Goal: Task Accomplishment & Management: Complete application form

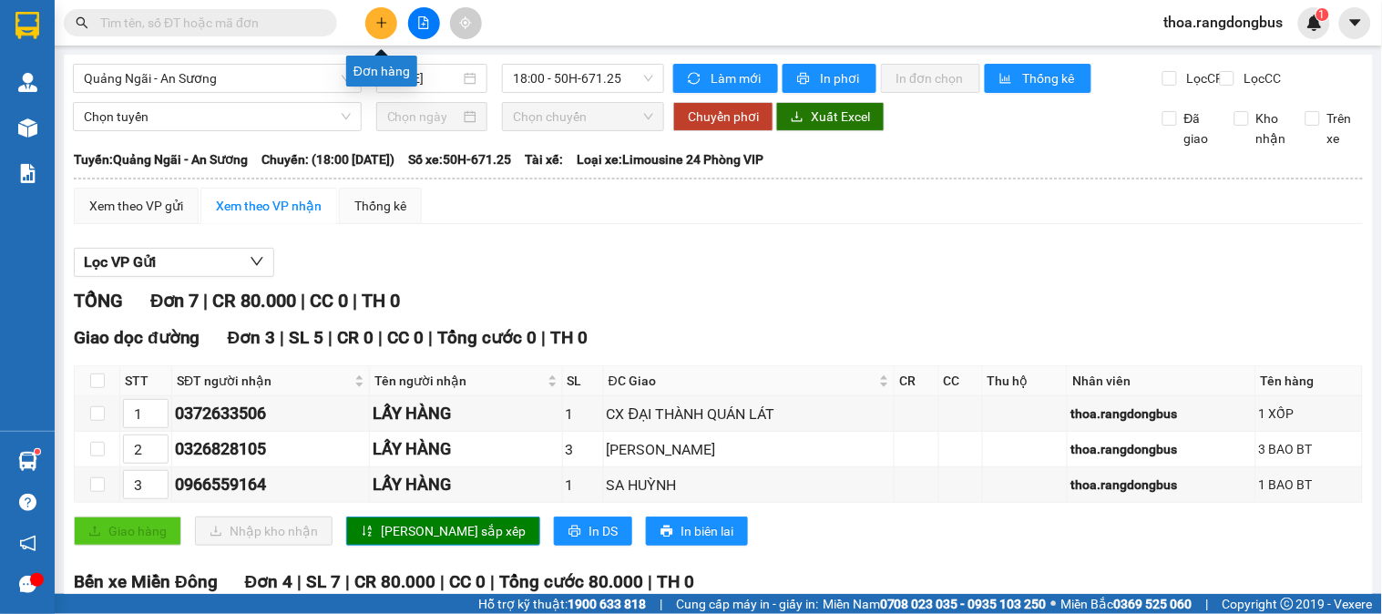
click at [390, 28] on button at bounding box center [381, 23] width 32 height 32
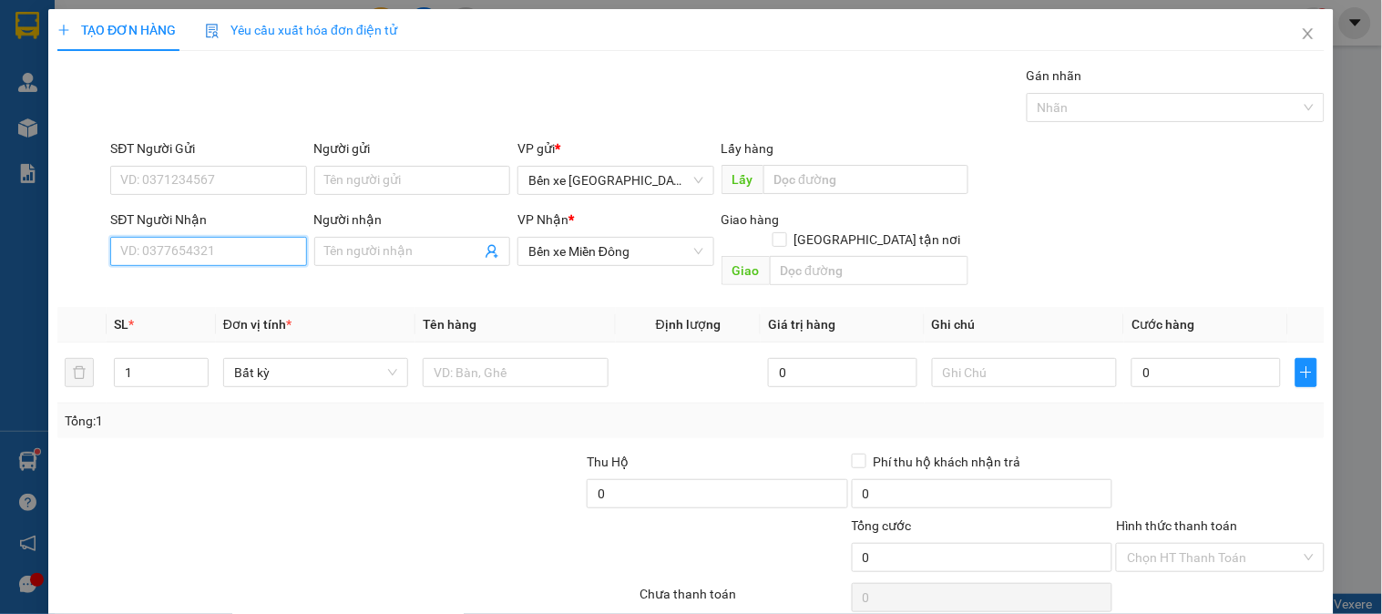
click at [235, 237] on input "SĐT Người Nhận" at bounding box center [208, 251] width 196 height 29
type input "0981847834"
click at [185, 287] on div "0981847834" at bounding box center [206, 288] width 172 height 20
type input "[PERSON_NAME]"
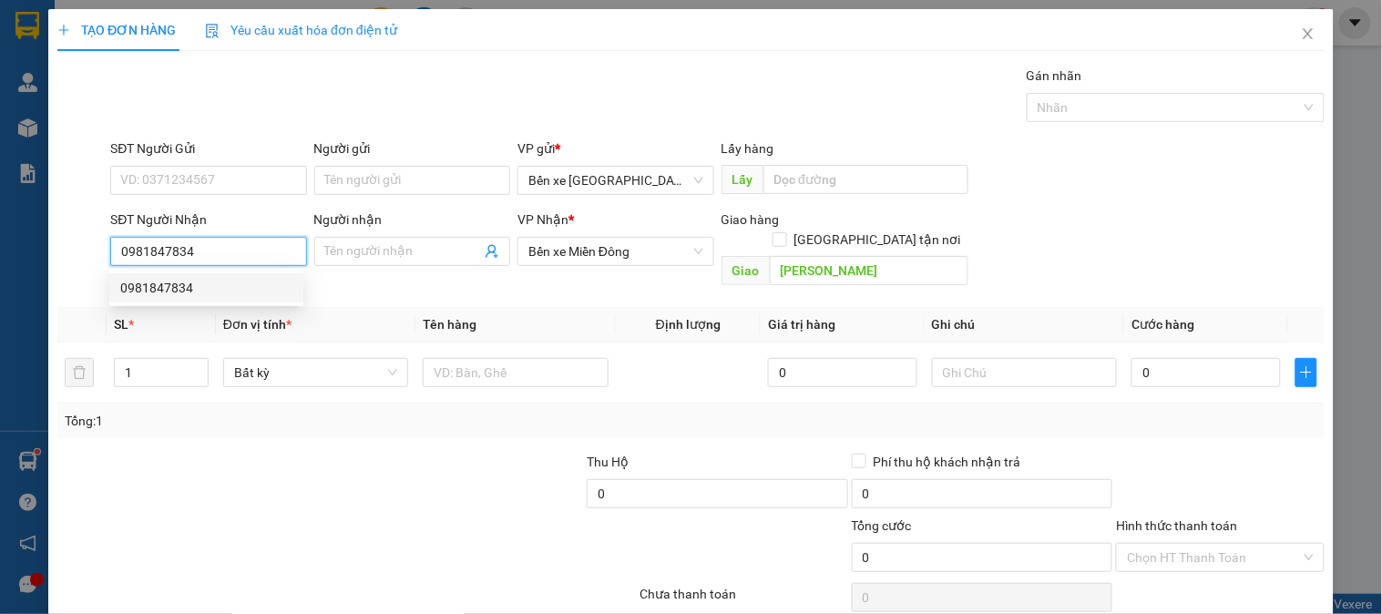
type input "60.000"
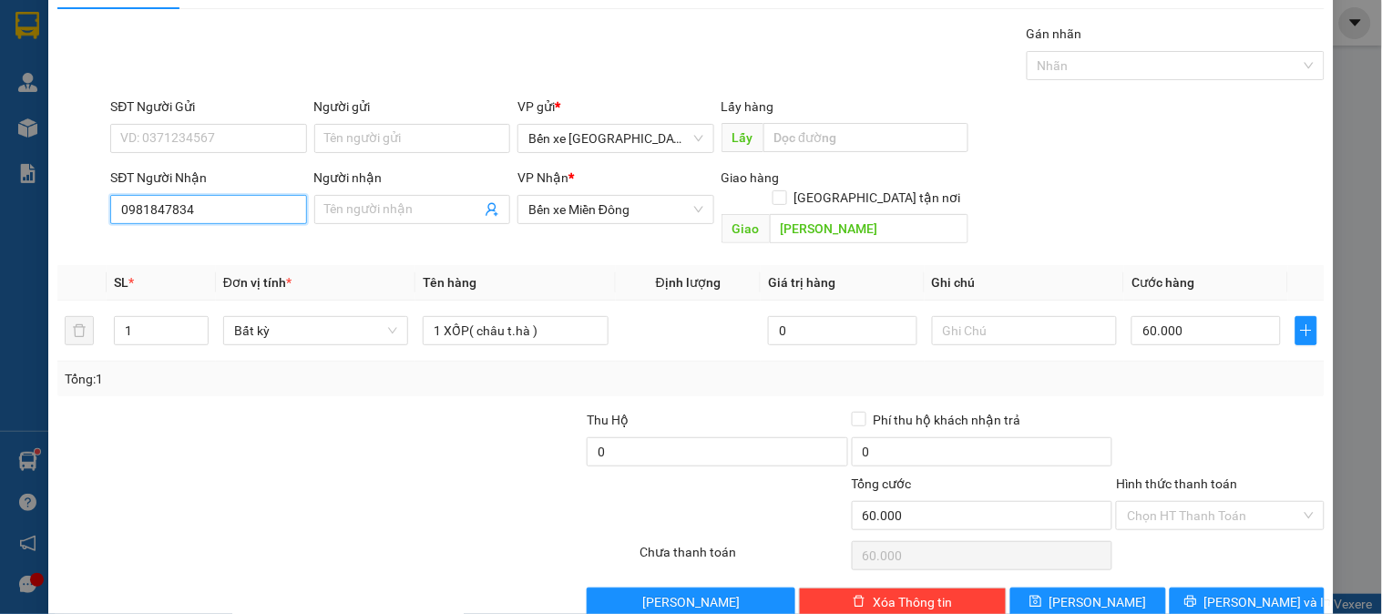
scroll to position [59, 0]
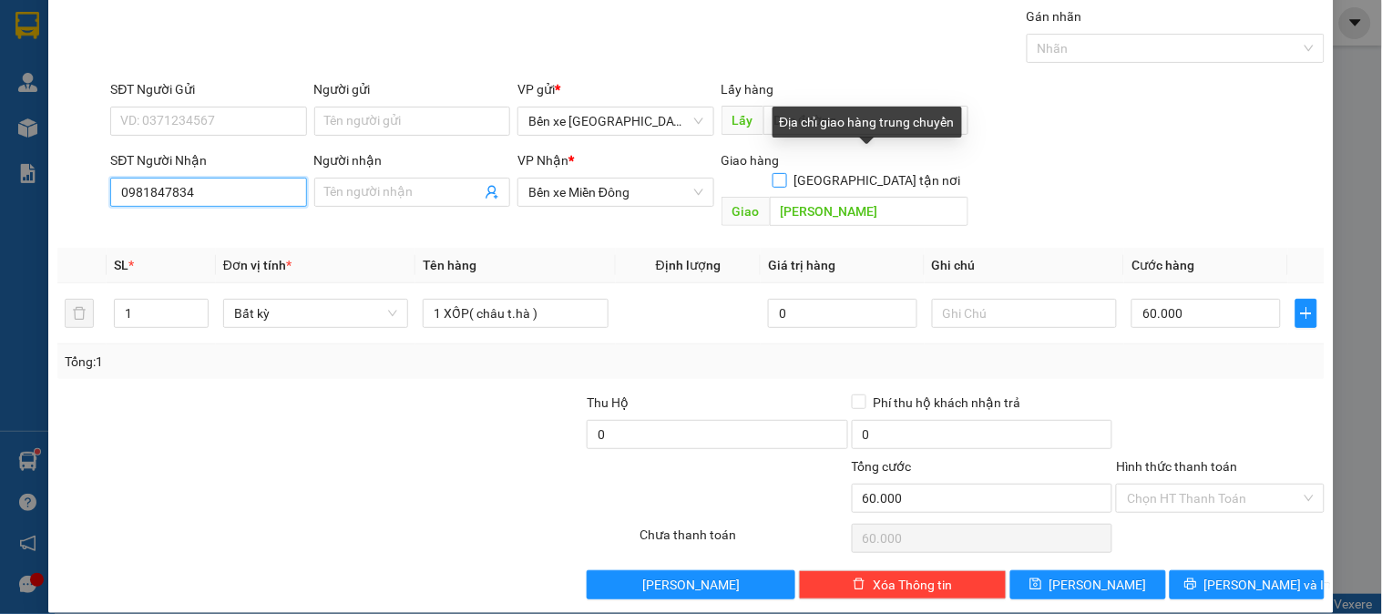
type input "0981847834"
click at [785, 173] on input "[GEOGRAPHIC_DATA] tận nơi" at bounding box center [778, 179] width 13 height 13
checkbox input "true"
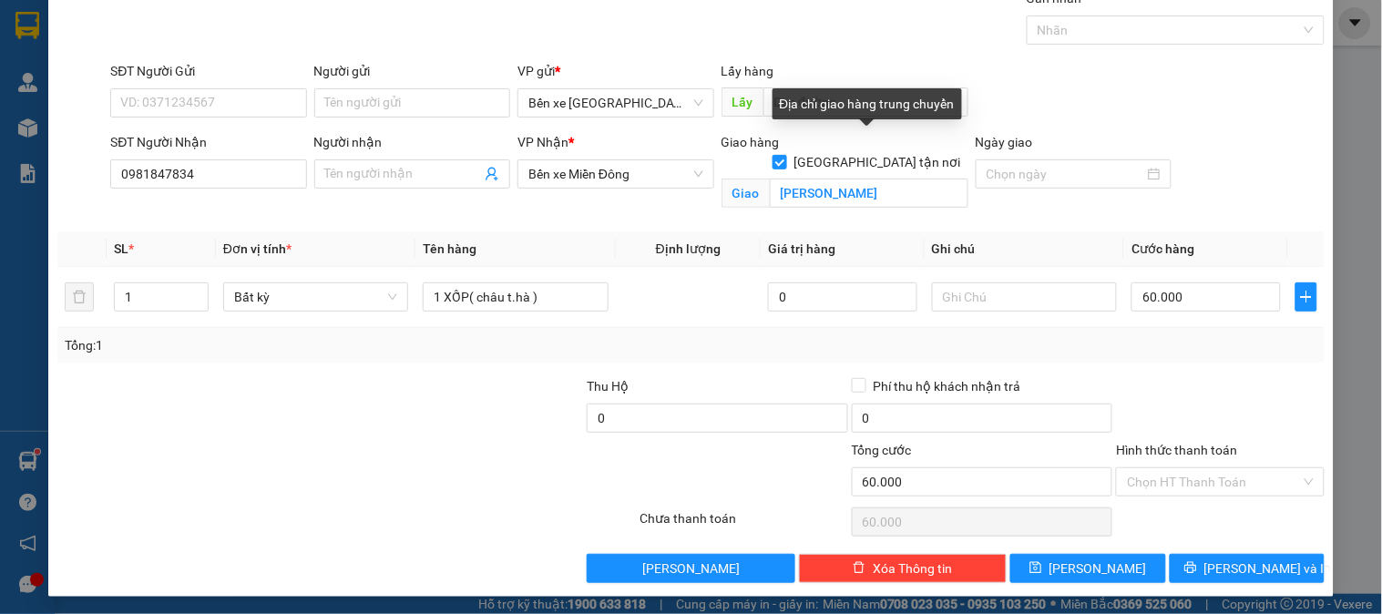
scroll to position [82, 0]
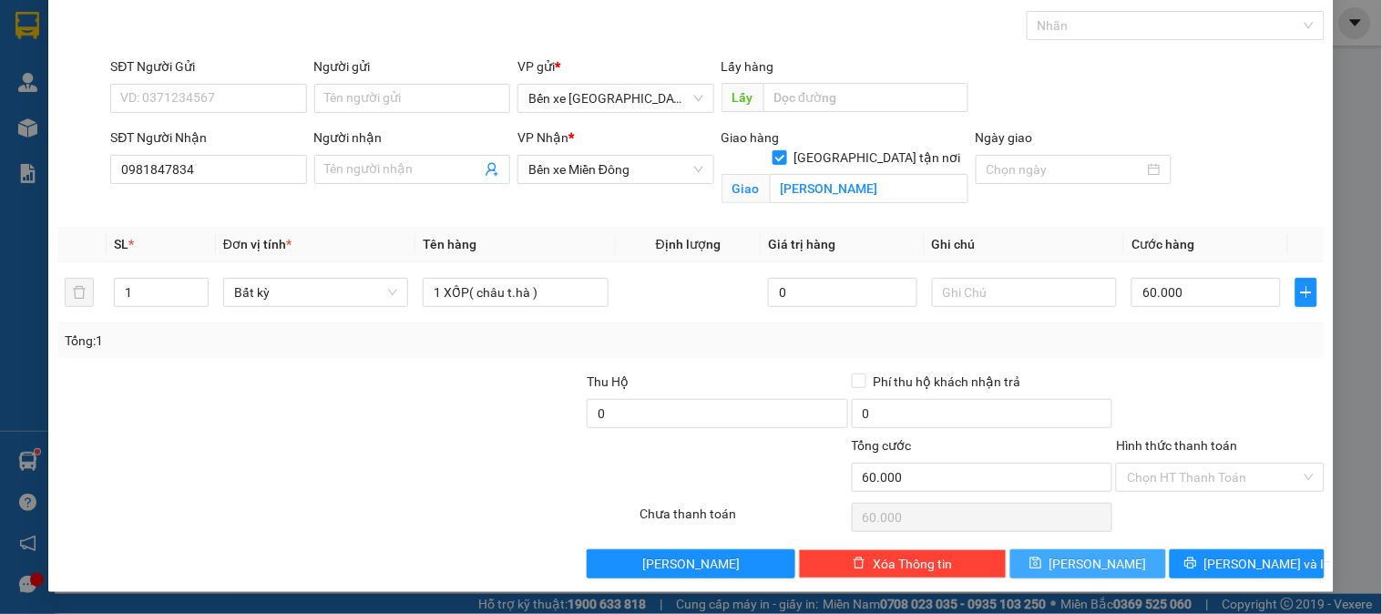
click at [1090, 557] on span "[PERSON_NAME]" at bounding box center [1097, 564] width 97 height 20
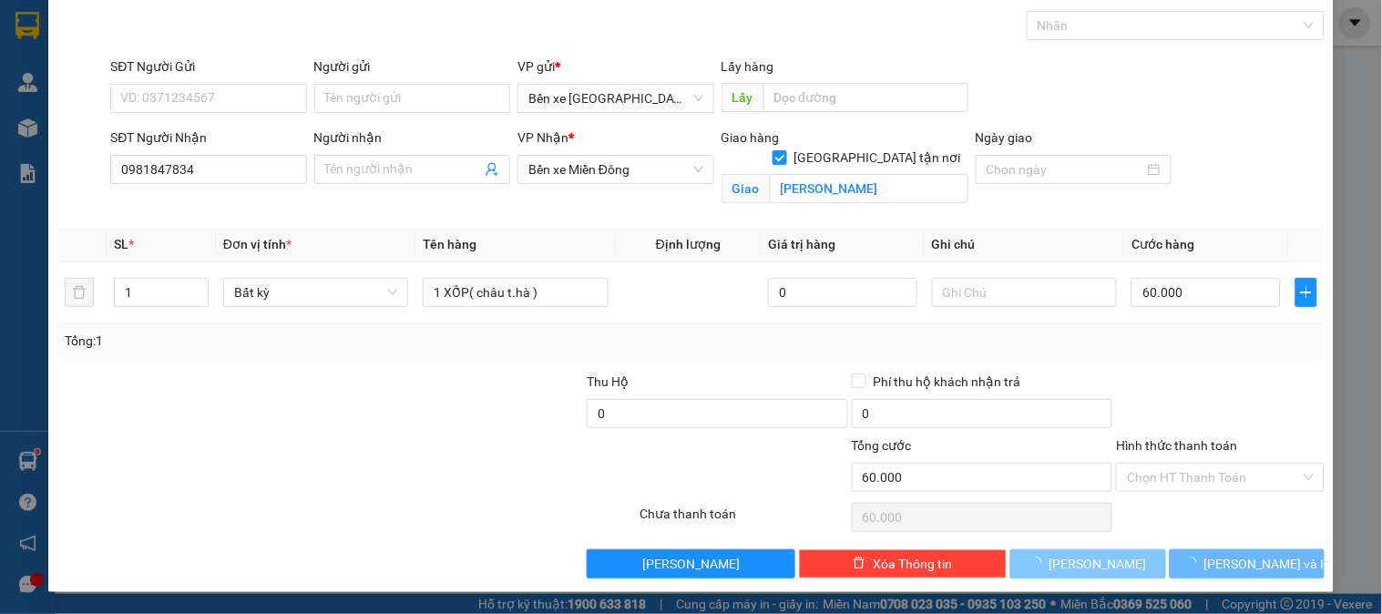
checkbox input "false"
type input "0"
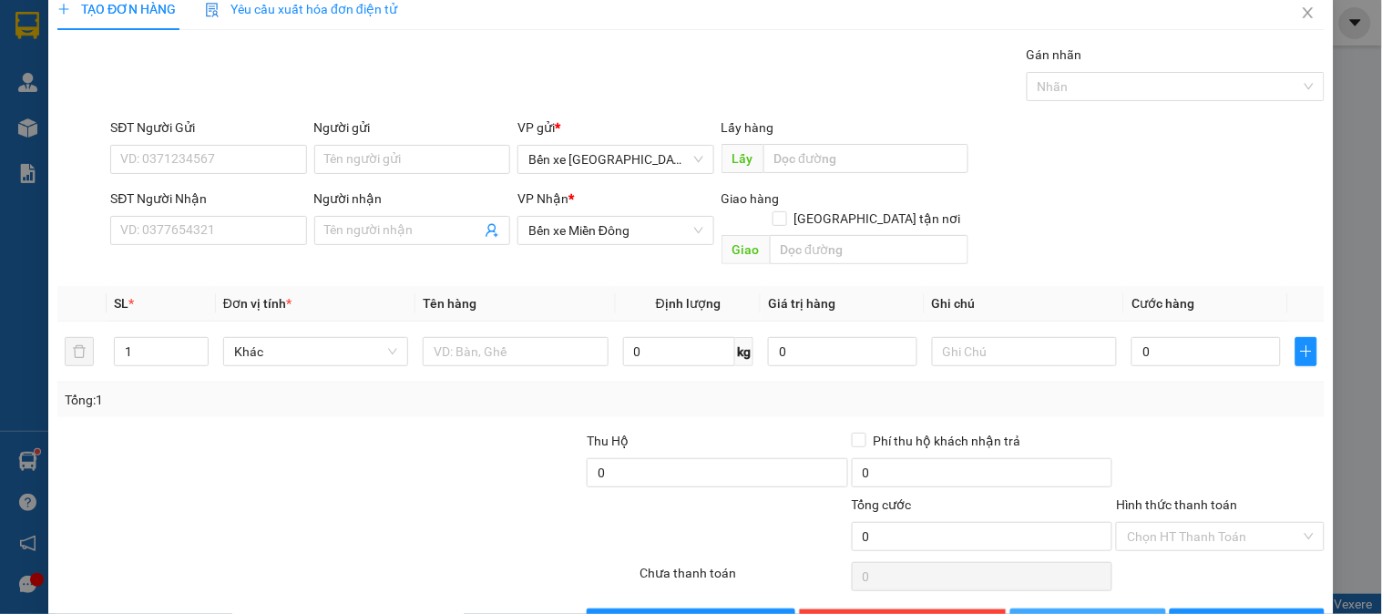
scroll to position [0, 0]
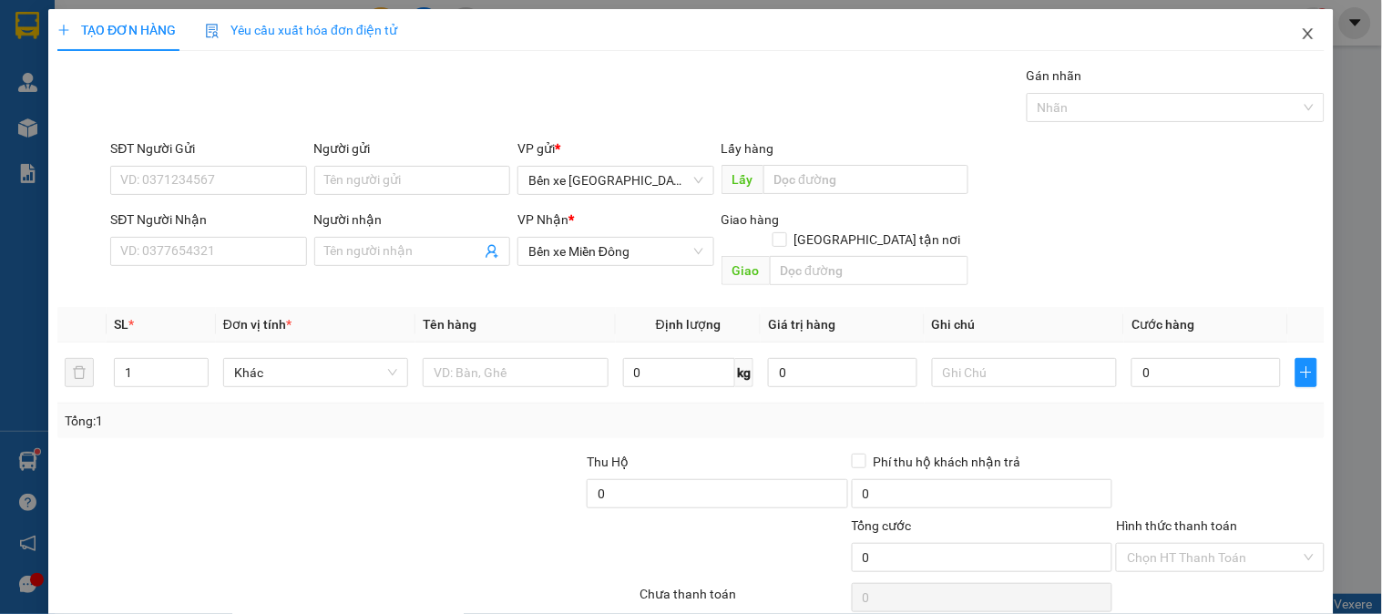
click at [1301, 35] on icon "close" at bounding box center [1308, 33] width 15 height 15
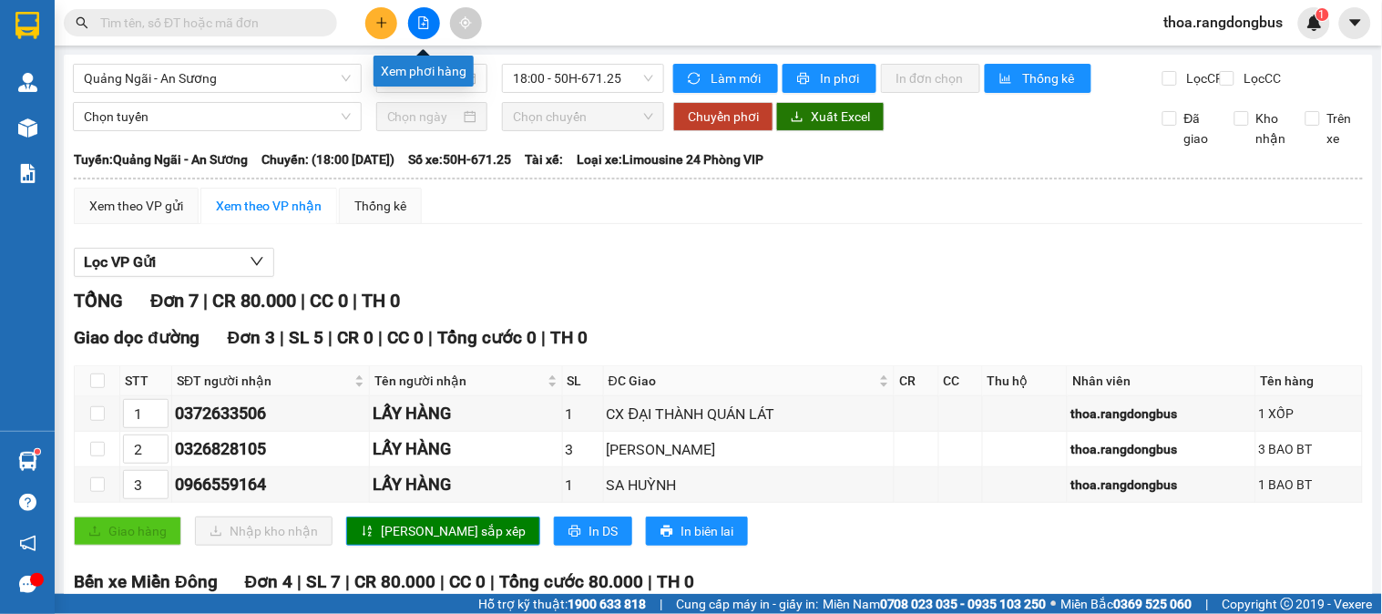
click at [423, 21] on icon "file-add" at bounding box center [423, 22] width 13 height 13
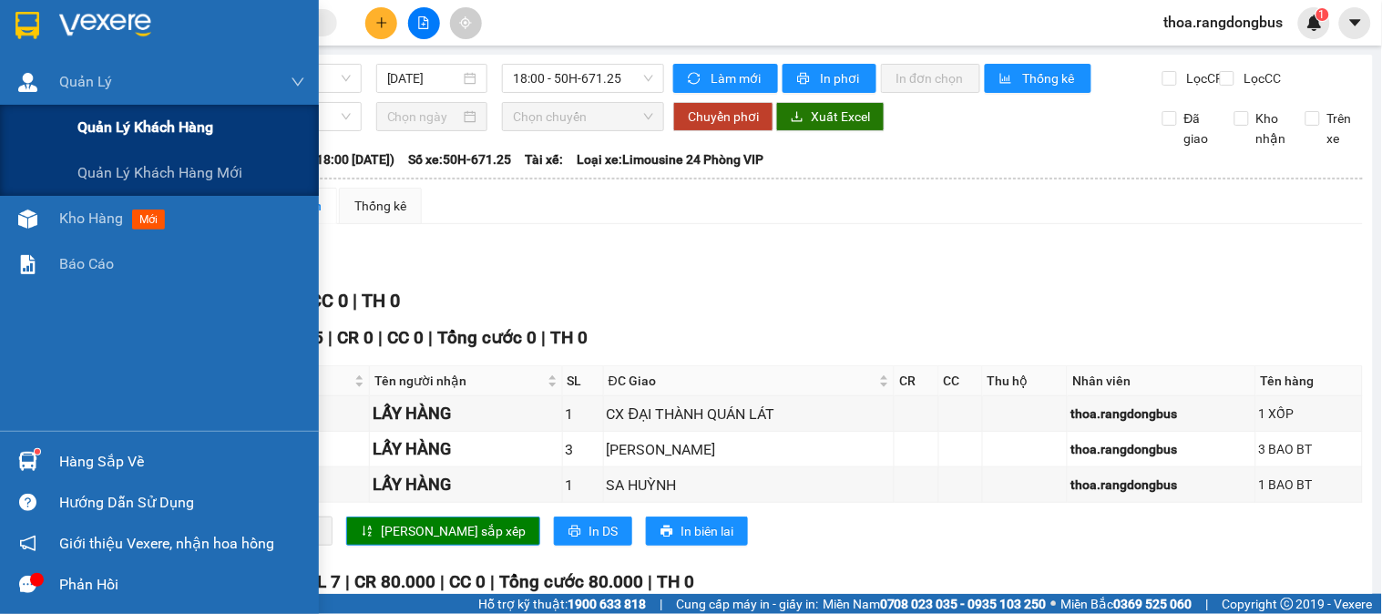
click at [89, 129] on span "Quản lý khách hàng" at bounding box center [145, 127] width 136 height 23
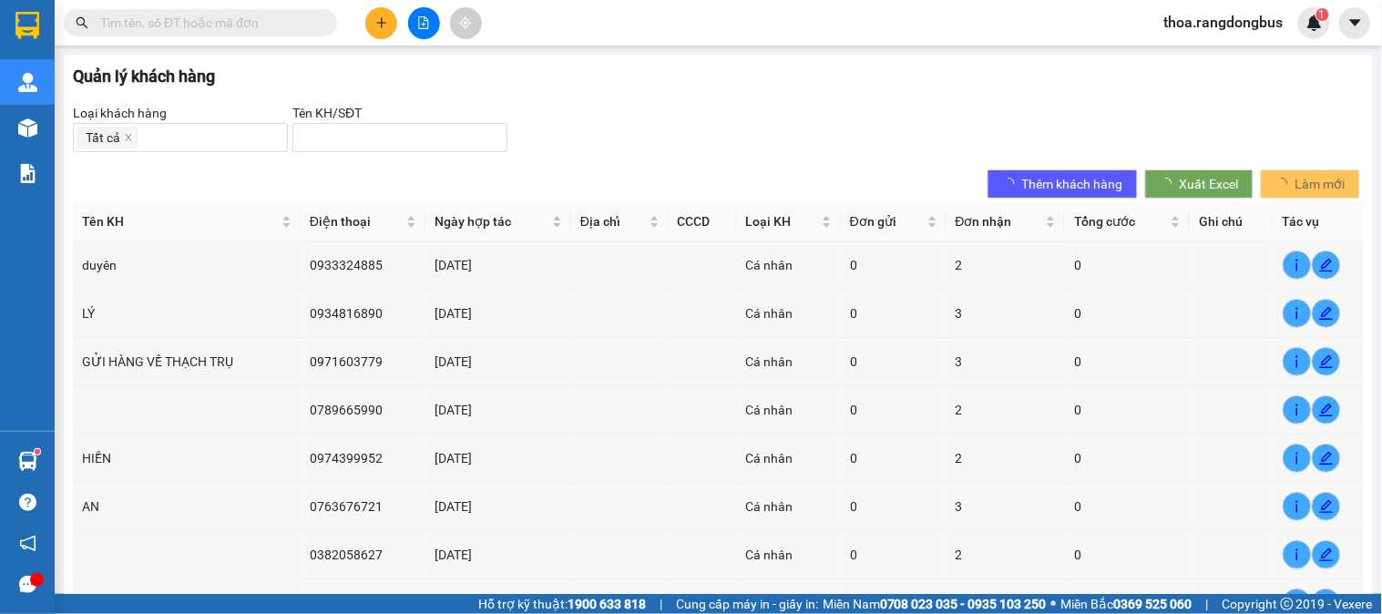
click at [544, 89] on div "Quản lý khách hàng Loại khách hàng Tất cả Tên KH/SĐT Thêm khách hàng X…" at bounding box center [718, 427] width 1309 height 744
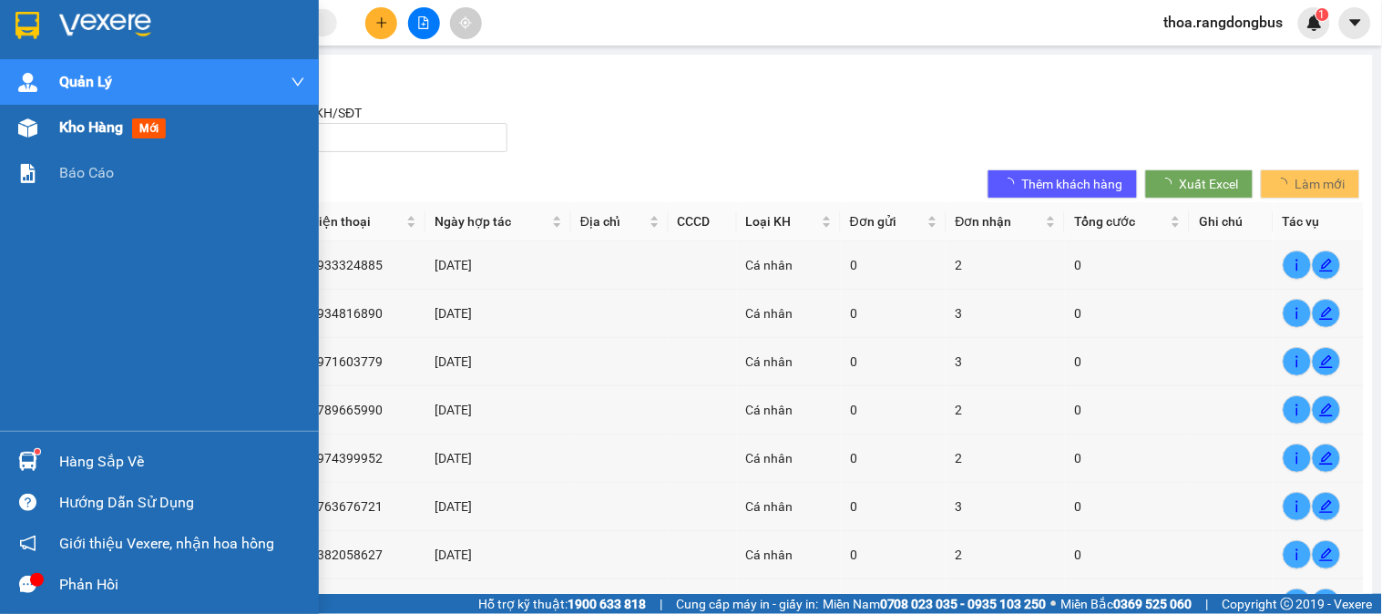
click at [37, 126] on div at bounding box center [28, 128] width 32 height 32
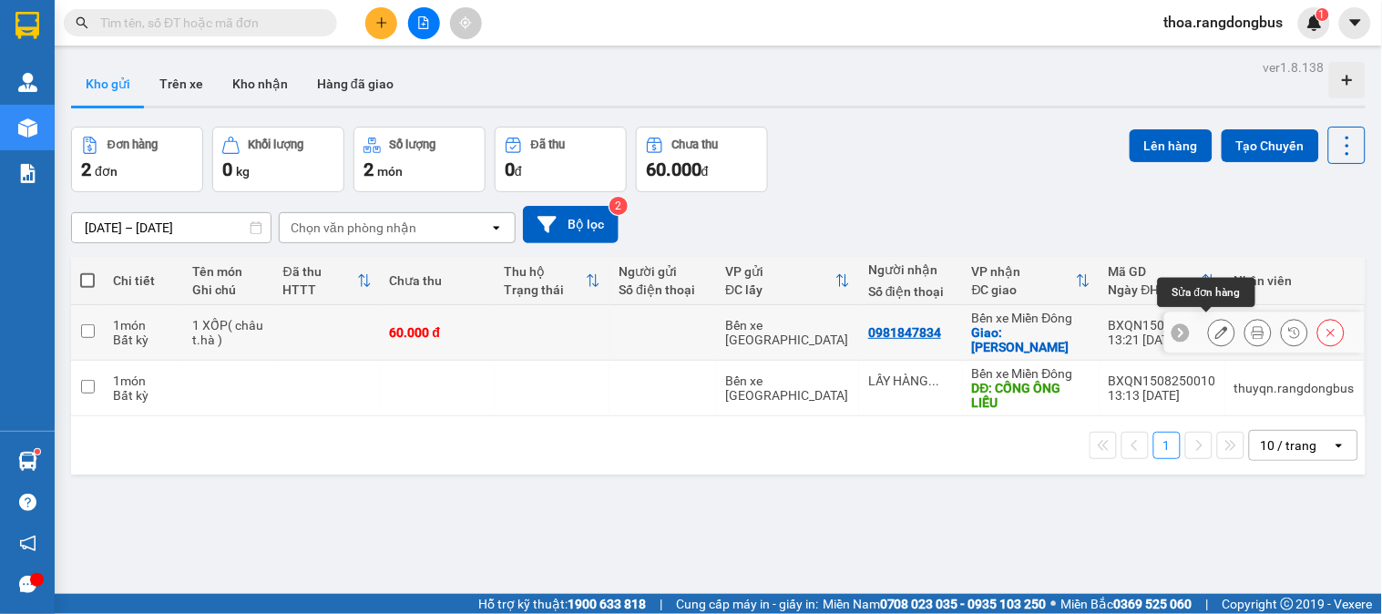
click at [1215, 328] on icon at bounding box center [1221, 332] width 13 height 13
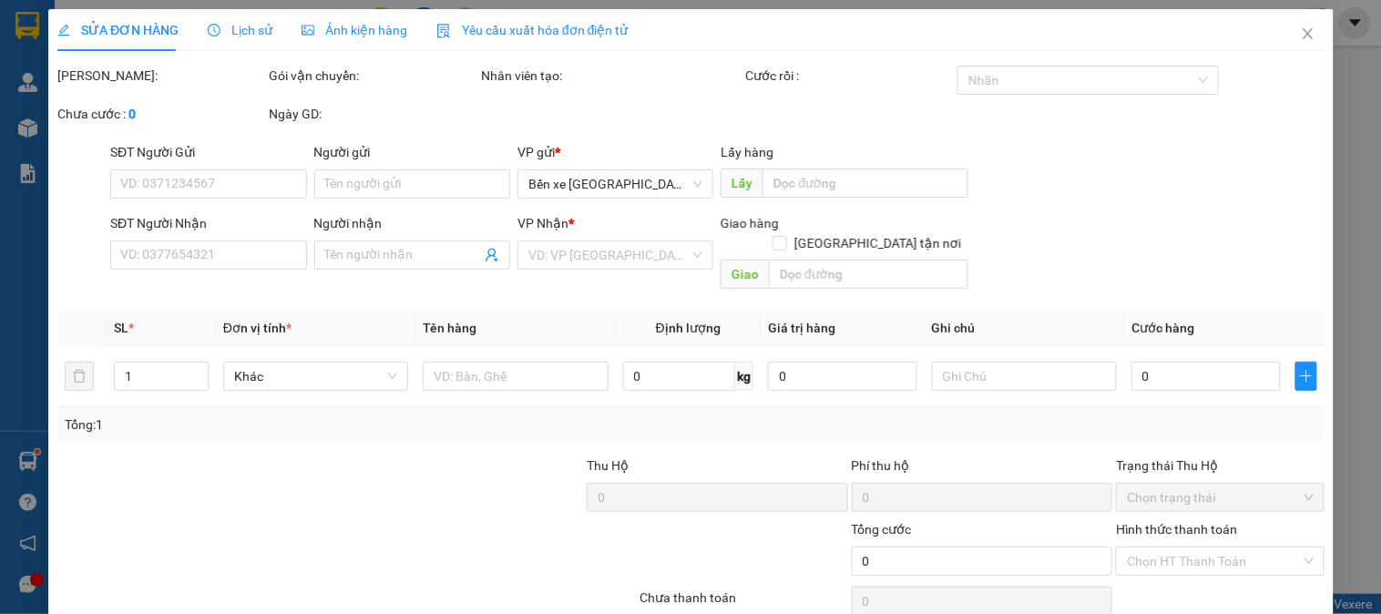
type input "0981847834"
checkbox input "true"
type input "[PERSON_NAME]"
type input "60.000"
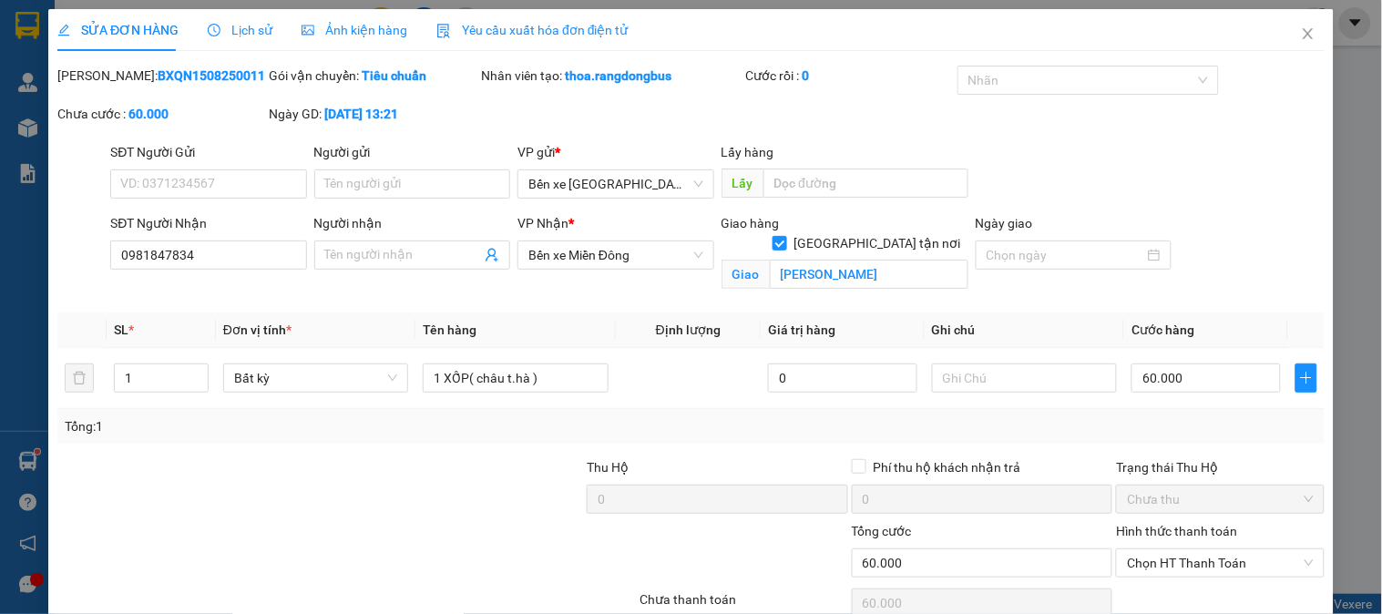
click at [1157, 465] on div "Trạng thái Thu Hộ" at bounding box center [1220, 467] width 208 height 20
click at [1149, 534] on label "Hình thức thanh toán" at bounding box center [1176, 531] width 121 height 15
click at [1149, 549] on input "Hình thức thanh toán" at bounding box center [1213, 562] width 173 height 27
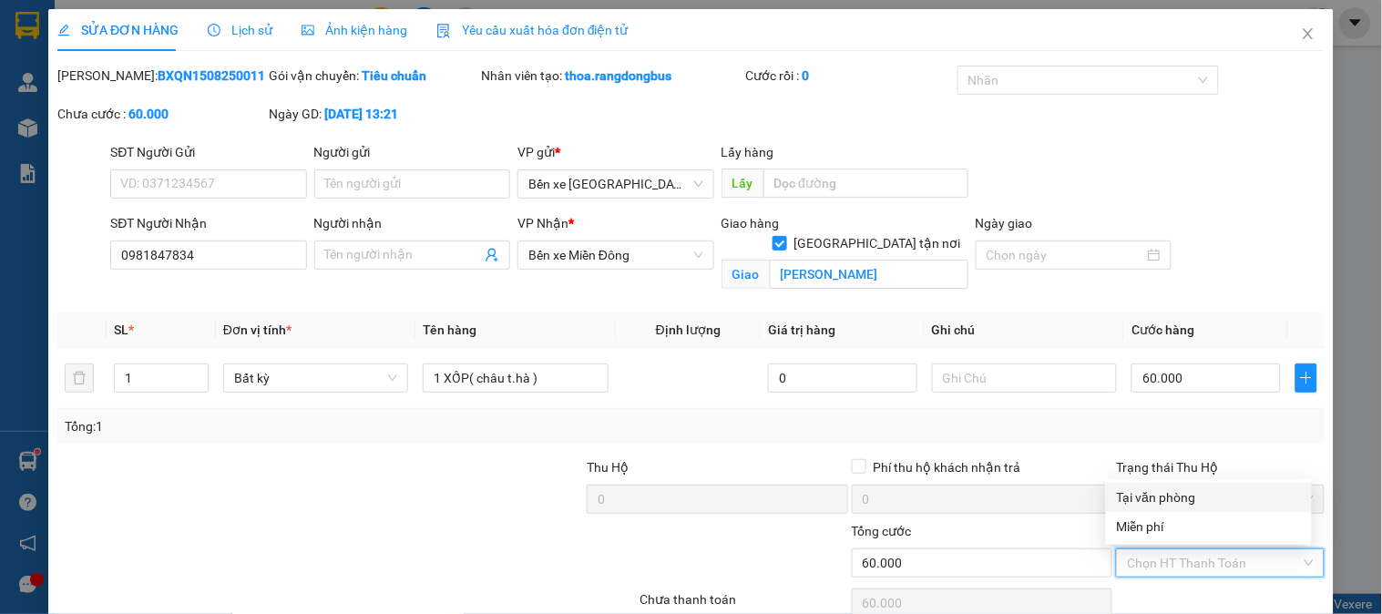
click at [1151, 496] on div "Tại văn phòng" at bounding box center [1209, 497] width 184 height 20
type input "0"
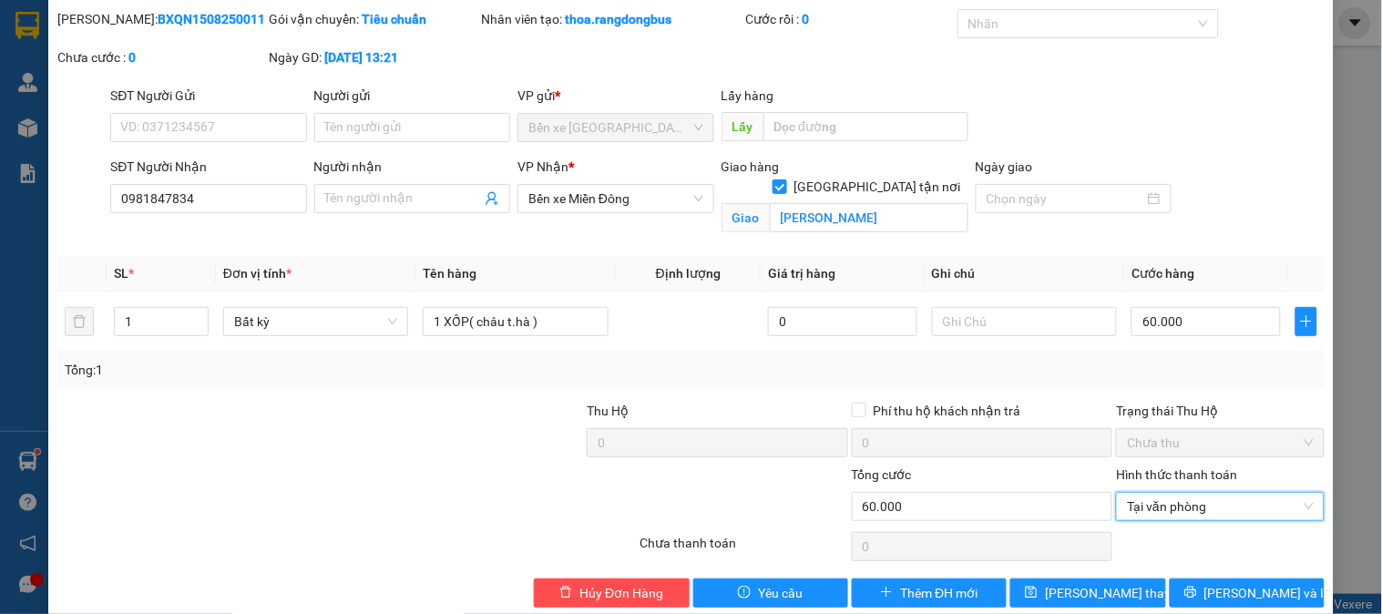
scroll to position [85, 0]
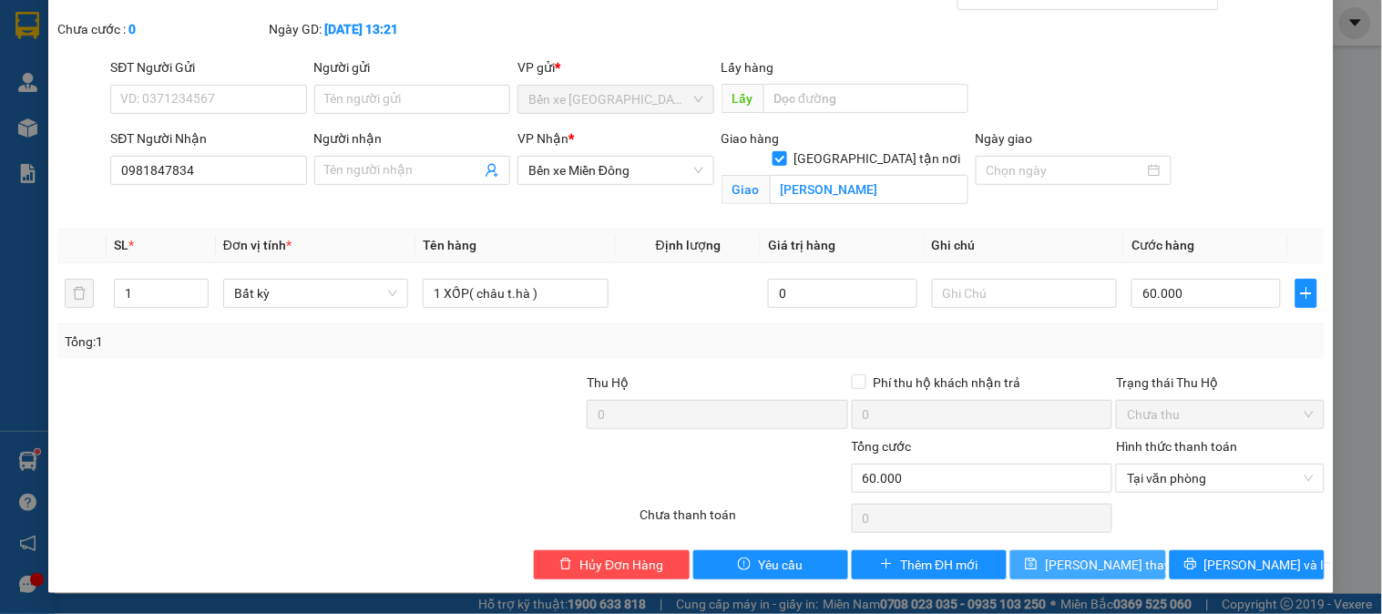
click at [1089, 566] on span "[PERSON_NAME] thay đổi" at bounding box center [1118, 565] width 146 height 20
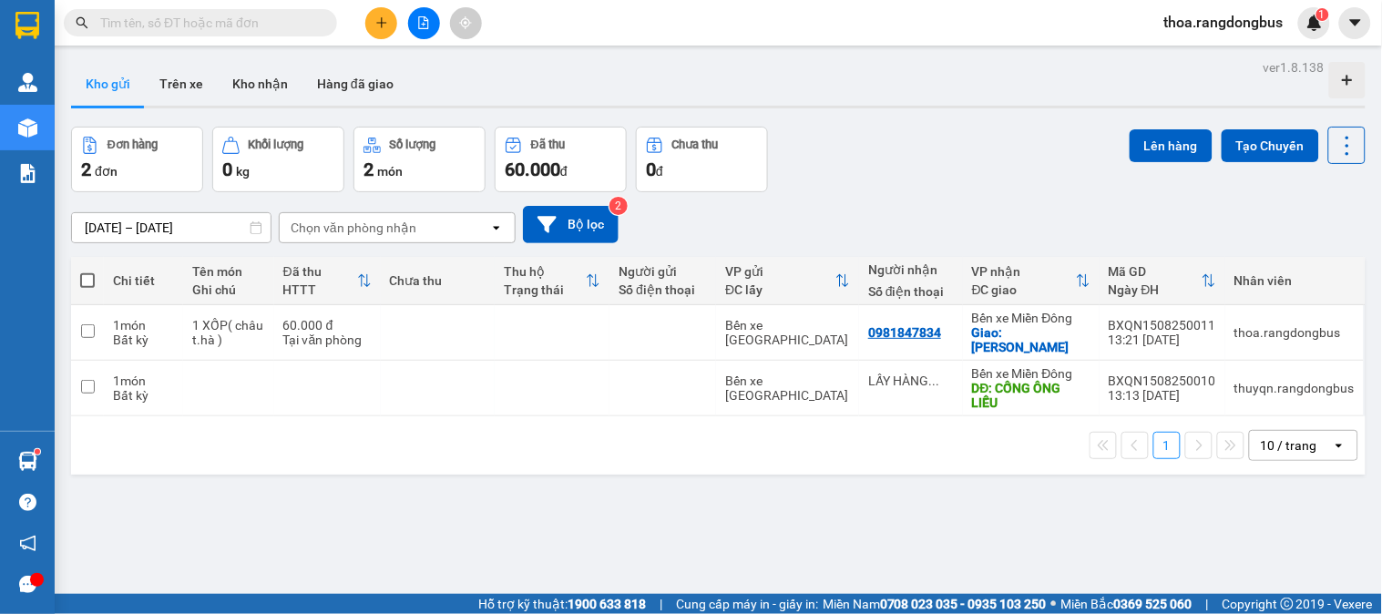
click at [88, 283] on span at bounding box center [87, 280] width 15 height 15
click at [87, 271] on input "checkbox" at bounding box center [87, 271] width 0 height 0
checkbox input "true"
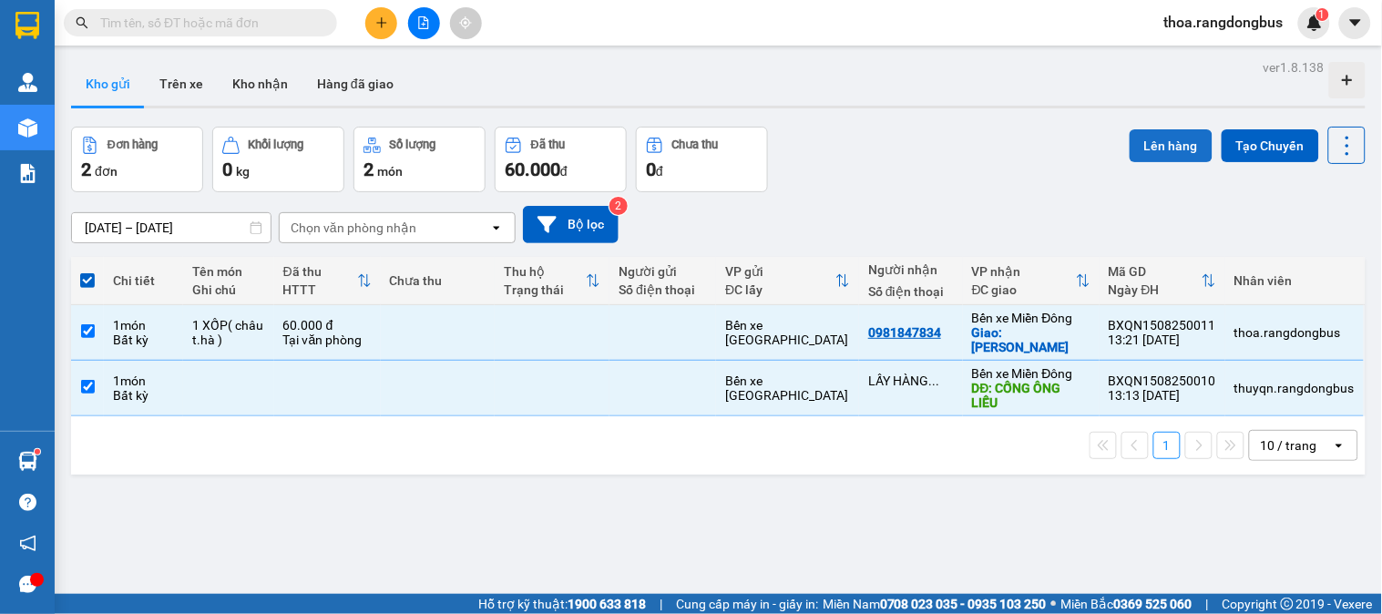
click at [1137, 134] on button "Lên hàng" at bounding box center [1171, 145] width 83 height 33
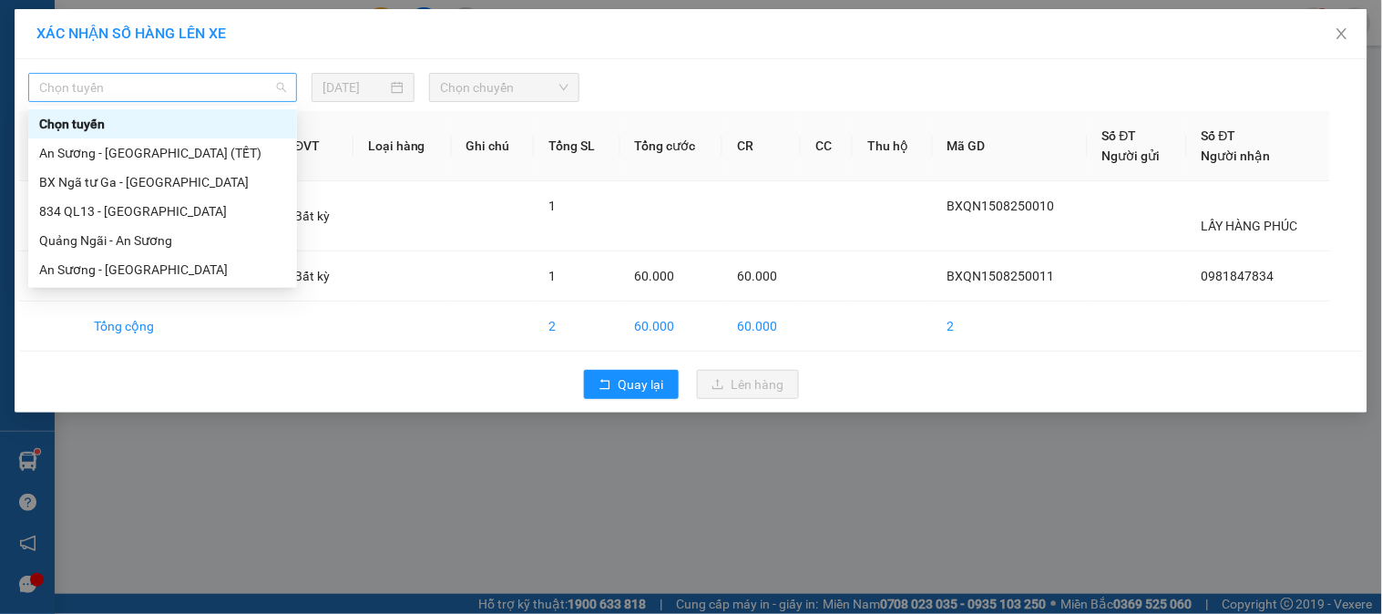
click at [134, 92] on span "Chọn tuyến" at bounding box center [162, 87] width 247 height 27
click at [133, 248] on div "Quảng Ngãi - An Sương" at bounding box center [162, 240] width 247 height 20
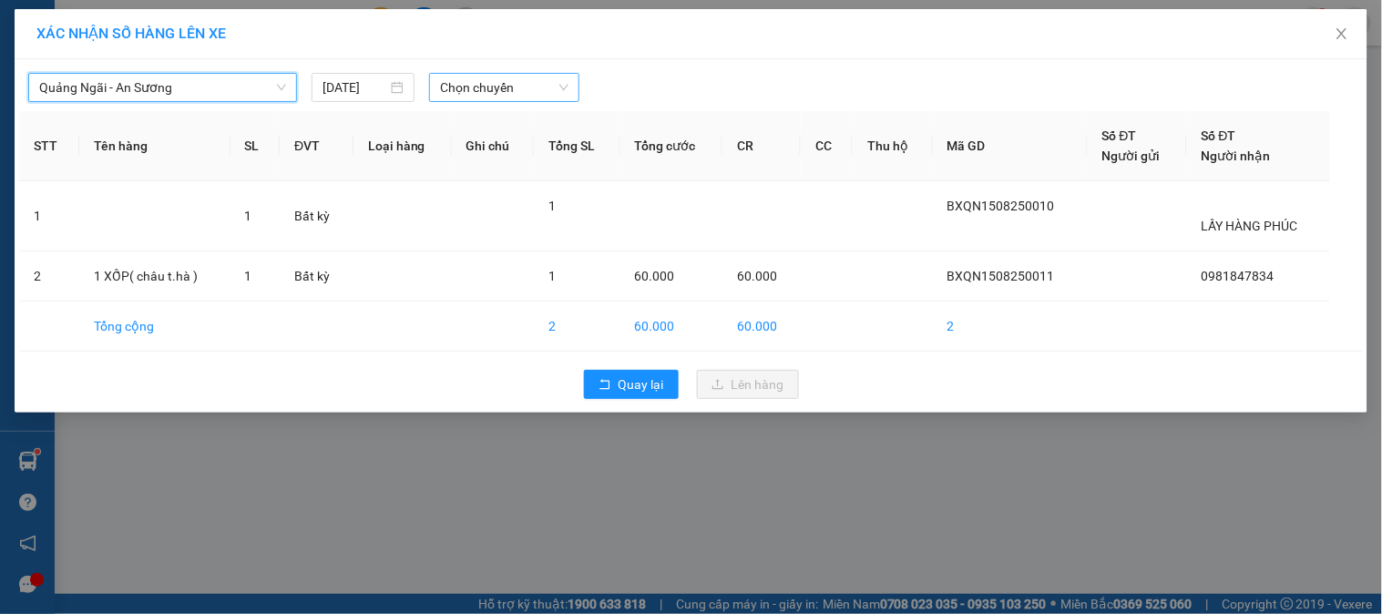
click at [471, 85] on span "Chọn chuyến" at bounding box center [504, 87] width 128 height 27
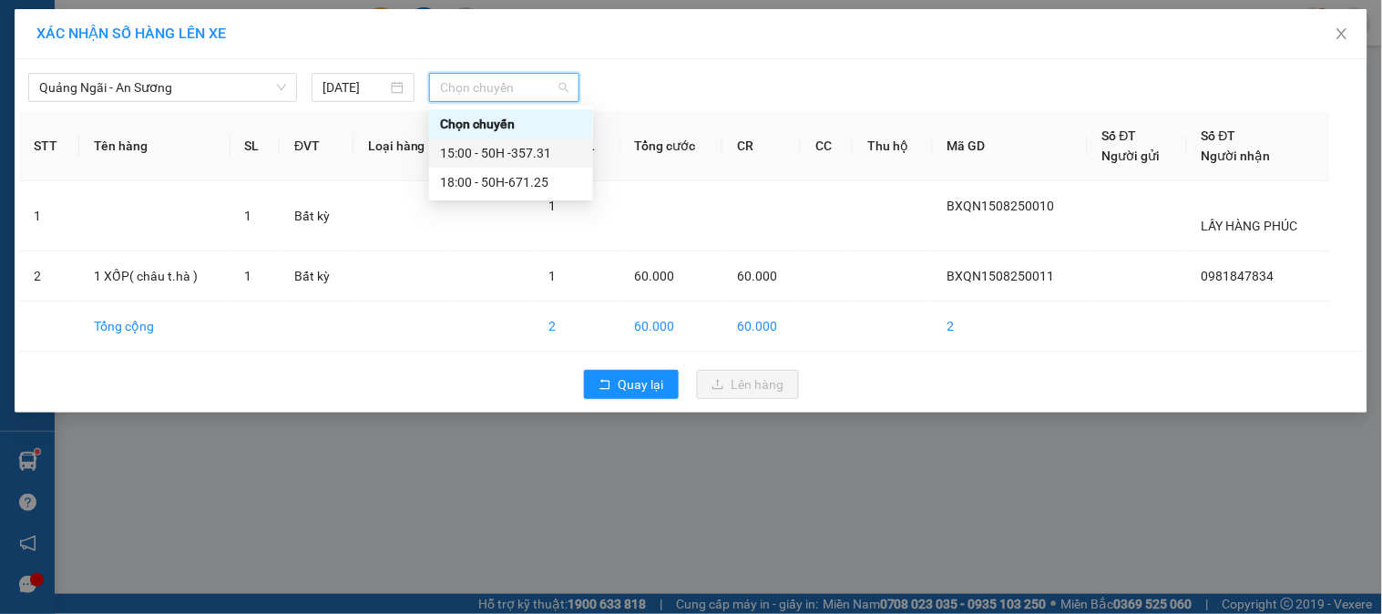
click at [477, 148] on div "15:00 - 50H -357.31" at bounding box center [511, 153] width 142 height 20
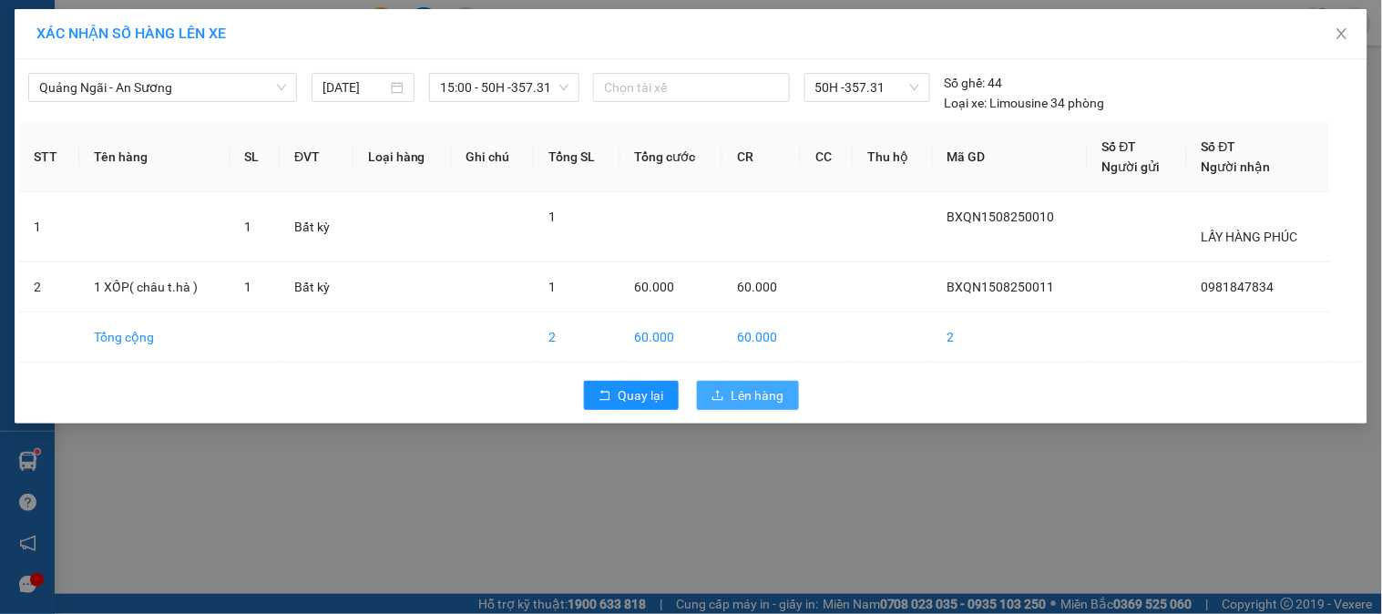
click at [734, 388] on span "Lên hàng" at bounding box center [758, 395] width 53 height 20
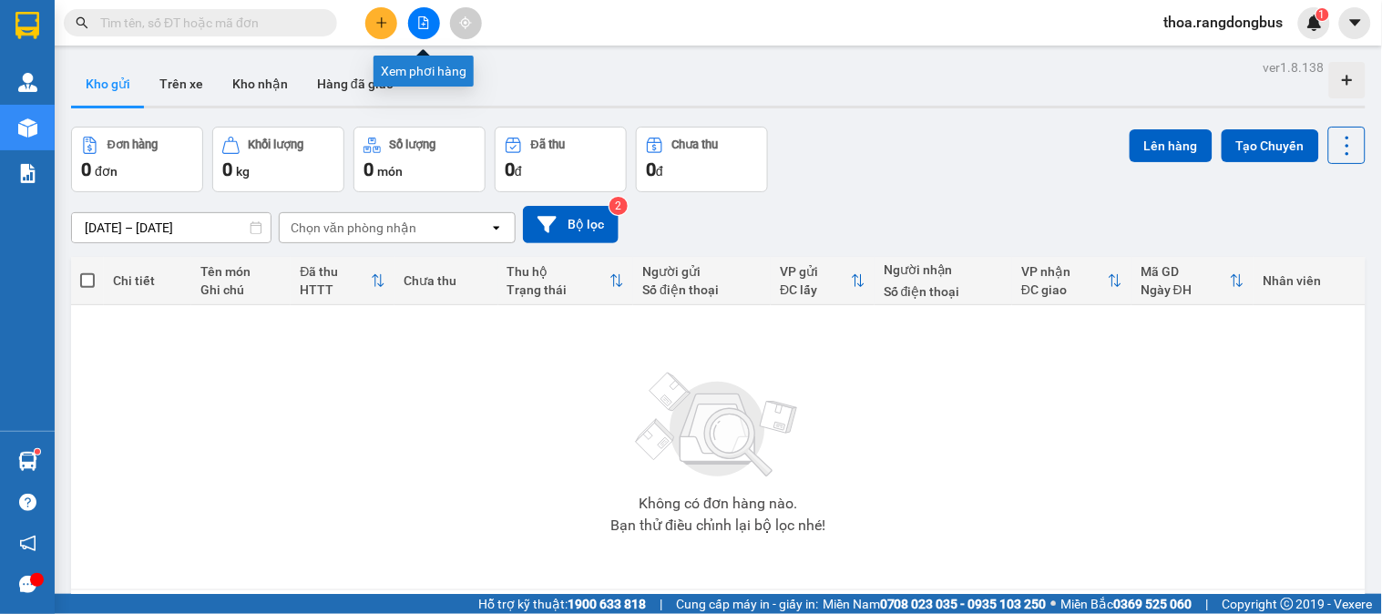
click at [423, 22] on icon "file-add" at bounding box center [423, 22] width 13 height 13
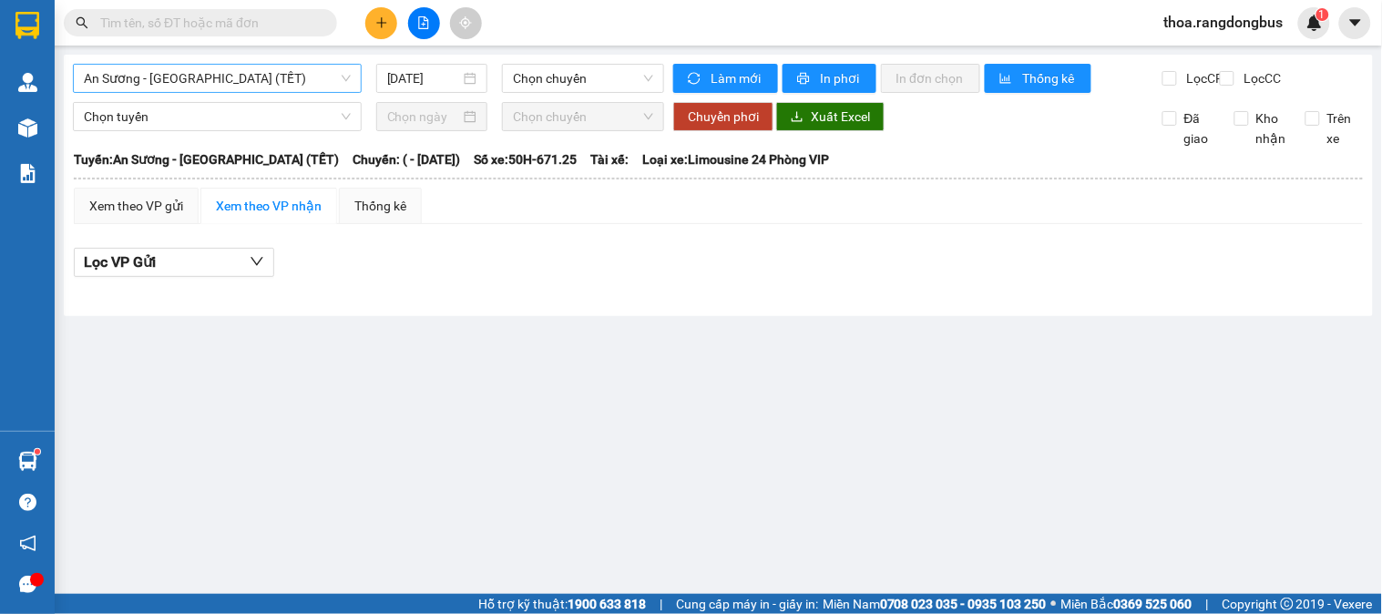
click at [269, 85] on span "An Sương - [GEOGRAPHIC_DATA] (TẾT)" at bounding box center [217, 78] width 267 height 27
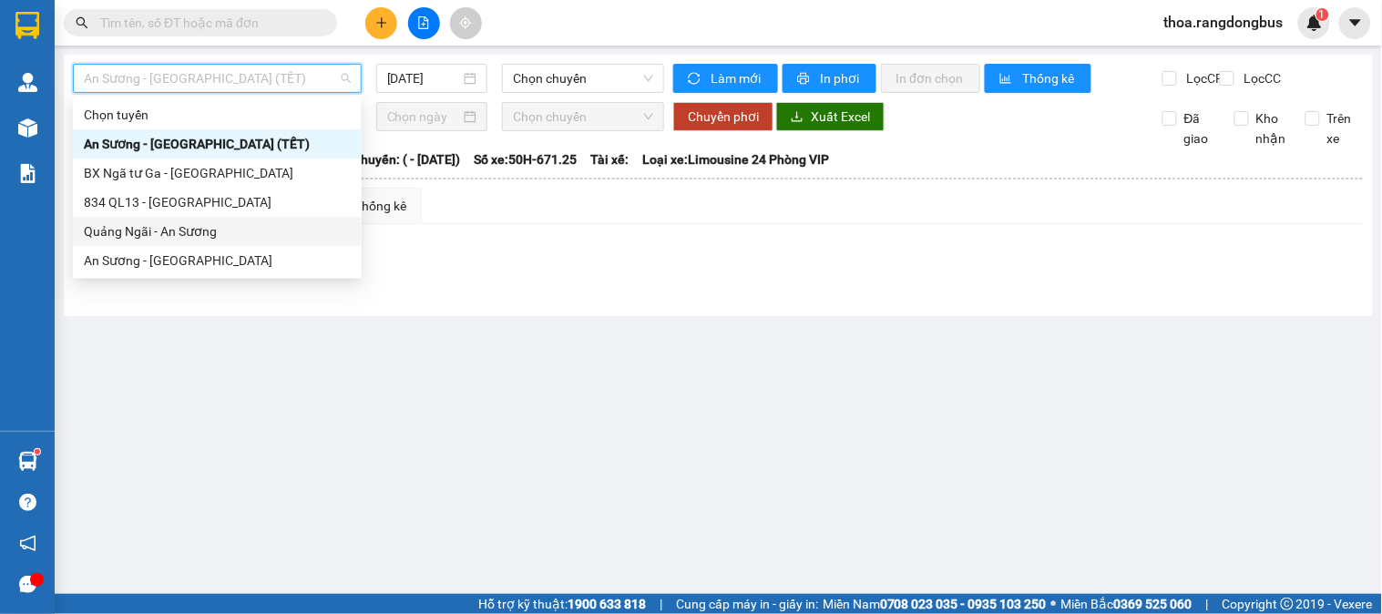
click at [231, 221] on div "Quảng Ngãi - An Sương" at bounding box center [217, 231] width 267 height 20
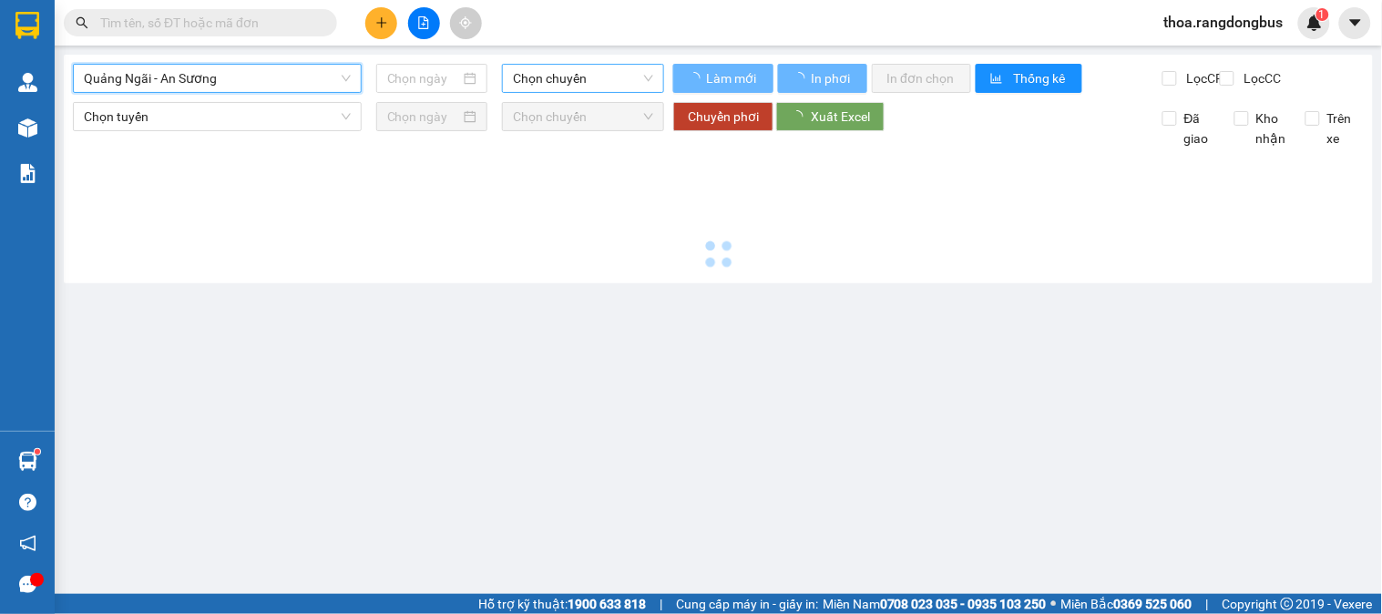
type input "[DATE]"
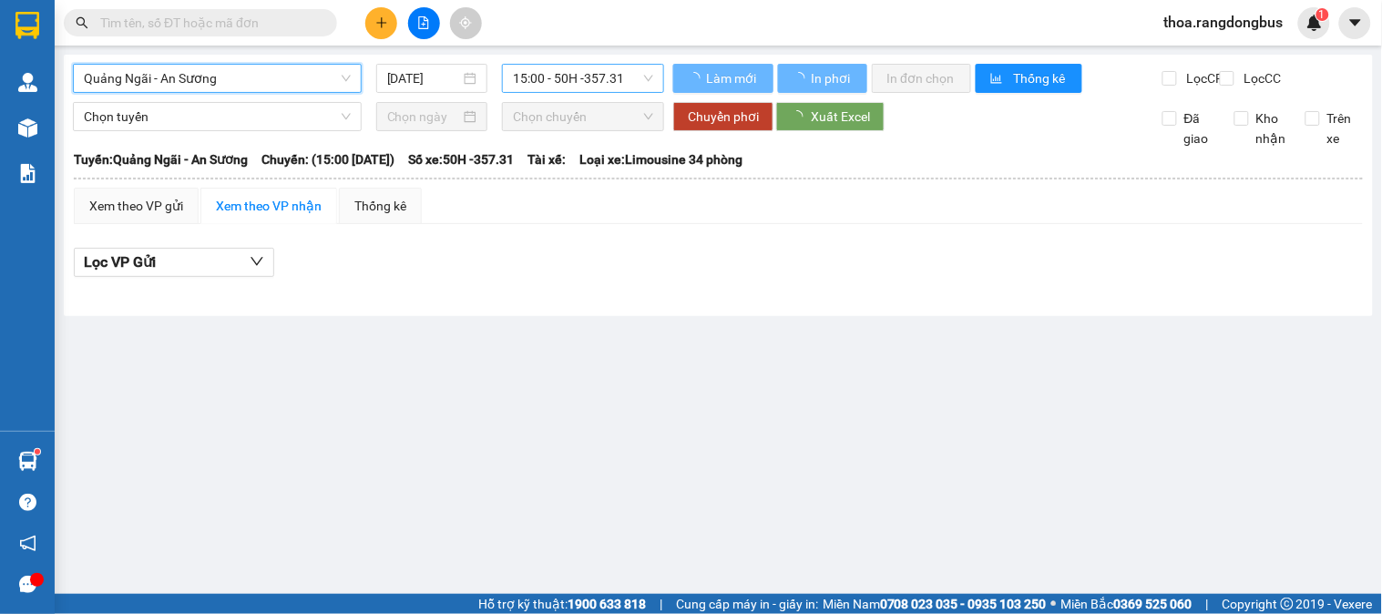
click at [542, 74] on span "15:00 - 50H -357.31" at bounding box center [583, 78] width 140 height 27
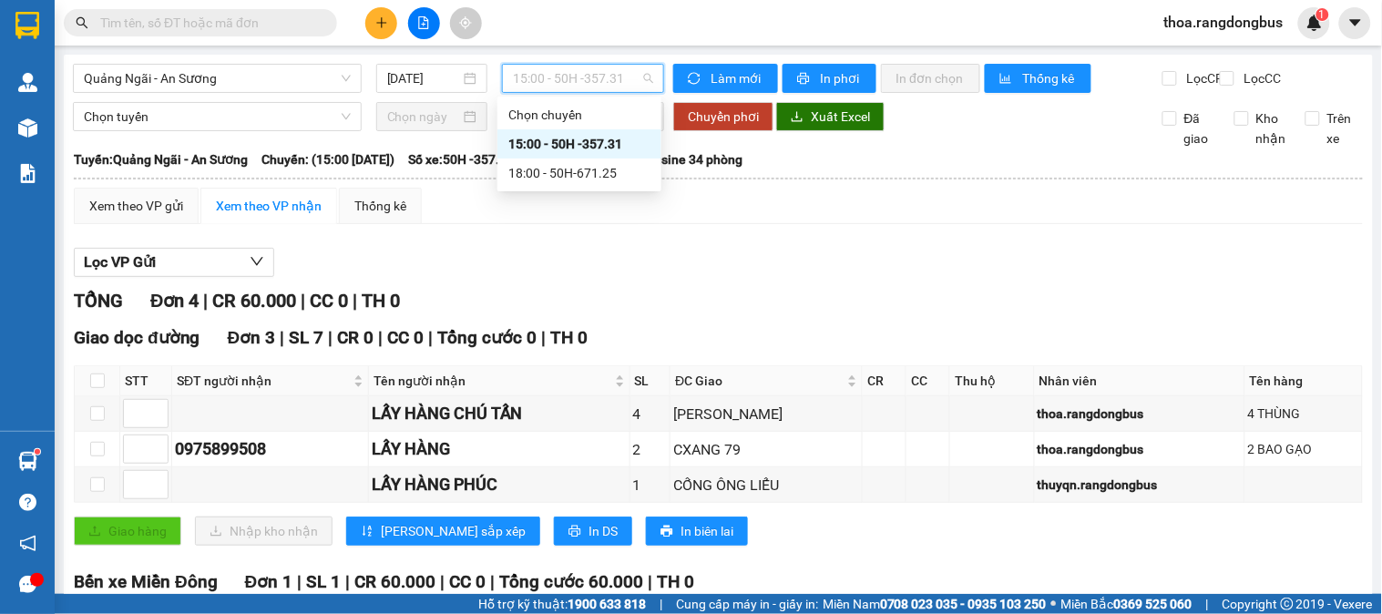
click at [562, 143] on div "15:00 - 50H -357.31" at bounding box center [579, 144] width 142 height 20
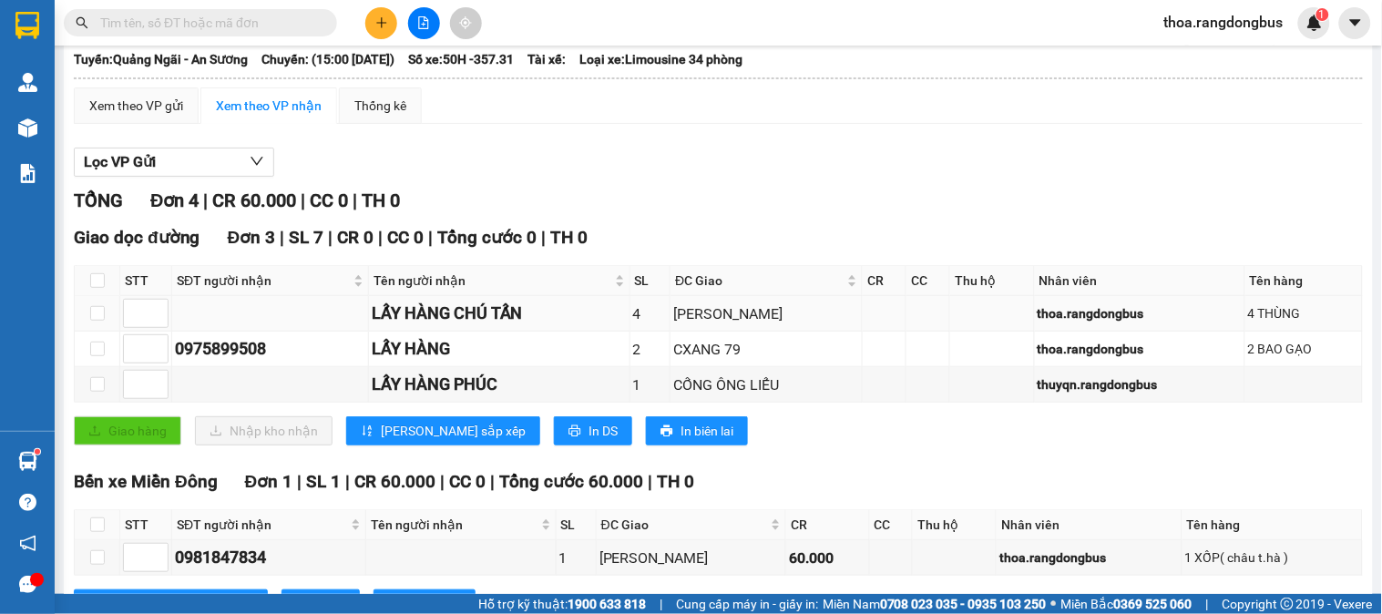
scroll to position [193, 0]
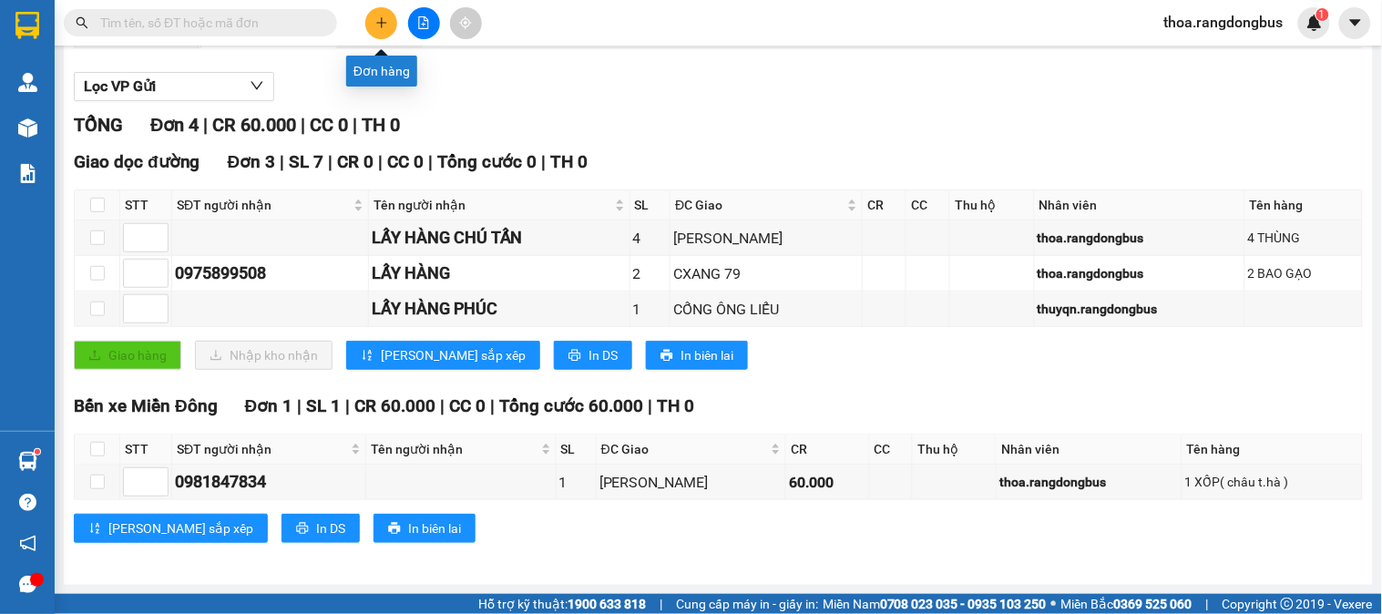
click at [375, 23] on icon "plus" at bounding box center [381, 22] width 13 height 13
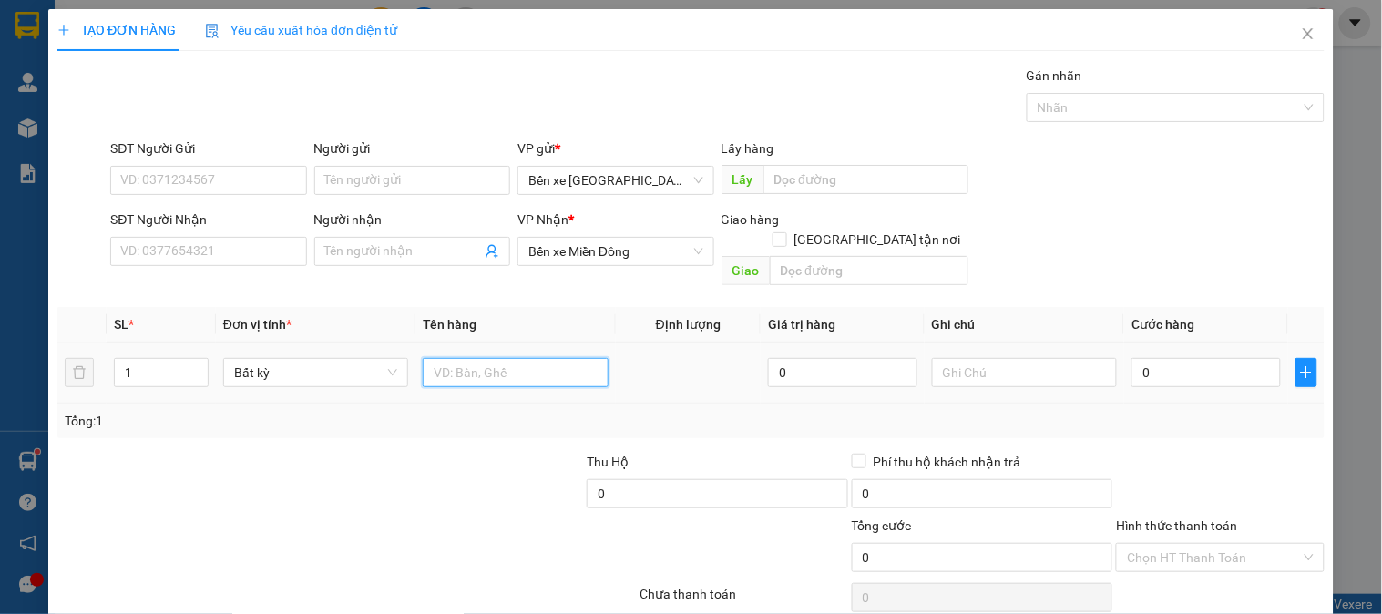
click at [443, 358] on input "text" at bounding box center [515, 372] width 185 height 29
type input "1 XỐP"
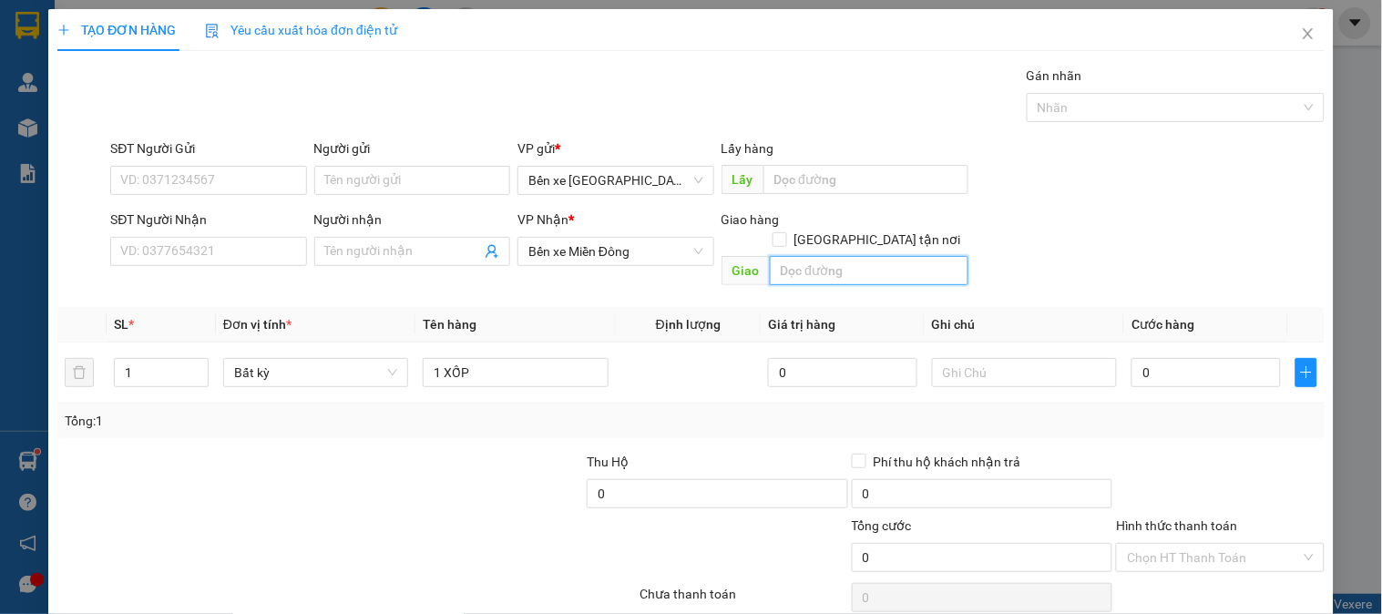
click at [804, 256] on input "text" at bounding box center [869, 270] width 199 height 29
type input "THÀNH CÔNG"
click at [785, 232] on input "[GEOGRAPHIC_DATA] tận nơi" at bounding box center [778, 238] width 13 height 13
checkbox input "true"
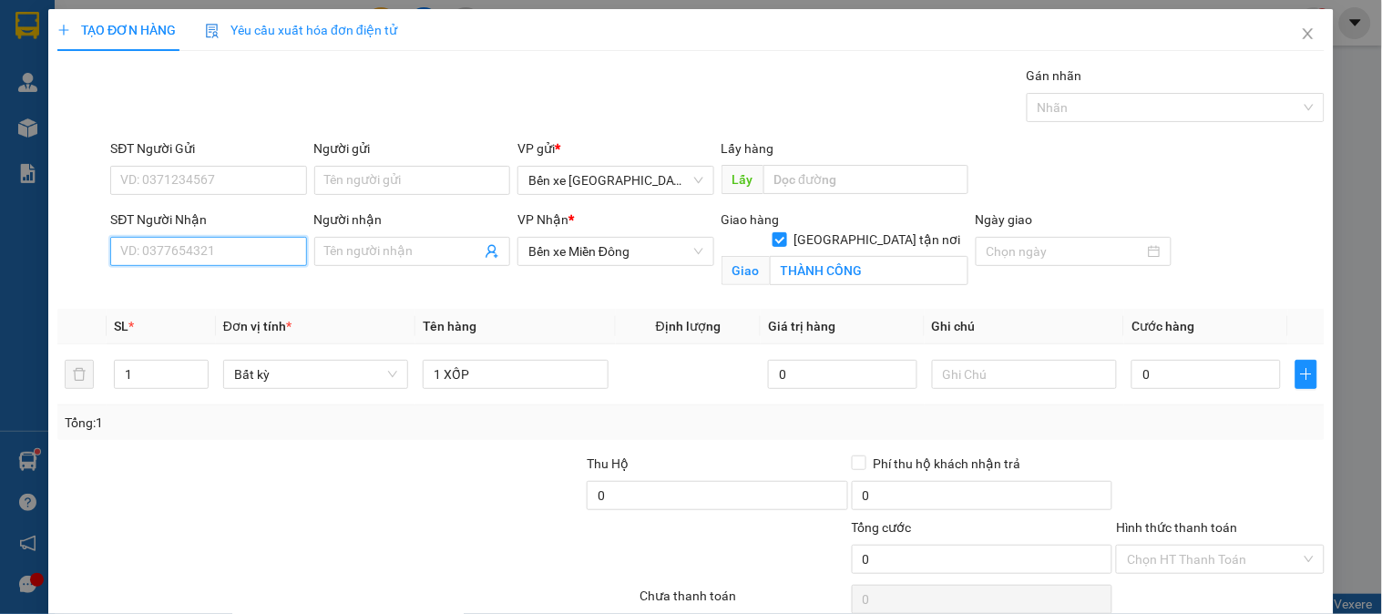
click at [155, 250] on input "SĐT Người Nhận" at bounding box center [208, 251] width 196 height 29
type input "0932737559"
click at [210, 284] on div "0932737559 - [PERSON_NAME]" at bounding box center [209, 288] width 179 height 20
type input "HUYỀN"
type input "THÀNH CÔNG"
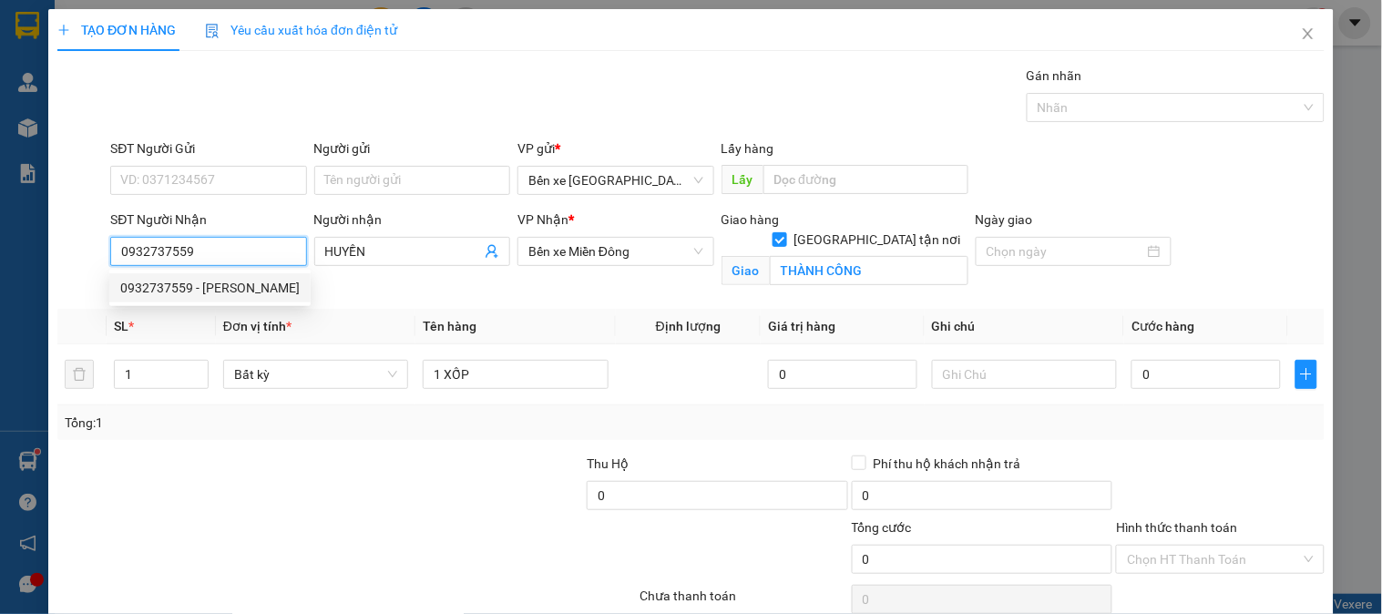
type input "50.000"
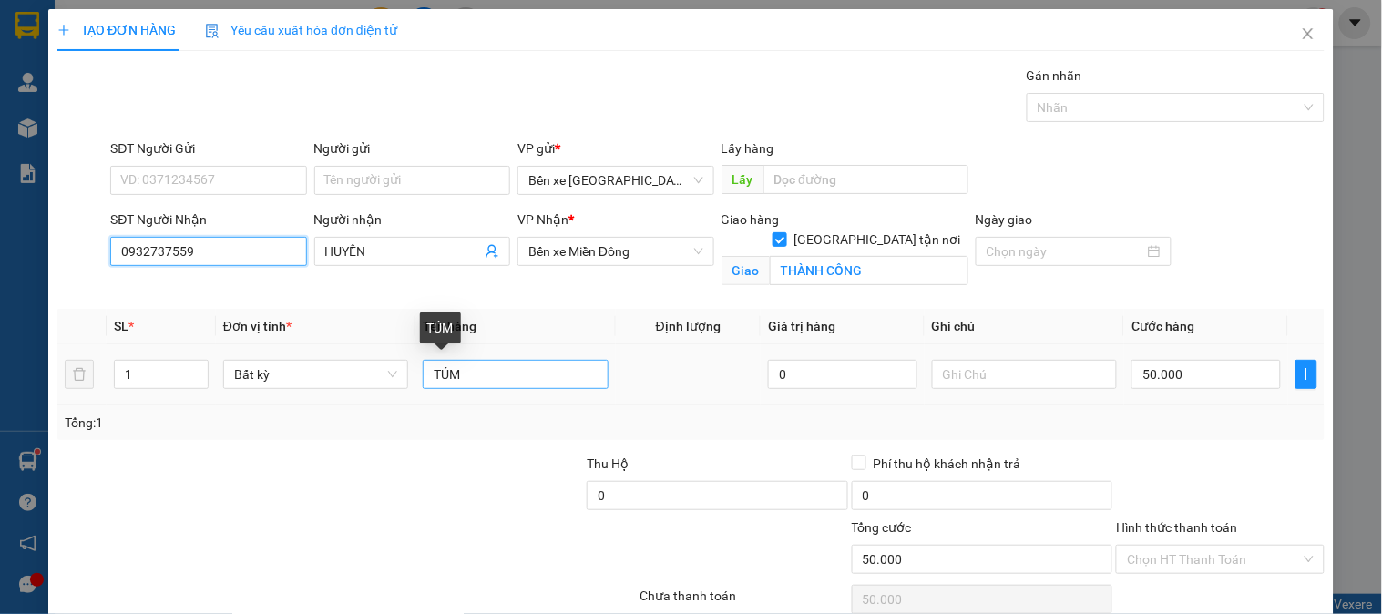
type input "0932737559"
drag, startPoint x: 472, startPoint y: 379, endPoint x: 280, endPoint y: 377, distance: 192.2
click at [279, 384] on tr "1 Bất kỳ TÚM 0 50.000" at bounding box center [690, 374] width 1267 height 61
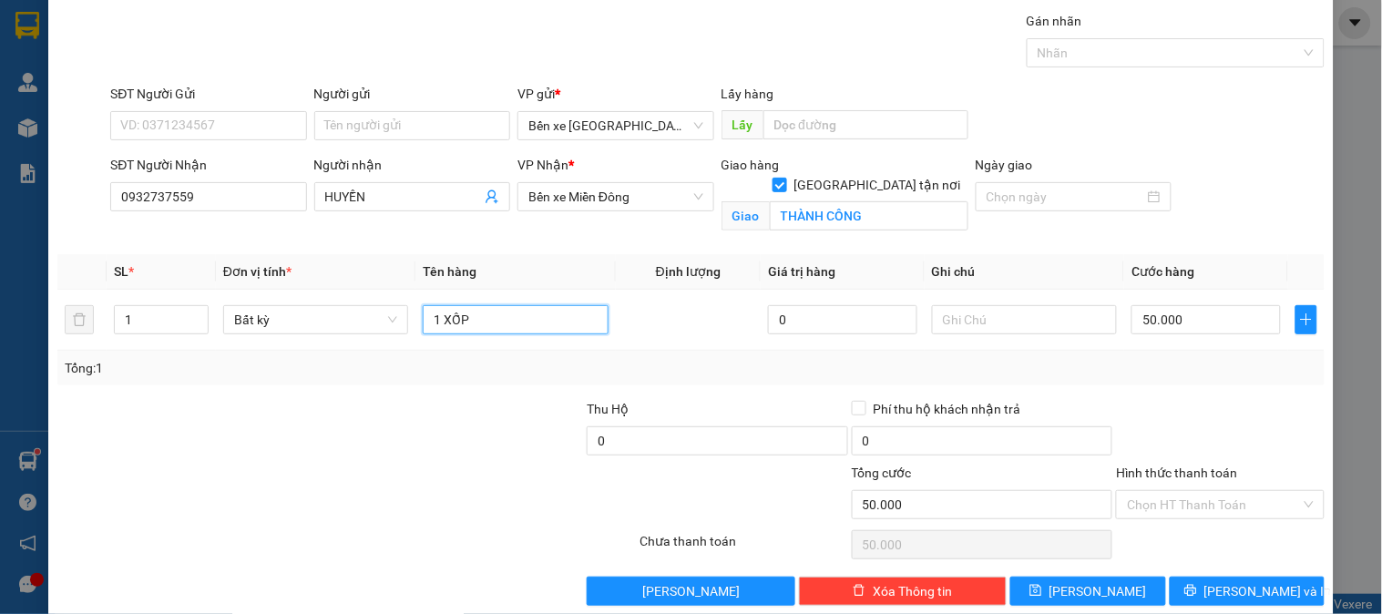
scroll to position [82, 0]
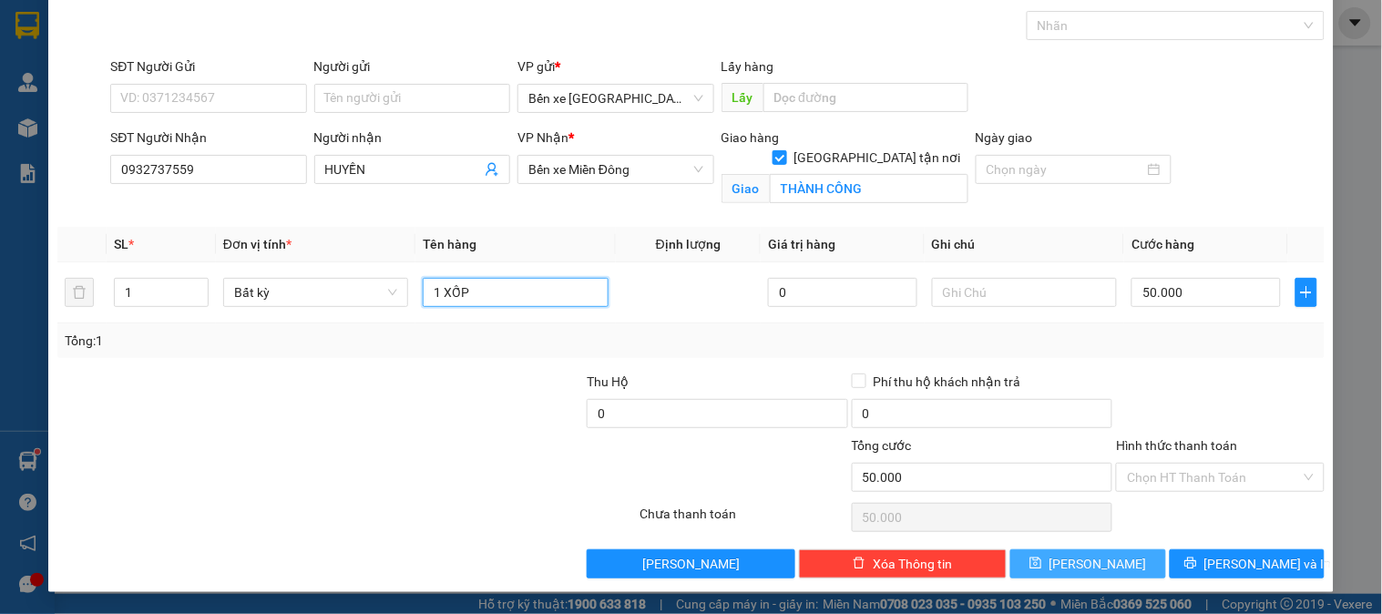
type input "1 XỐP"
click at [1070, 553] on button "[PERSON_NAME]" at bounding box center [1087, 563] width 155 height 29
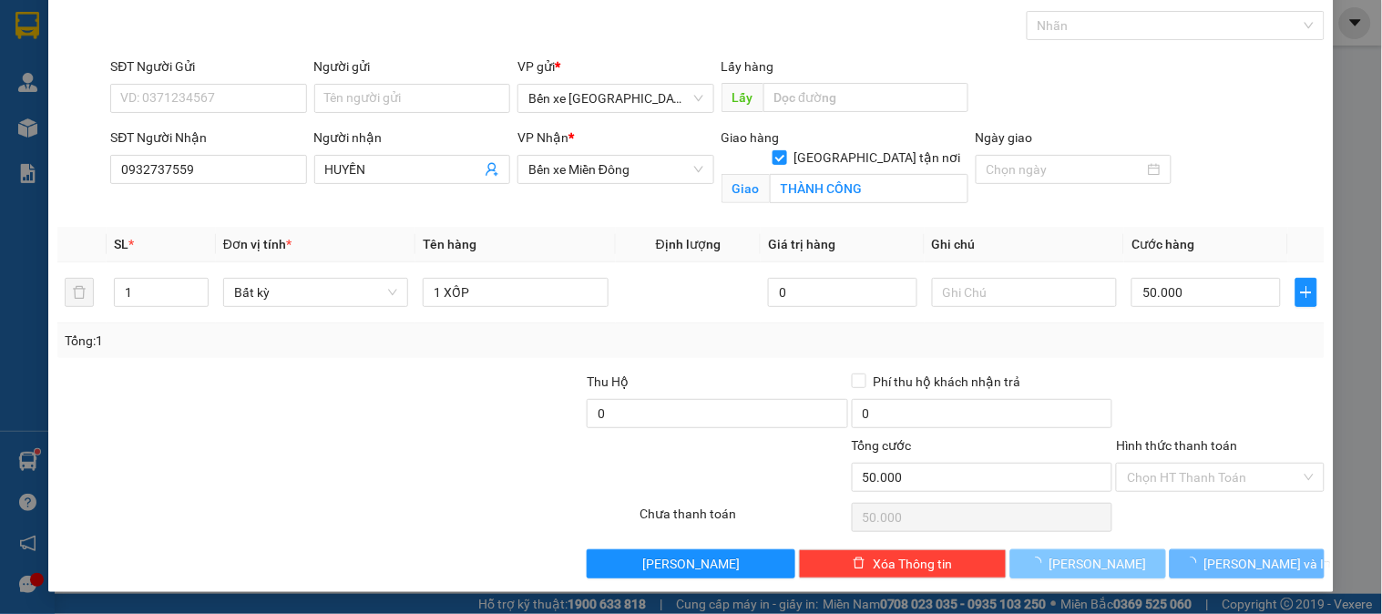
checkbox input "false"
type input "0"
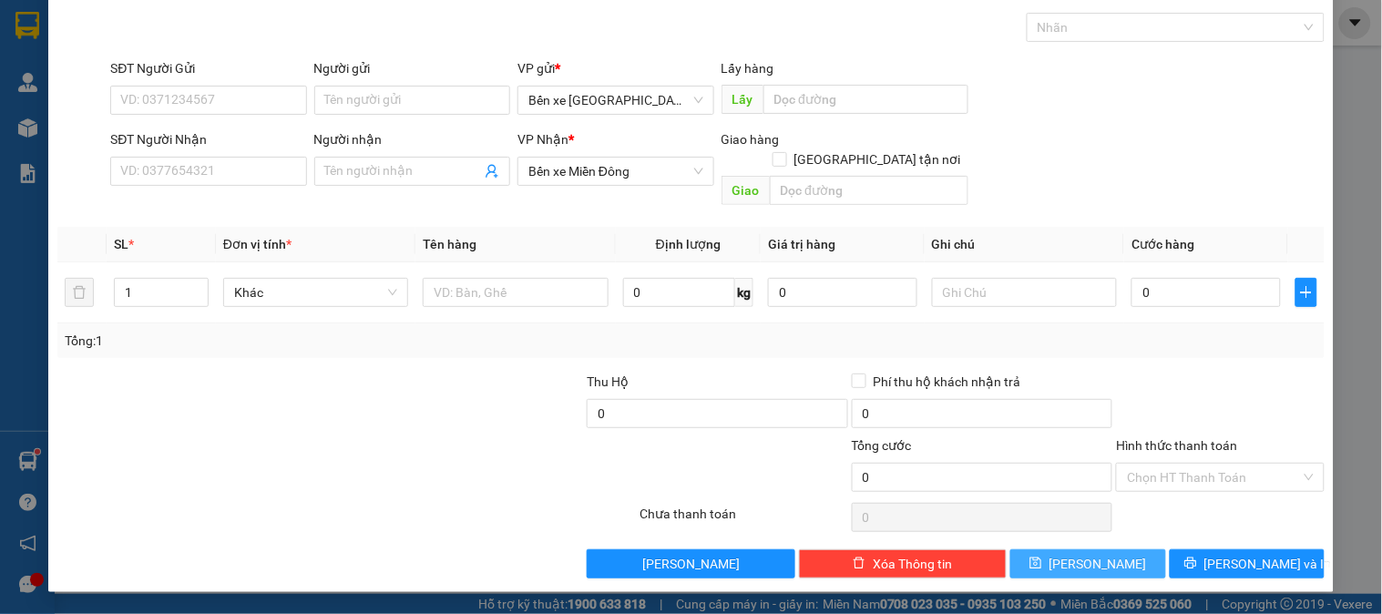
scroll to position [59, 0]
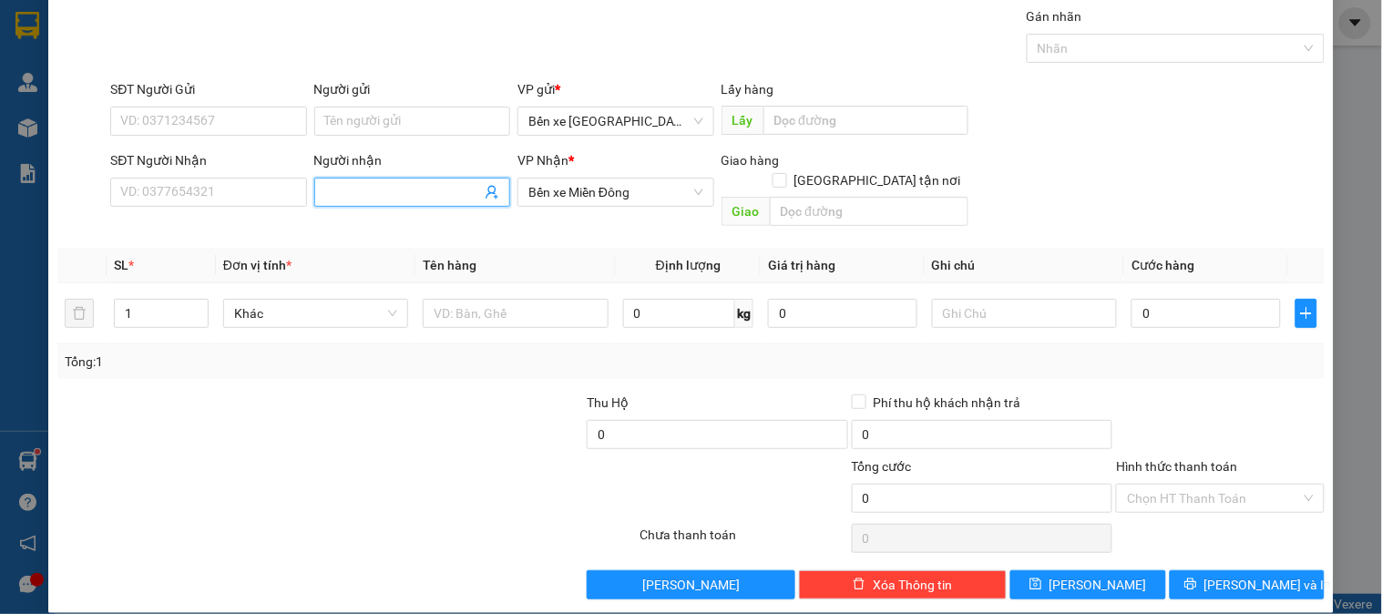
click at [335, 189] on input "Người nhận" at bounding box center [403, 192] width 156 height 20
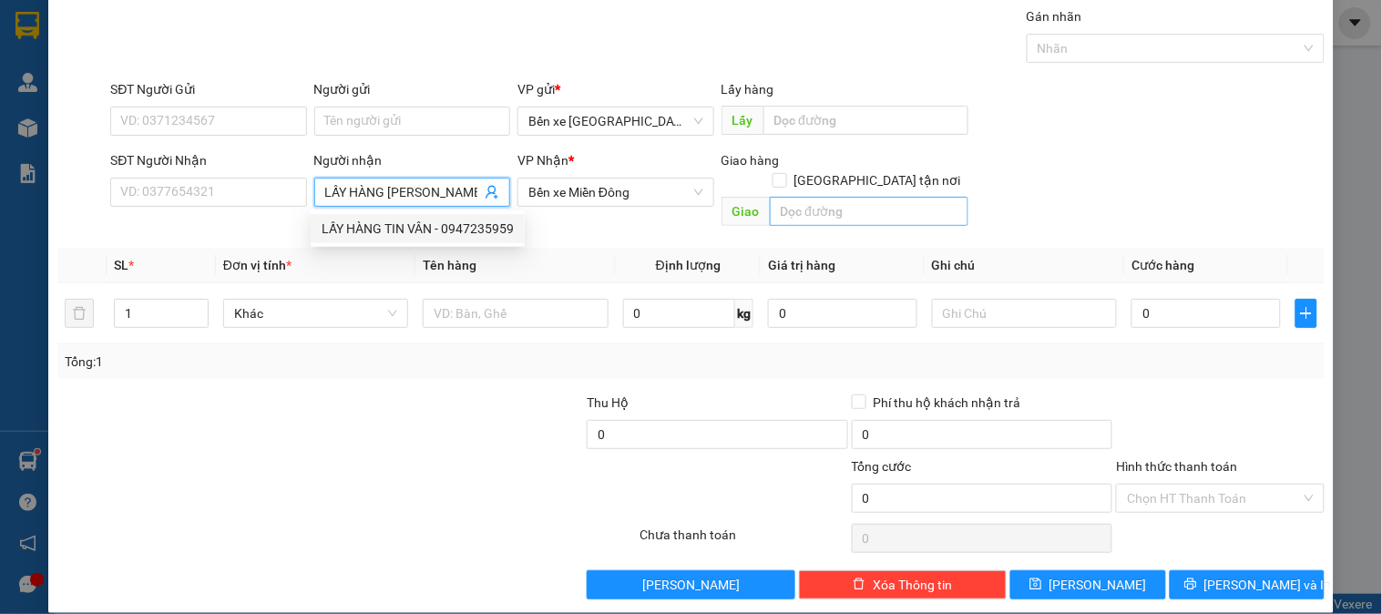
type input "LẤY HÀNG [PERSON_NAME]"
click at [798, 197] on input "text" at bounding box center [869, 211] width 199 height 29
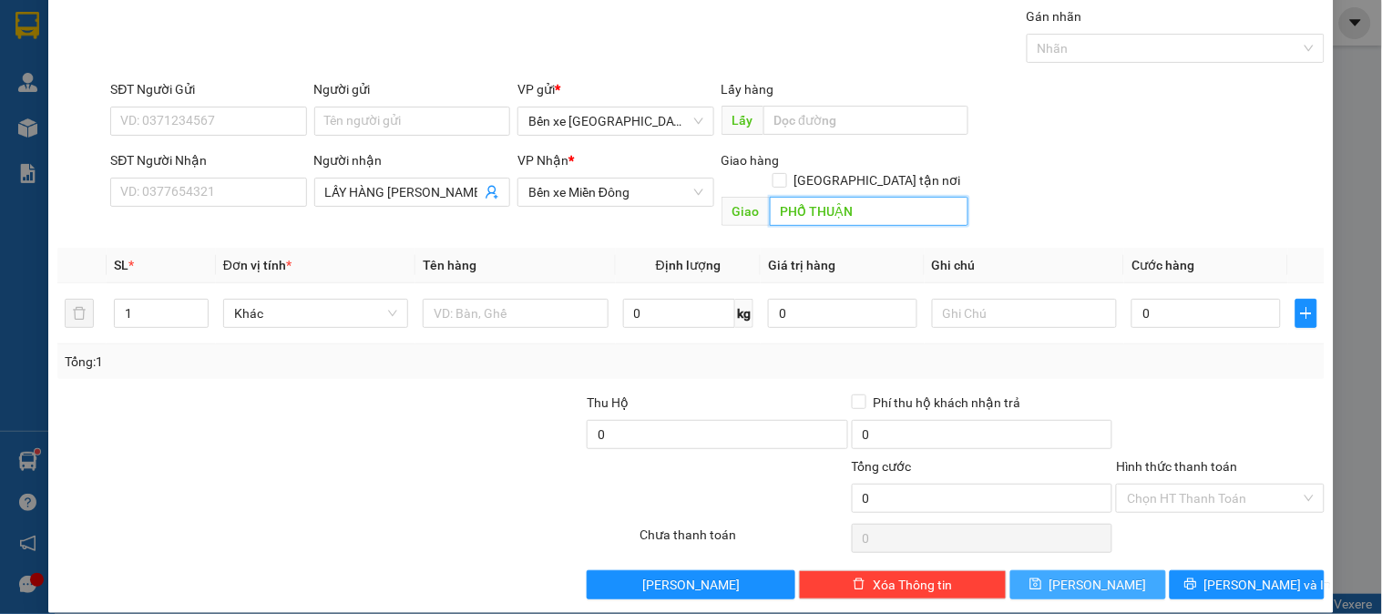
type input "PHỔ THUẬN"
click at [1057, 570] on button "[PERSON_NAME]" at bounding box center [1087, 584] width 155 height 29
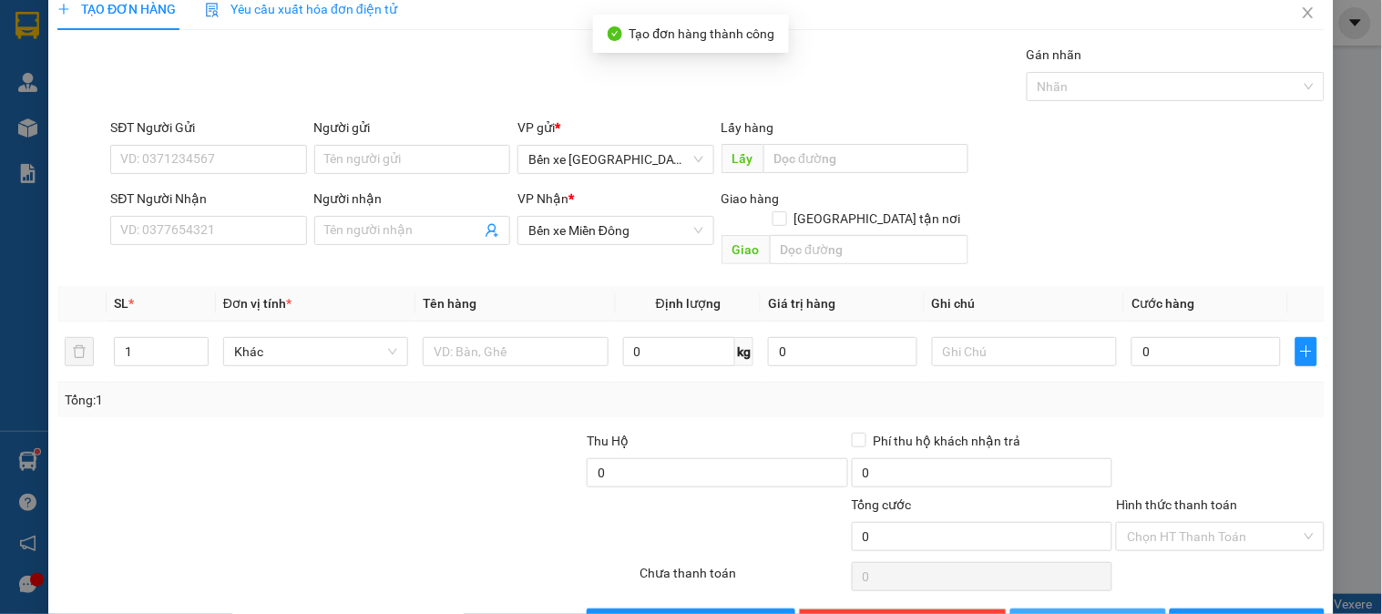
scroll to position [0, 0]
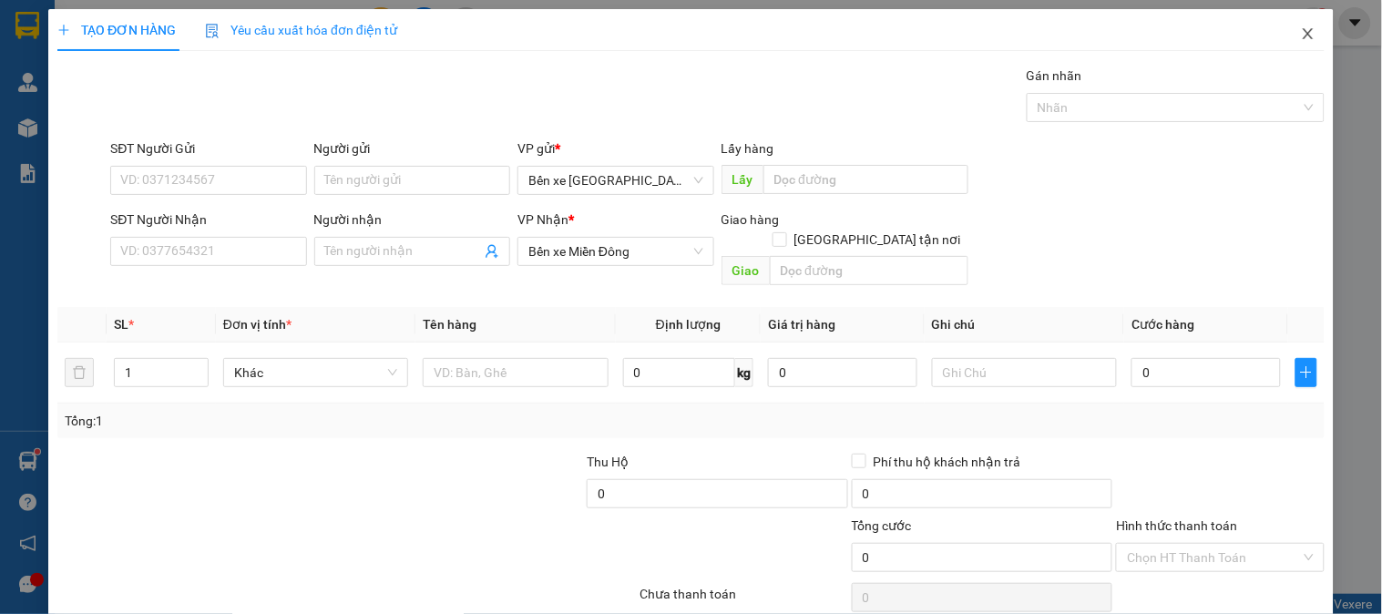
click at [1301, 32] on icon "close" at bounding box center [1308, 33] width 15 height 15
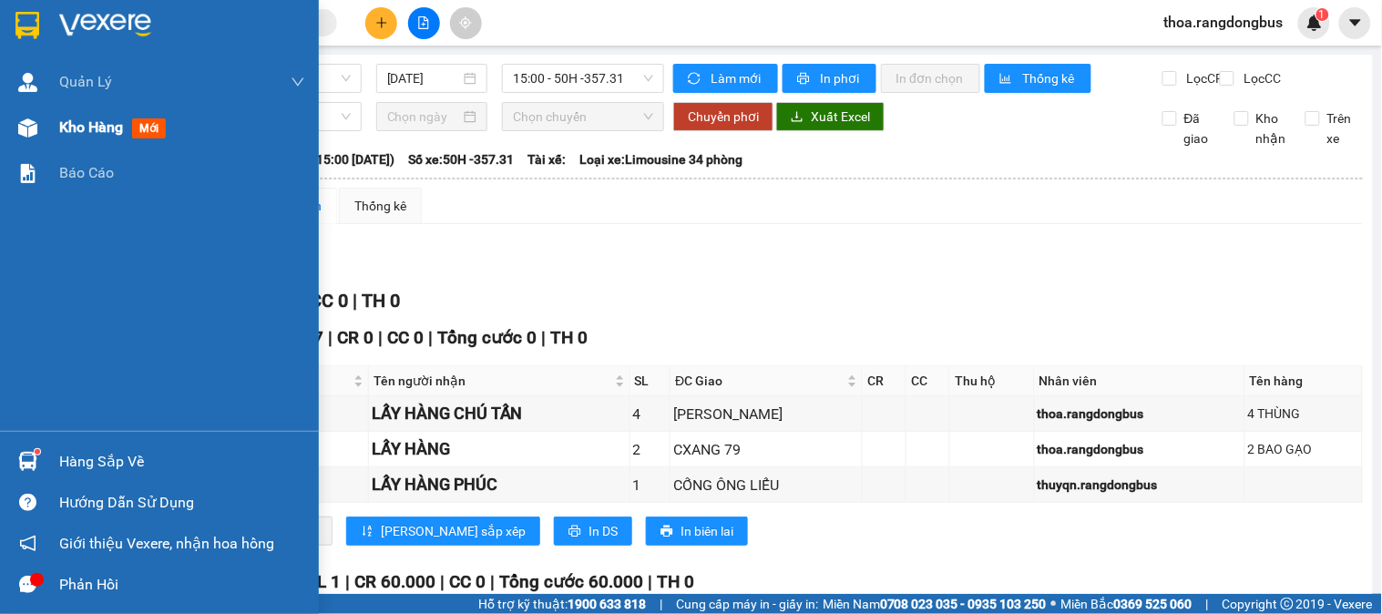
click at [117, 125] on span "Kho hàng" at bounding box center [91, 126] width 64 height 17
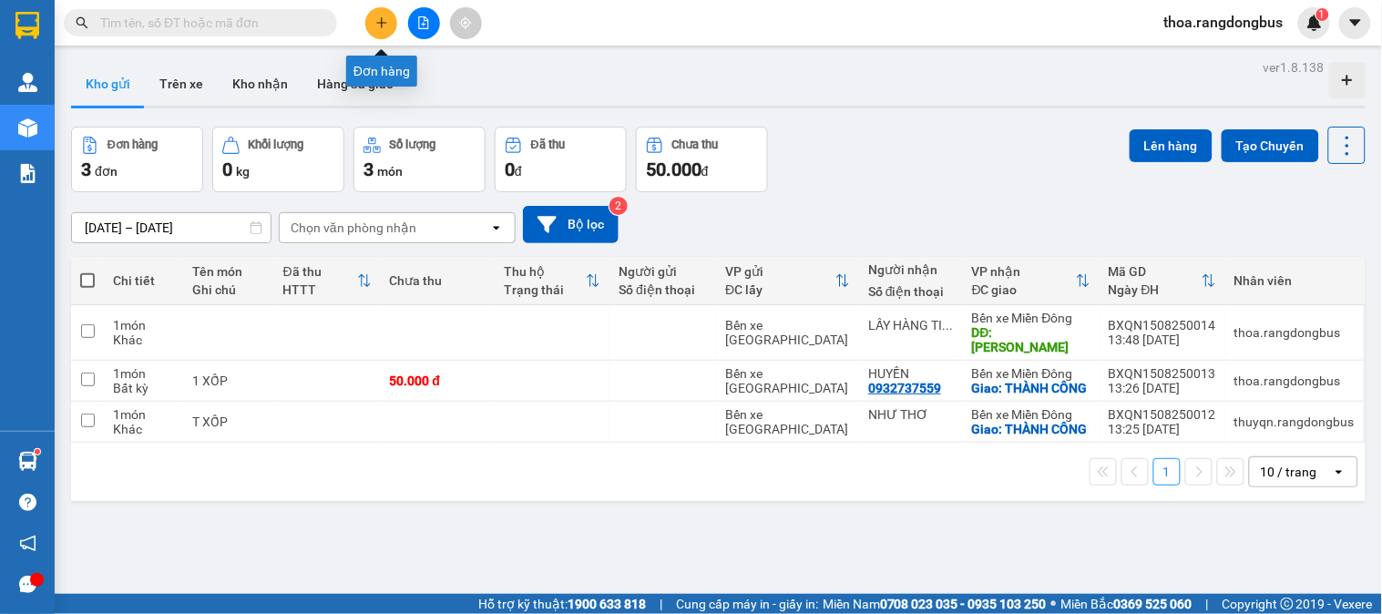
click at [386, 19] on icon "plus" at bounding box center [381, 22] width 13 height 13
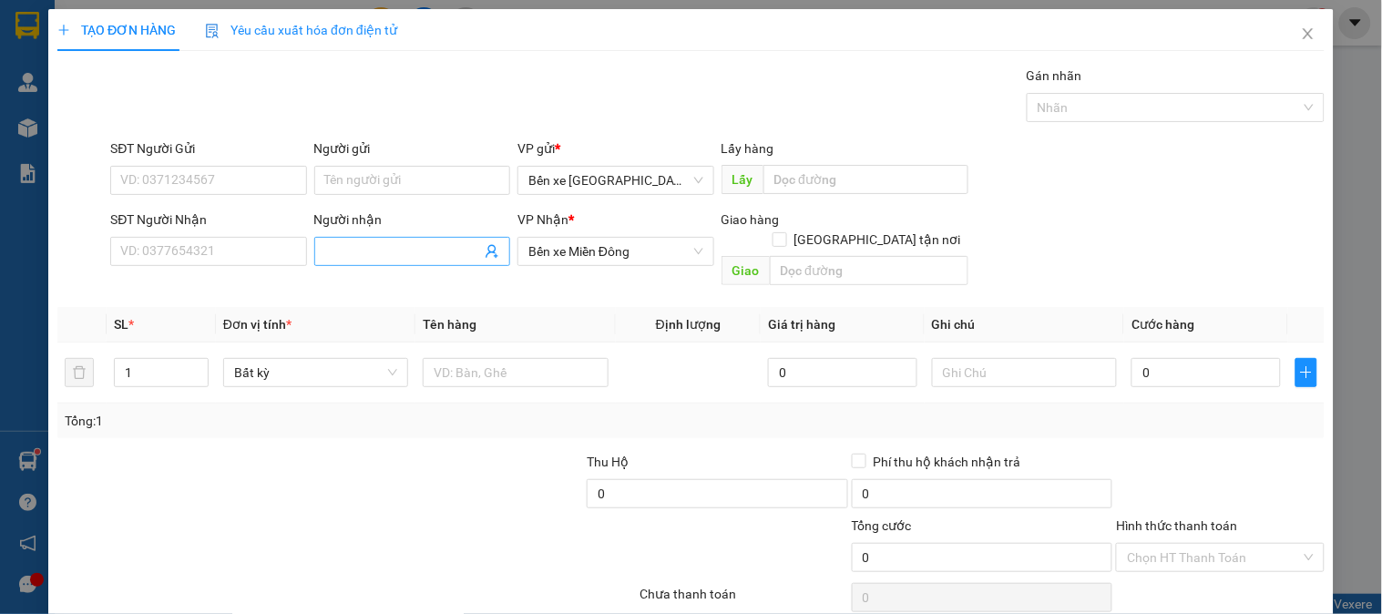
click at [370, 259] on input "Người nhận" at bounding box center [403, 251] width 156 height 20
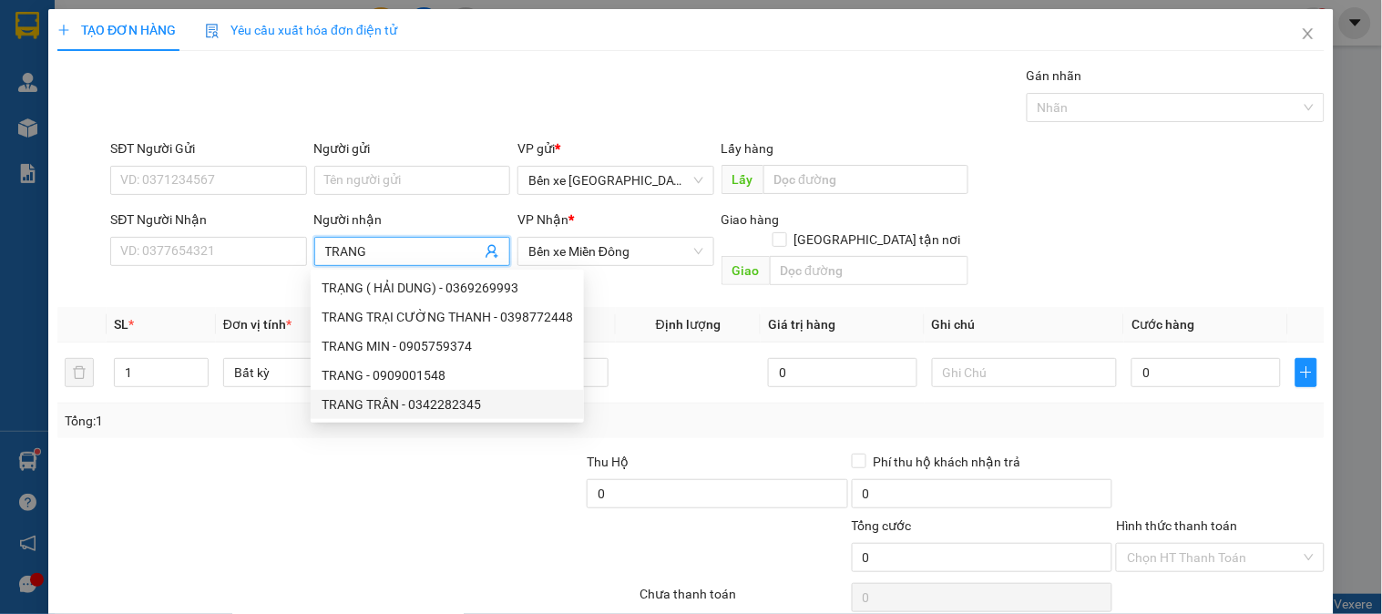
type input "TRANG"
drag, startPoint x: 363, startPoint y: 485, endPoint x: 366, endPoint y: 408, distance: 76.6
click at [362, 485] on div at bounding box center [453, 484] width 265 height 64
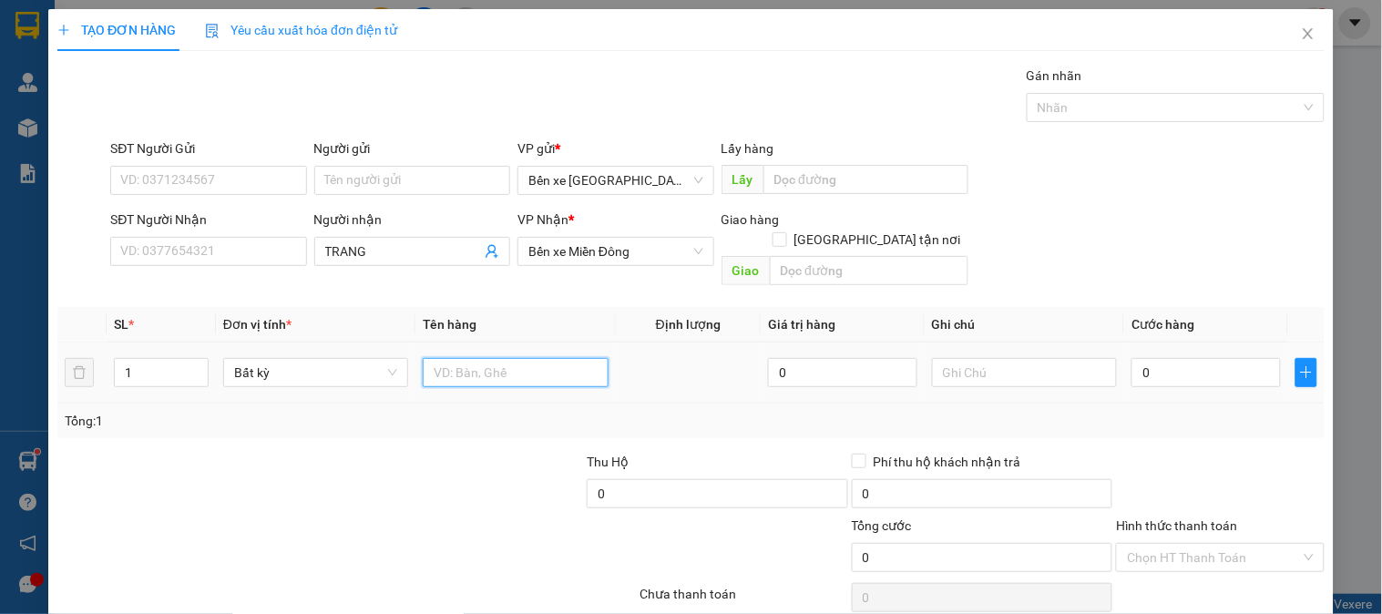
click at [553, 358] on input "text" at bounding box center [515, 372] width 185 height 29
type input "1 XỐP, 1 BAO LƯỚI"
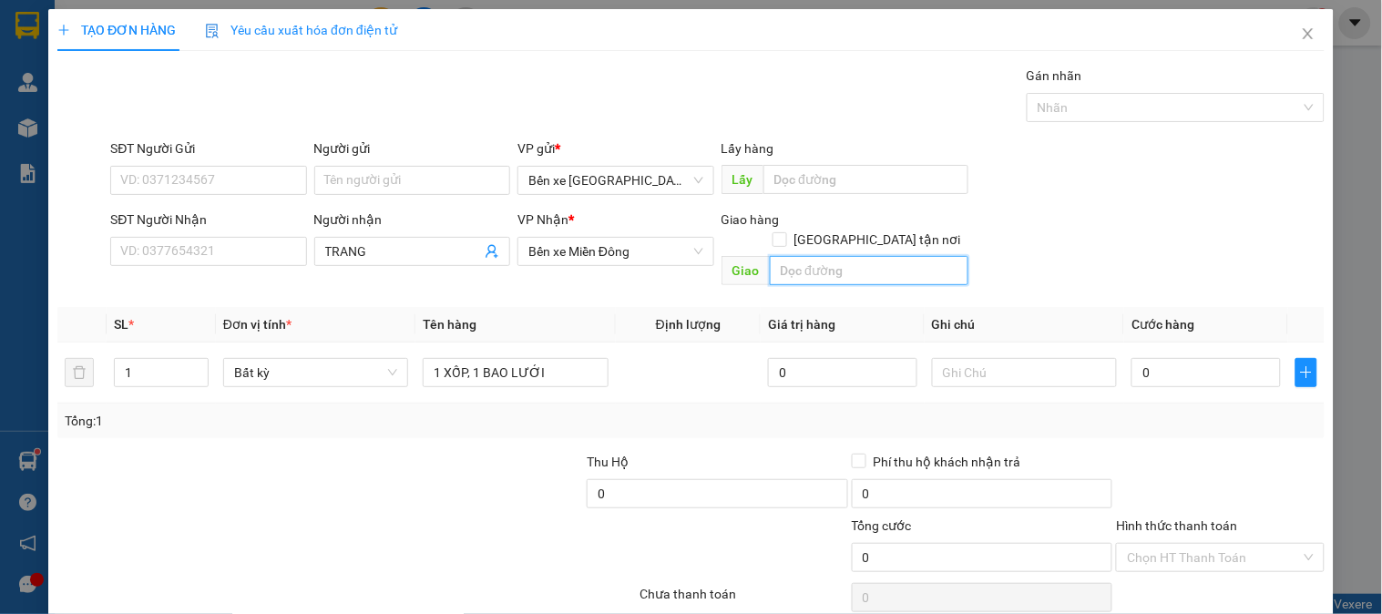
click at [881, 256] on input "text" at bounding box center [869, 270] width 199 height 29
type input "THÀNH CÔNG"
click at [785, 232] on input "[GEOGRAPHIC_DATA] tận nơi" at bounding box center [778, 238] width 13 height 13
checkbox input "true"
click at [189, 233] on div "SĐT Người Nhận" at bounding box center [208, 223] width 196 height 27
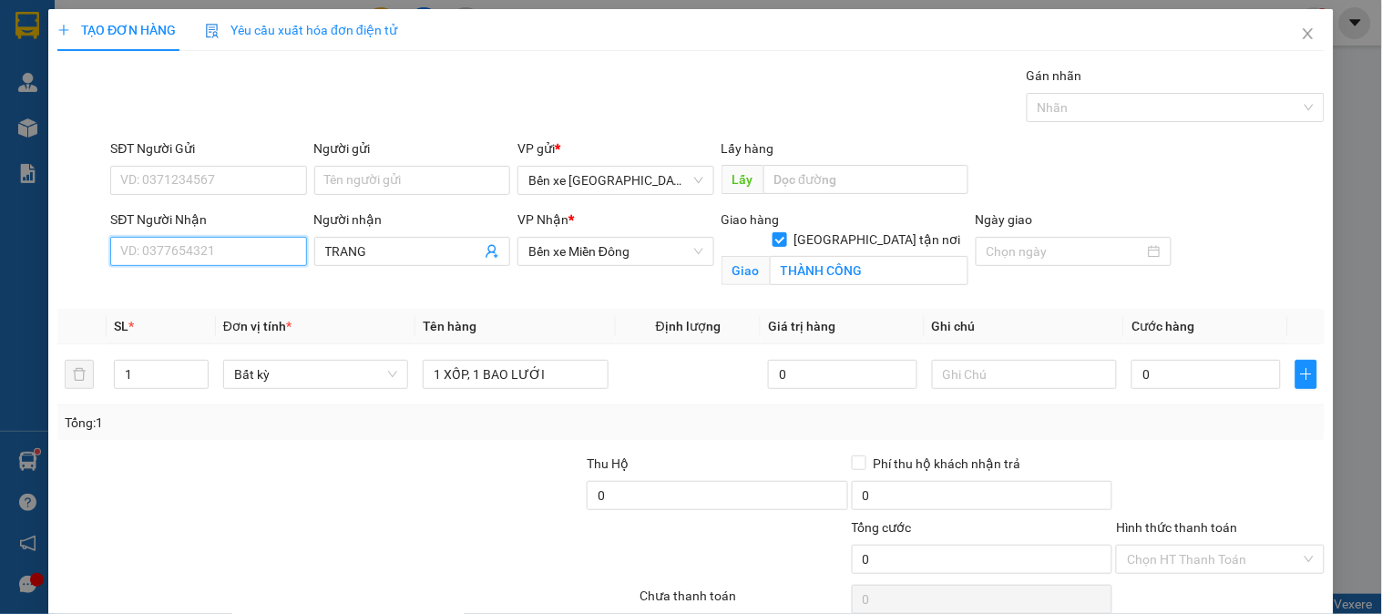
click at [198, 262] on input "SĐT Người Nhận" at bounding box center [208, 251] width 196 height 29
type input "0934688785"
click at [230, 289] on div "0934688785 - TRANG" at bounding box center [206, 288] width 172 height 20
type input "TRANG"
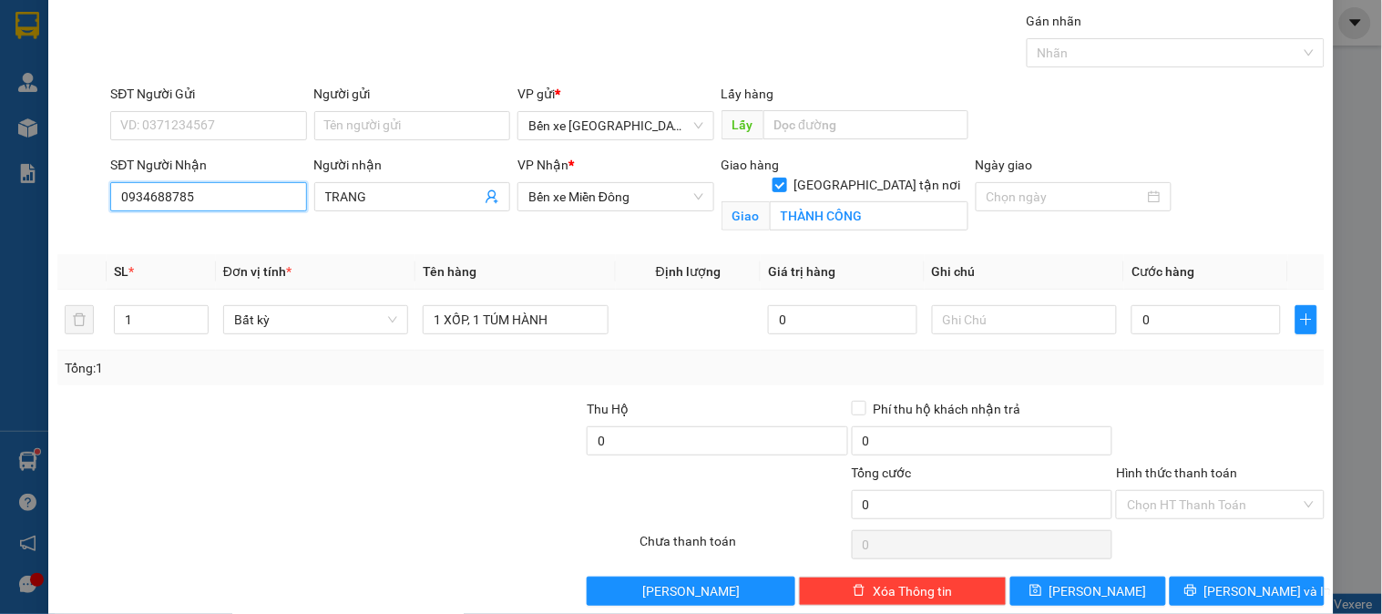
scroll to position [82, 0]
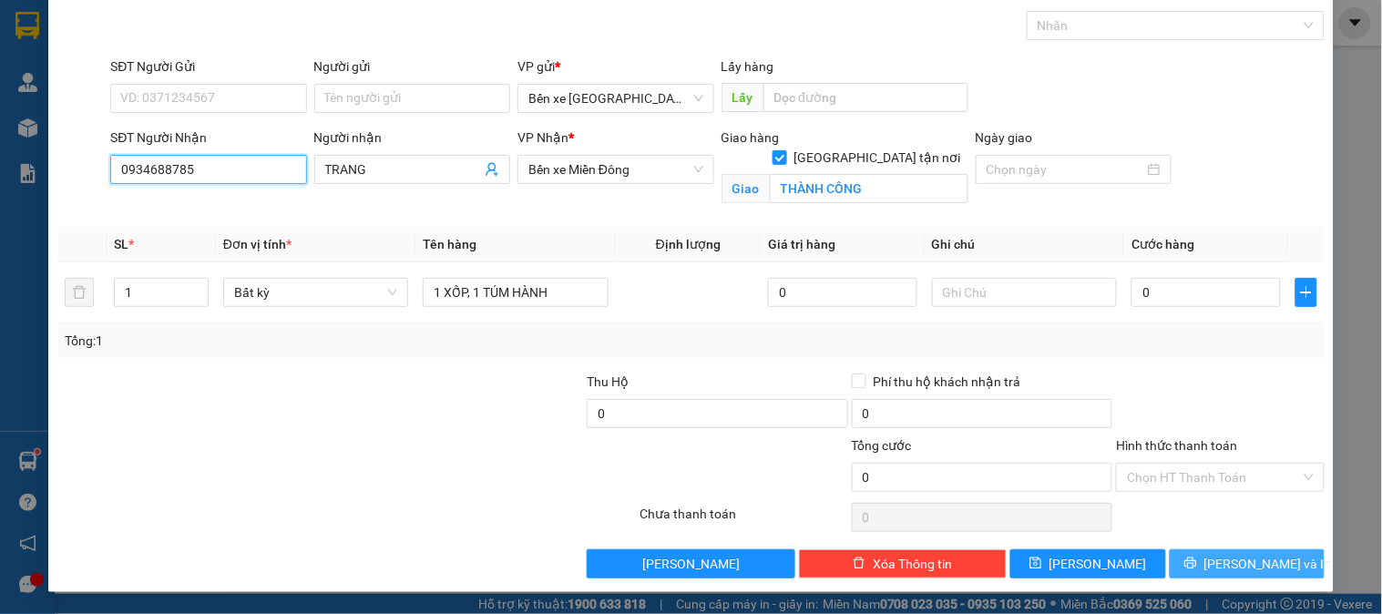
type input "0934688785"
click at [1197, 558] on icon "printer" at bounding box center [1190, 563] width 13 height 13
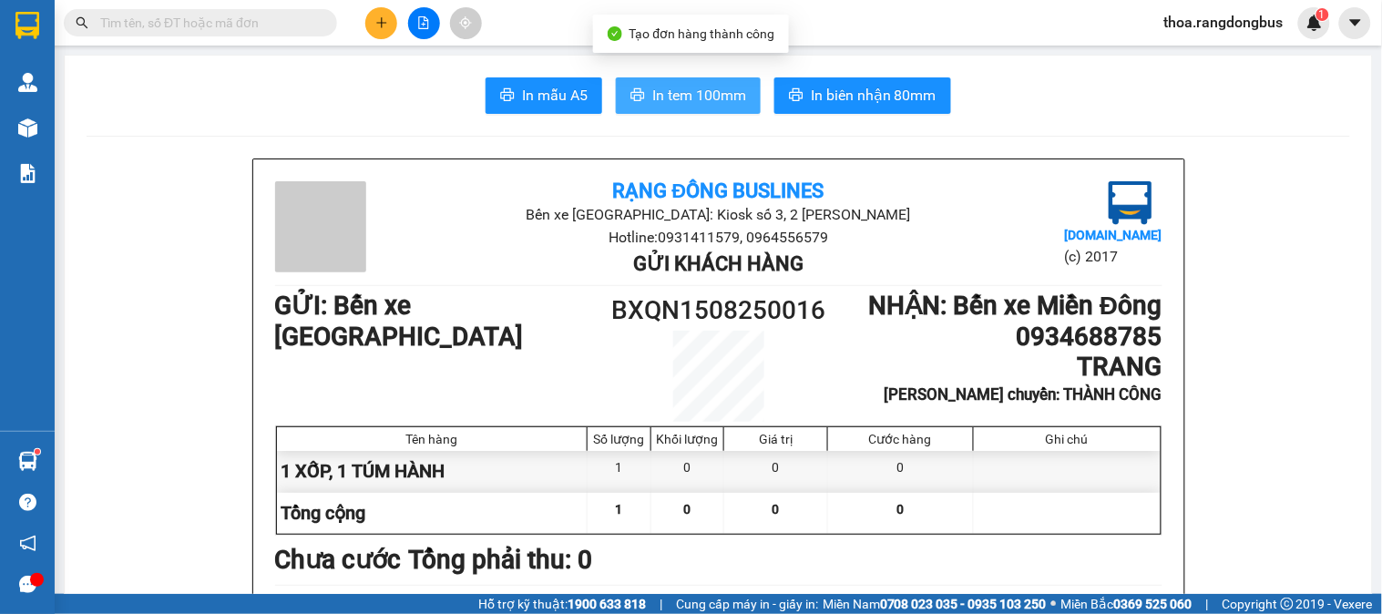
click at [707, 95] on span "In tem 100mm" at bounding box center [699, 95] width 94 height 23
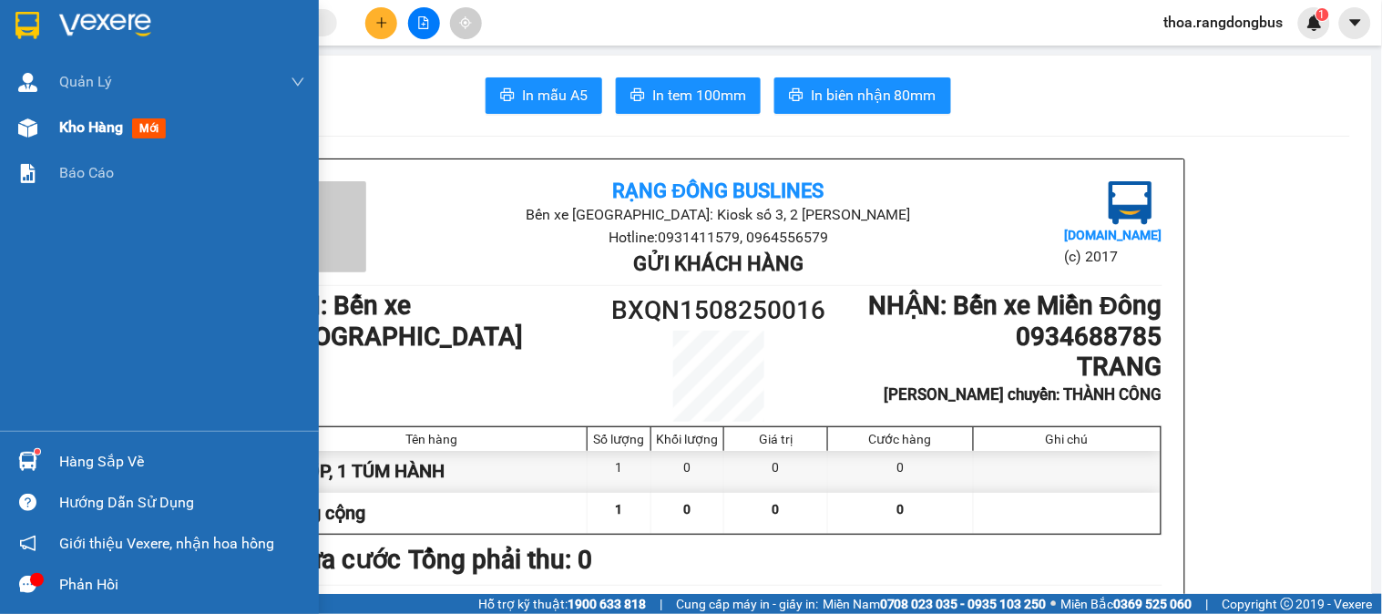
click at [65, 121] on span "Kho hàng" at bounding box center [91, 126] width 64 height 17
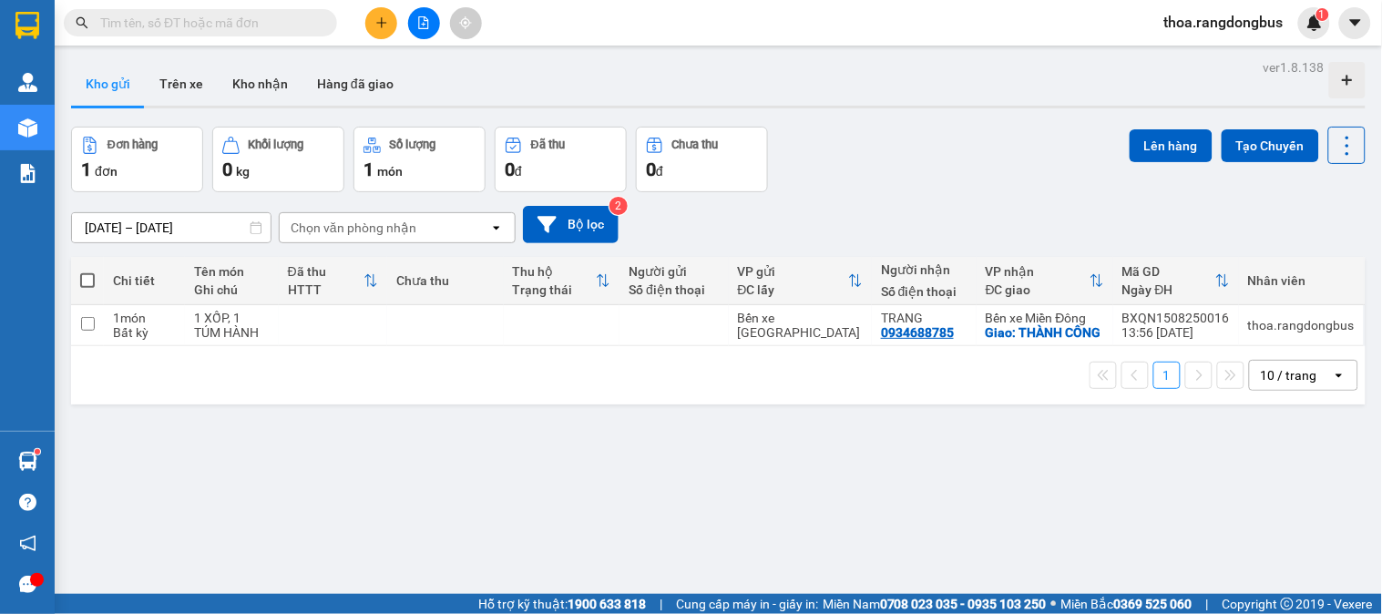
click at [86, 278] on span at bounding box center [87, 280] width 15 height 15
click at [87, 271] on input "checkbox" at bounding box center [87, 271] width 0 height 0
checkbox input "true"
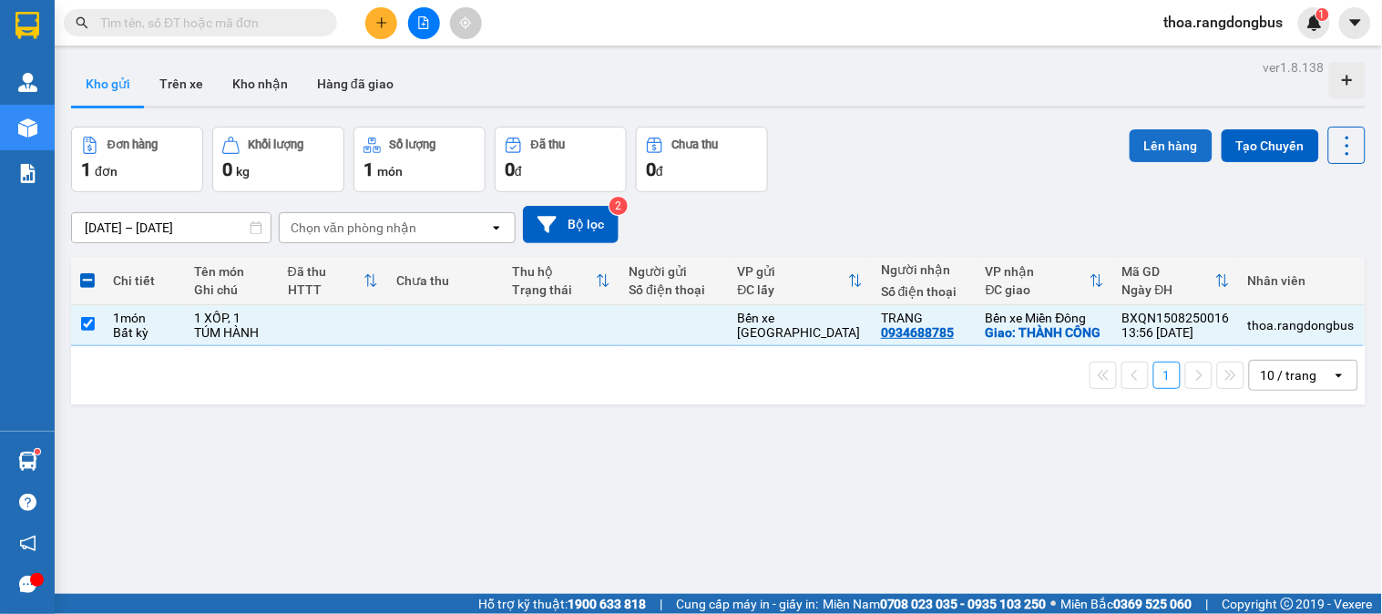
click at [1153, 138] on button "Lên hàng" at bounding box center [1171, 145] width 83 height 33
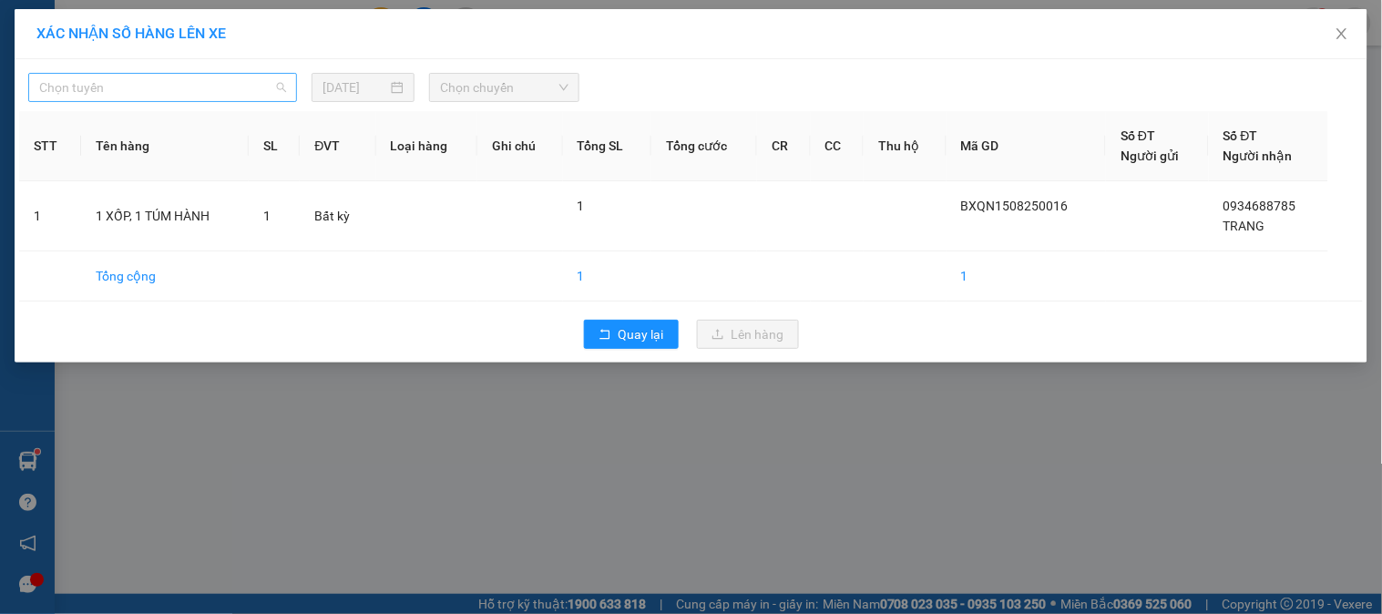
click at [49, 87] on span "Chọn tuyến" at bounding box center [162, 87] width 247 height 27
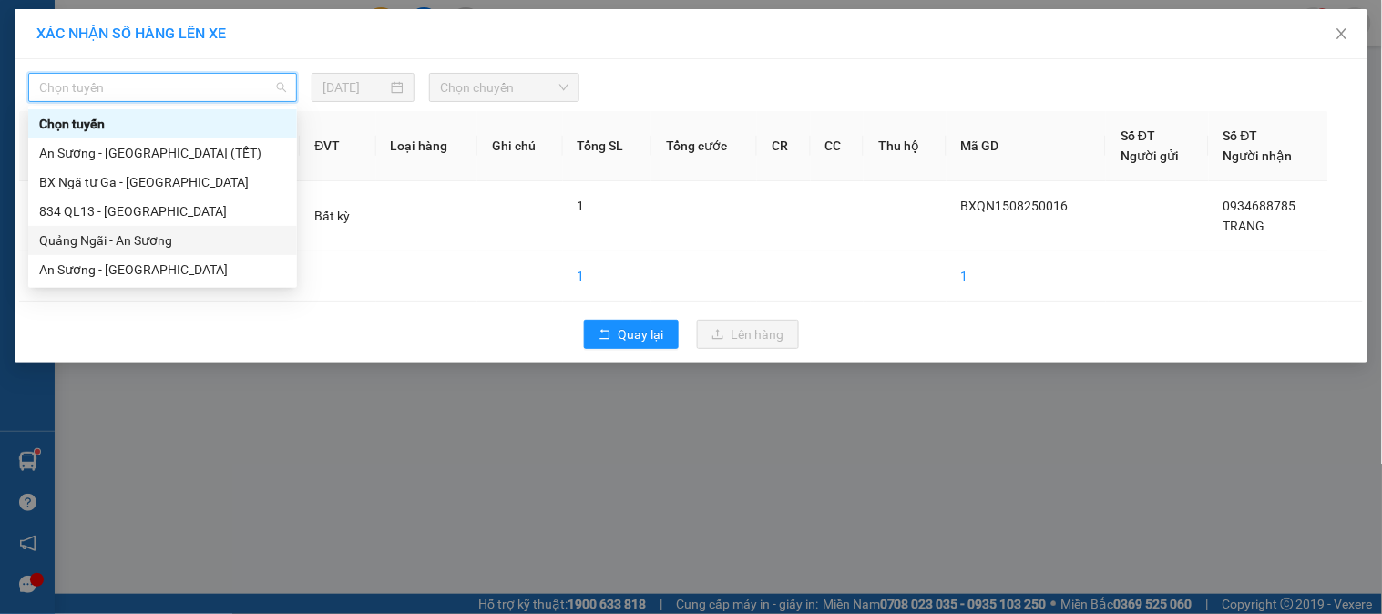
click at [122, 237] on div "Quảng Ngãi - An Sương" at bounding box center [162, 240] width 247 height 20
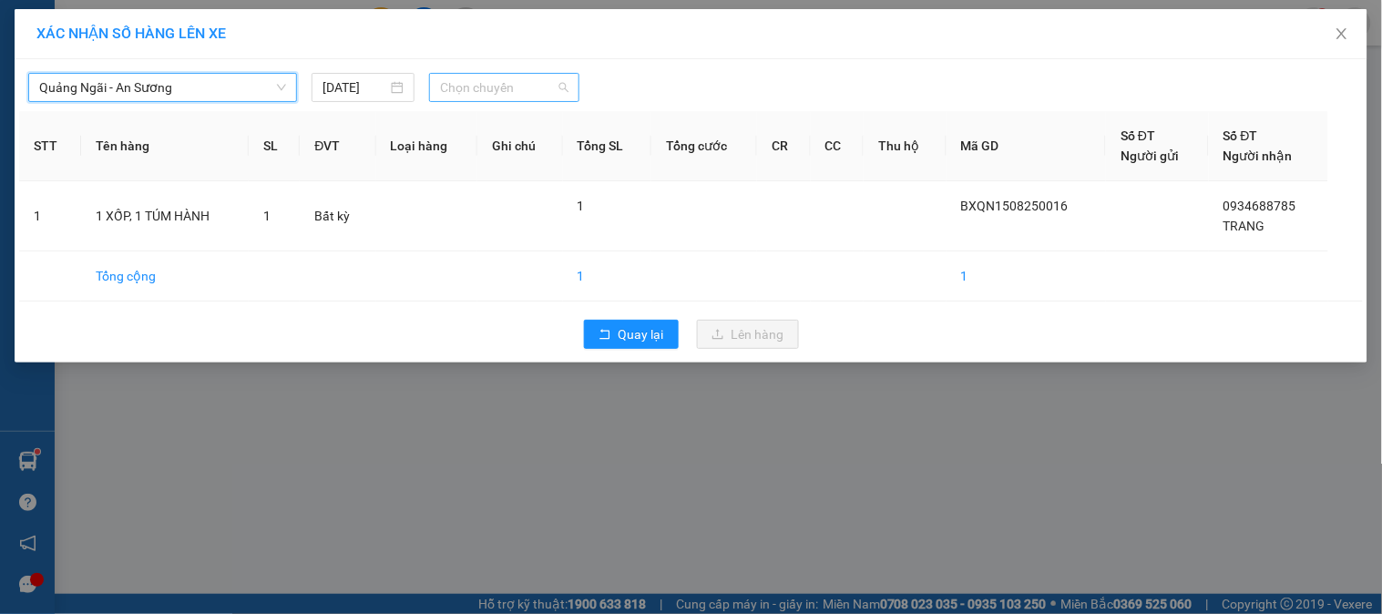
click at [480, 85] on span "Chọn chuyến" at bounding box center [504, 87] width 128 height 27
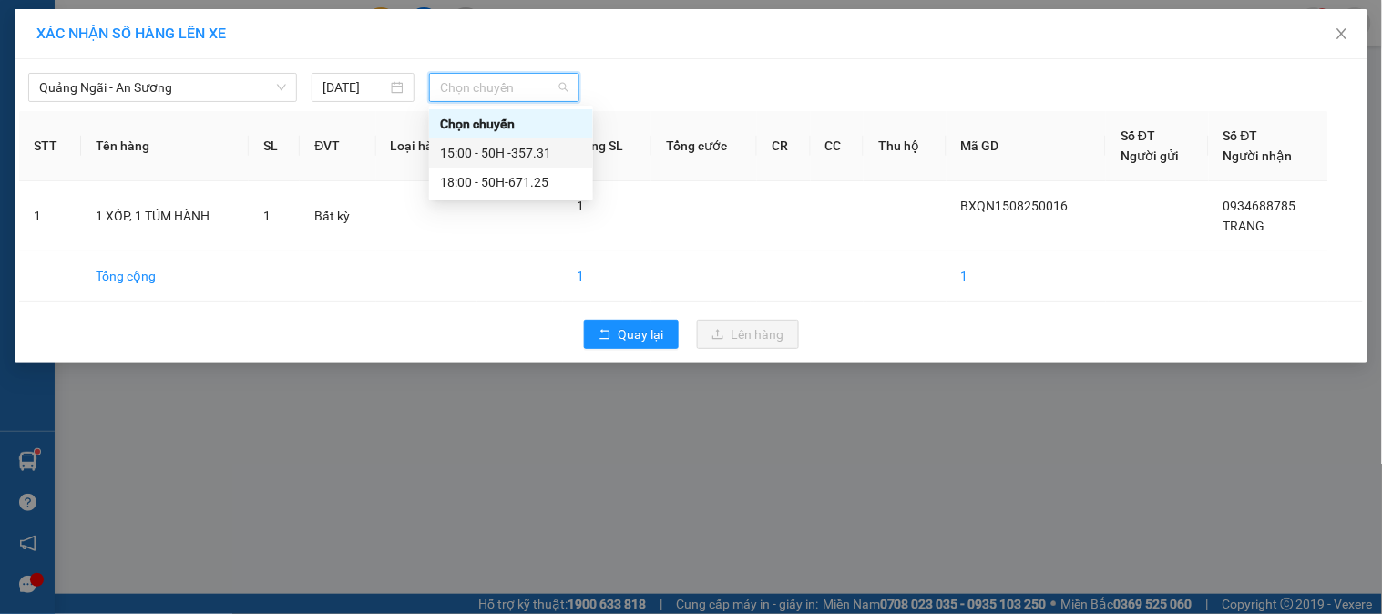
click at [468, 160] on div "15:00 - 50H -357.31" at bounding box center [511, 153] width 142 height 20
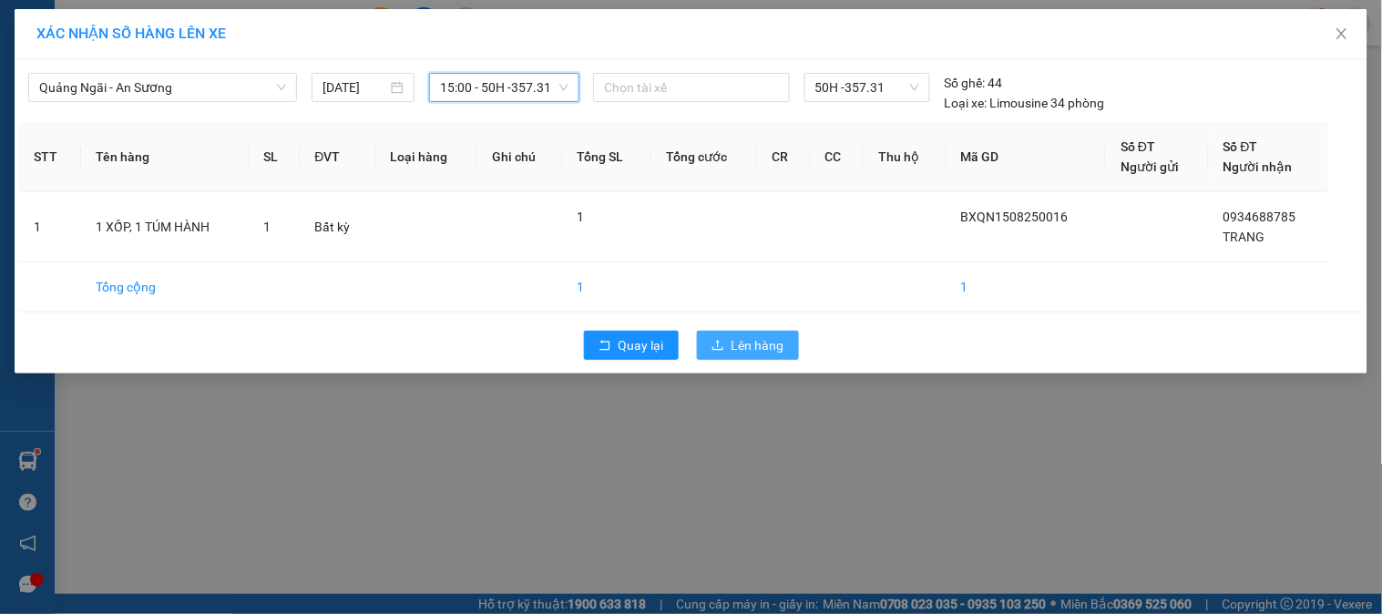
click at [729, 338] on button "Lên hàng" at bounding box center [748, 345] width 102 height 29
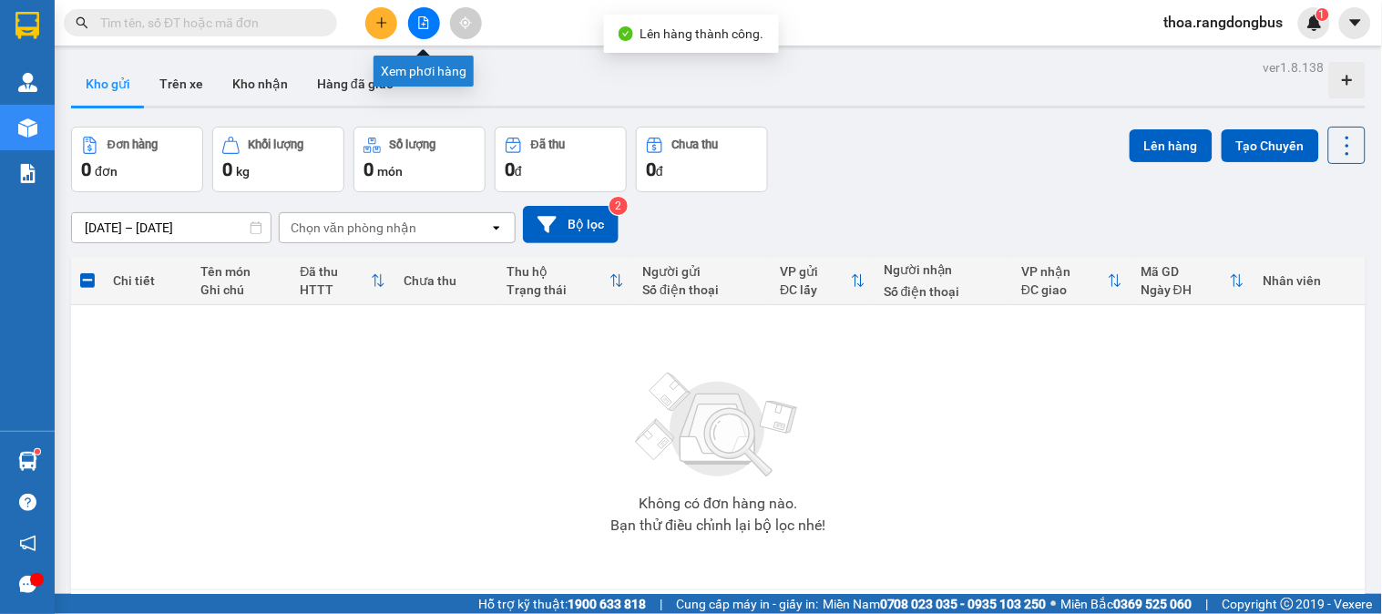
click at [425, 15] on button at bounding box center [424, 23] width 32 height 32
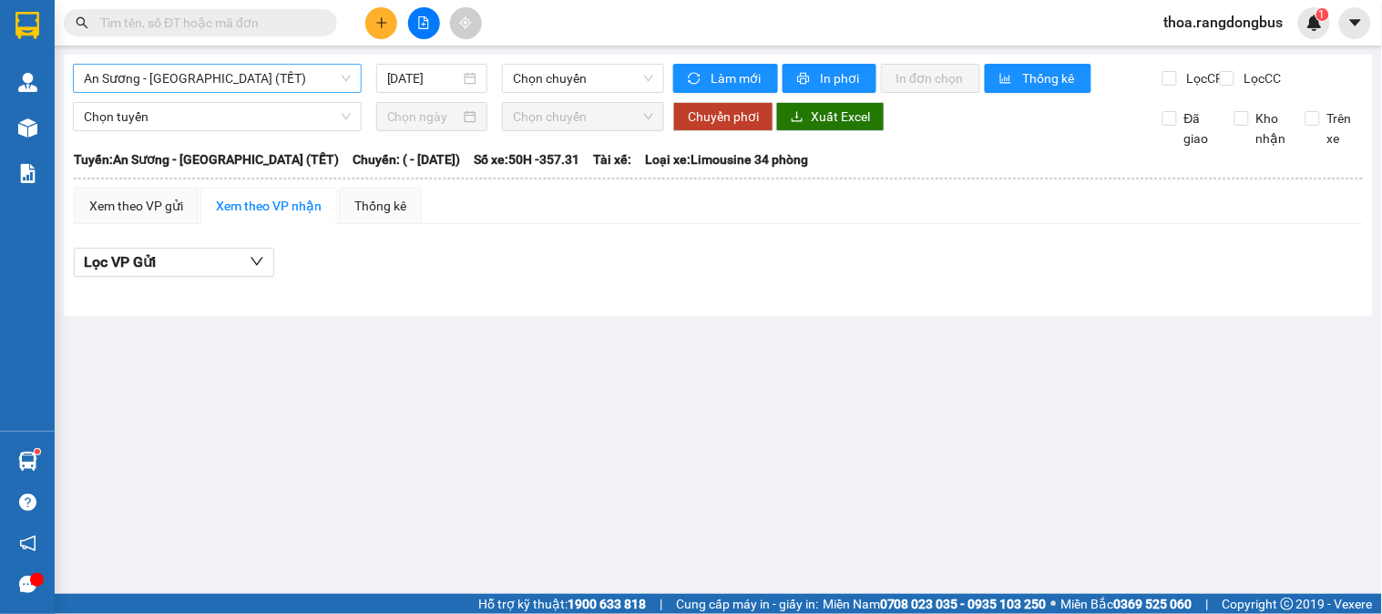
click at [299, 77] on span "An Sương - [GEOGRAPHIC_DATA] (TẾT)" at bounding box center [217, 78] width 267 height 27
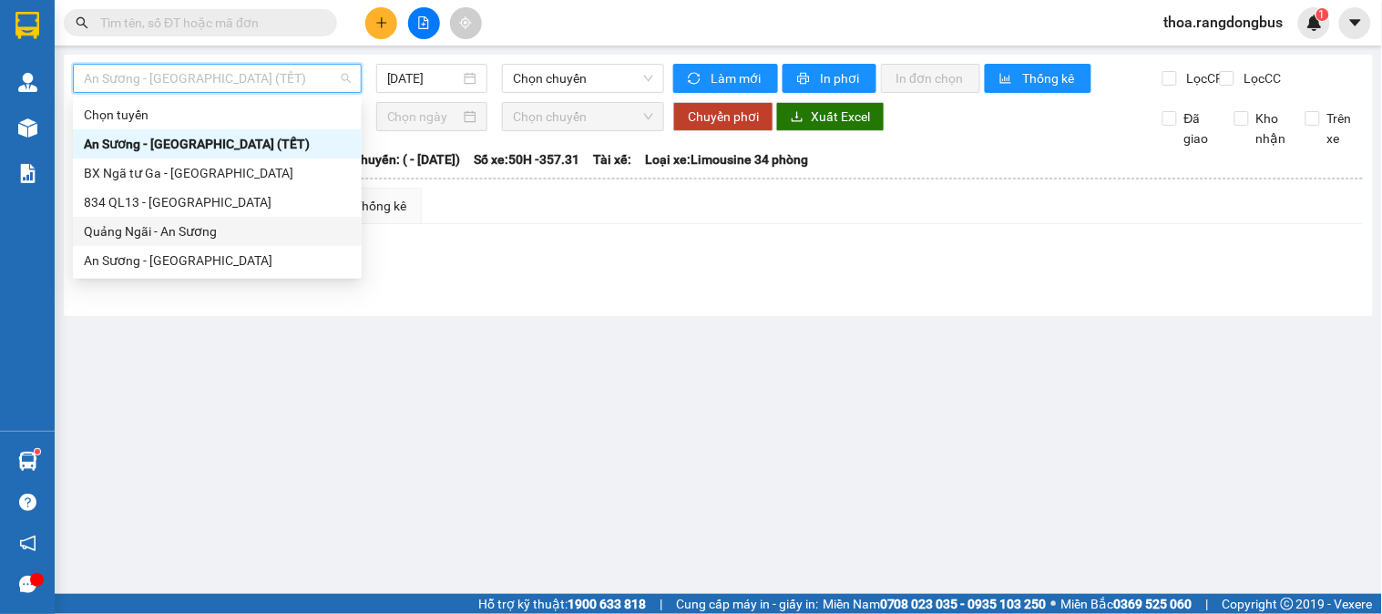
click at [179, 226] on div "Quảng Ngãi - An Sương" at bounding box center [217, 231] width 267 height 20
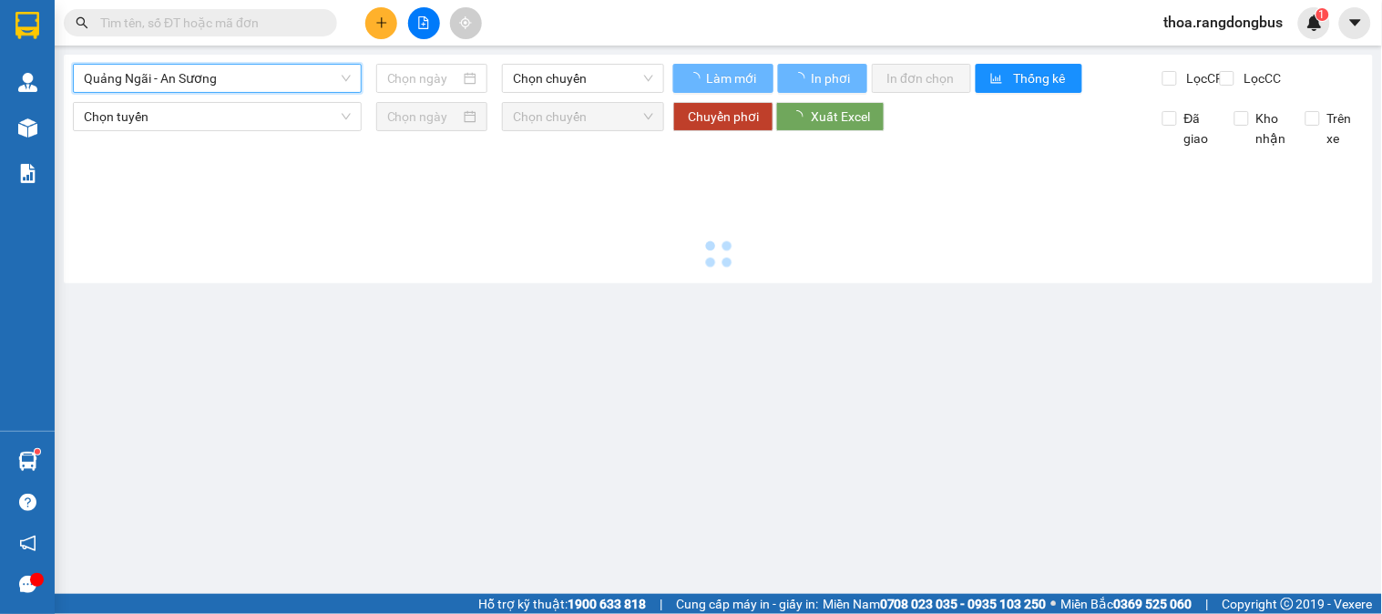
type input "[DATE]"
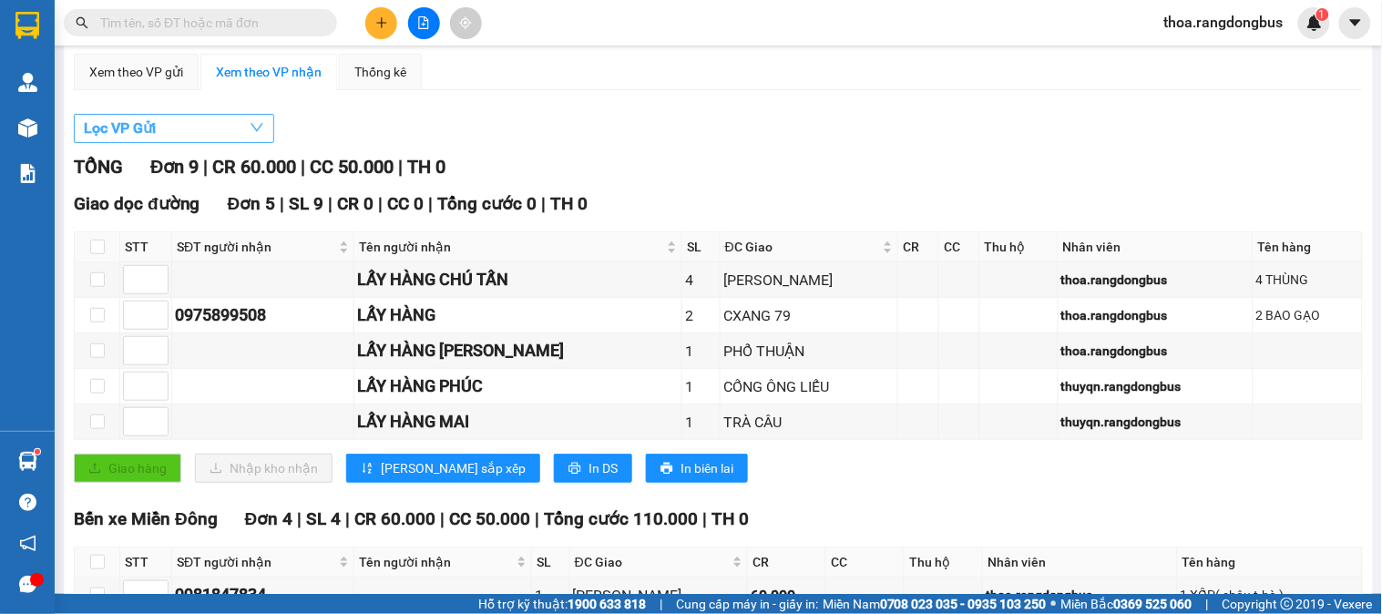
scroll to position [101, 0]
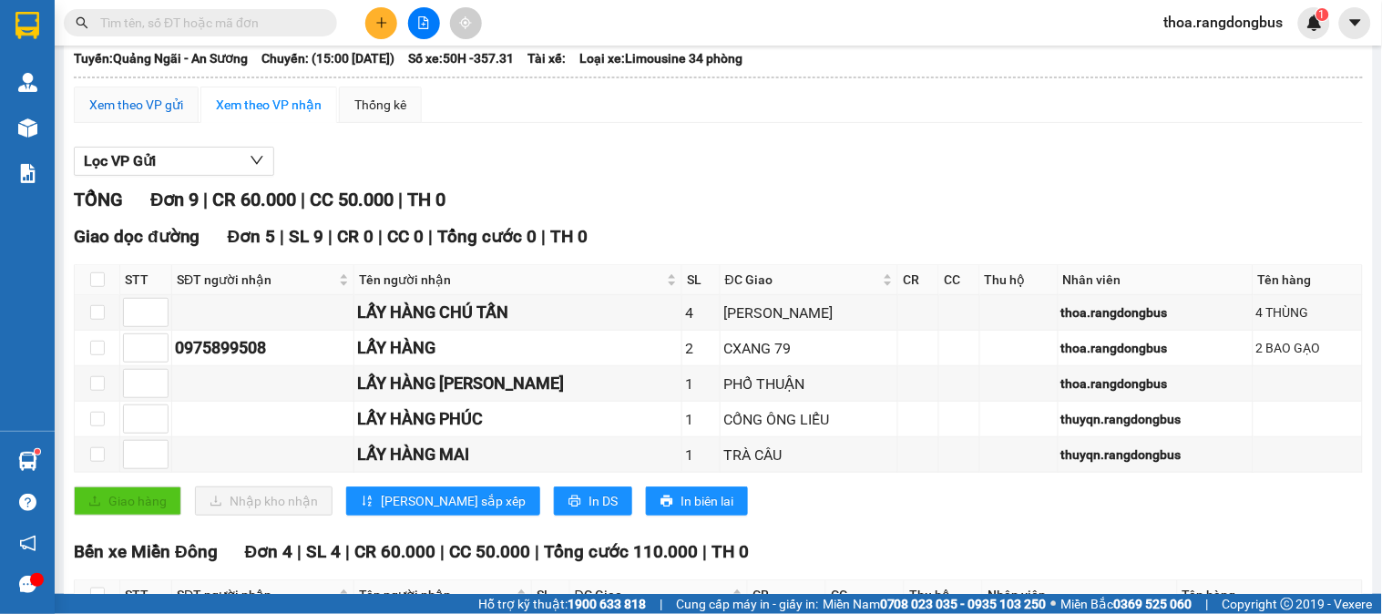
click at [148, 115] on div "Xem theo VP gửi" at bounding box center [136, 105] width 94 height 20
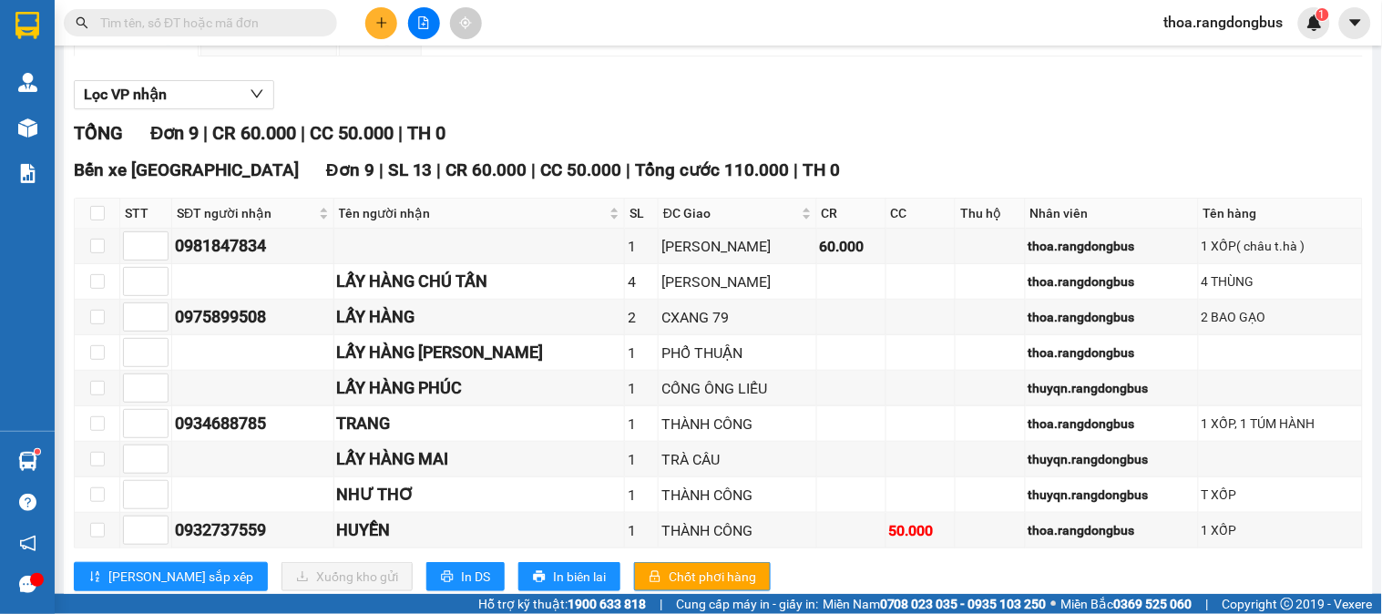
scroll to position [234, 0]
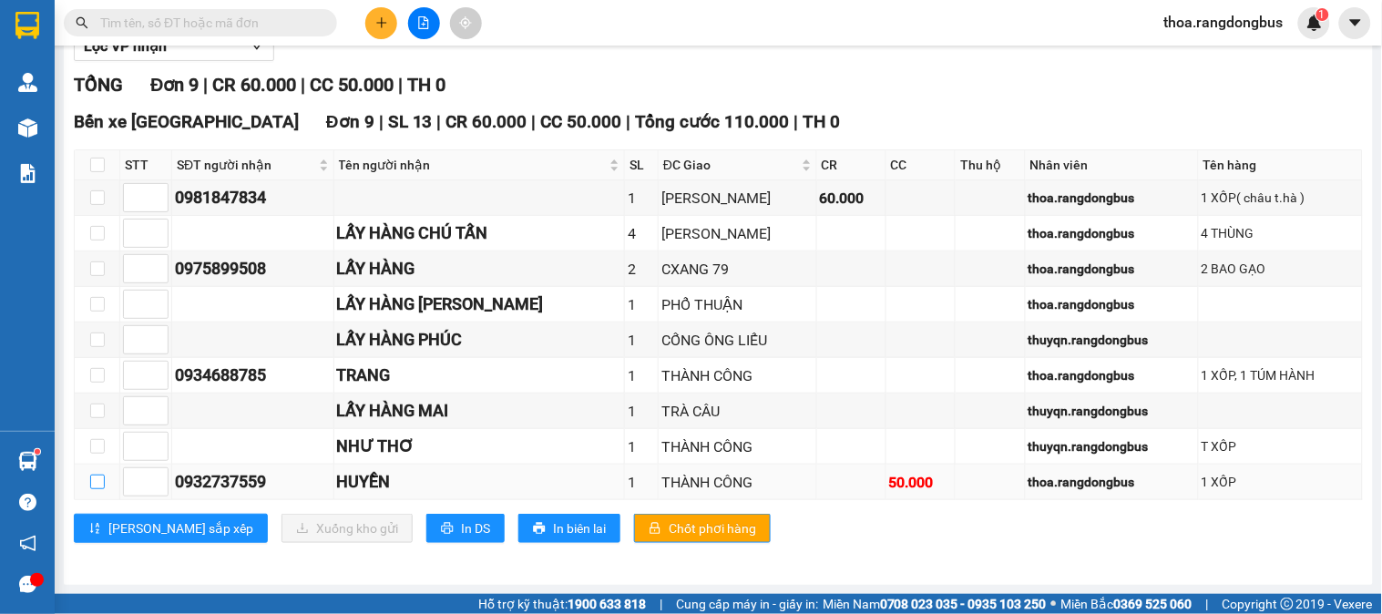
click at [98, 486] on input "checkbox" at bounding box center [97, 482] width 15 height 15
checkbox input "true"
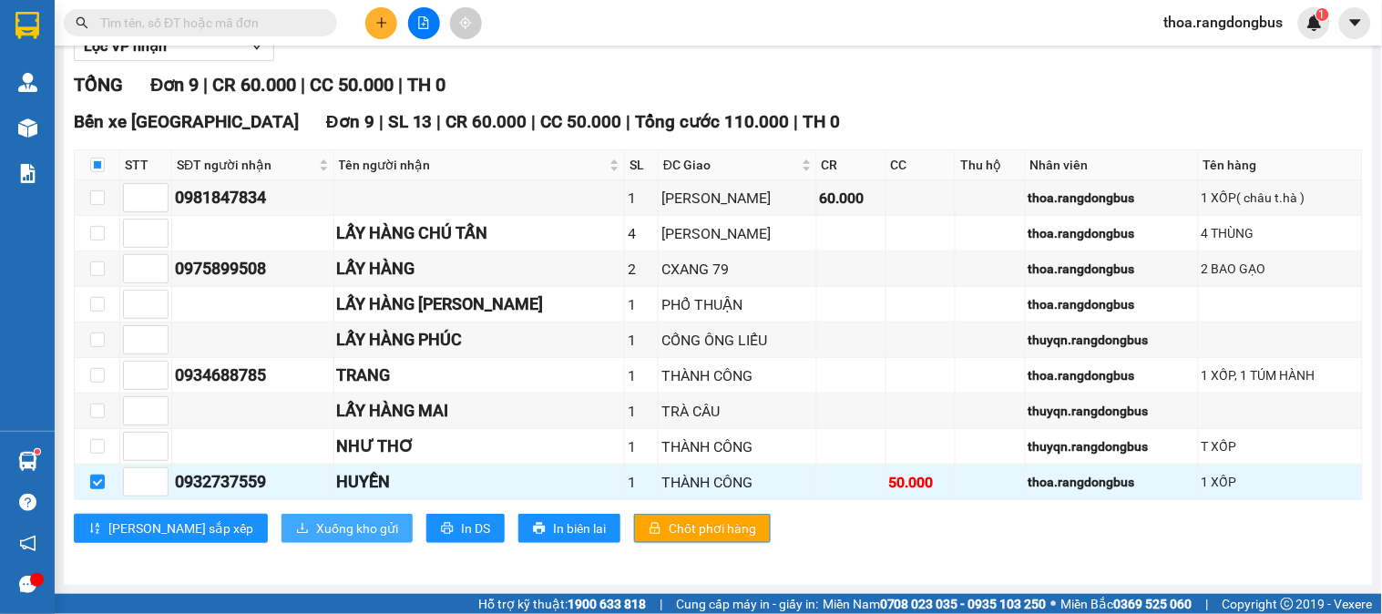
click at [316, 527] on span "Xuống kho gửi" at bounding box center [357, 528] width 82 height 20
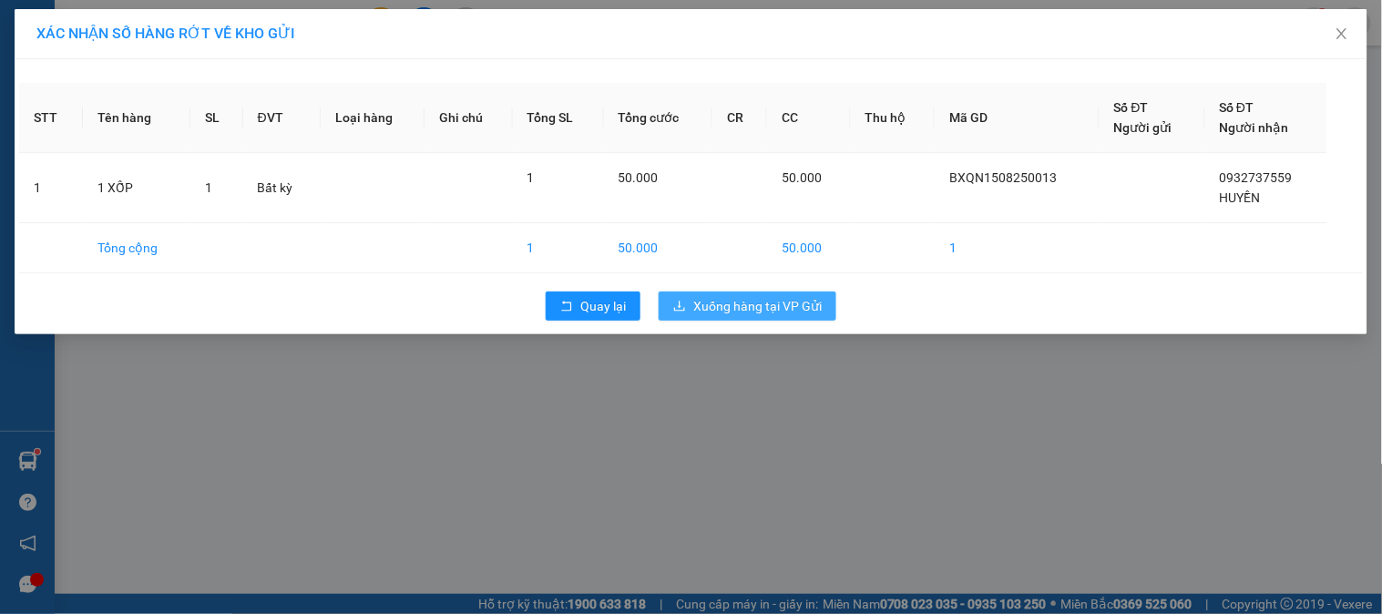
click at [699, 299] on span "Xuống hàng tại VP Gửi" at bounding box center [757, 306] width 128 height 20
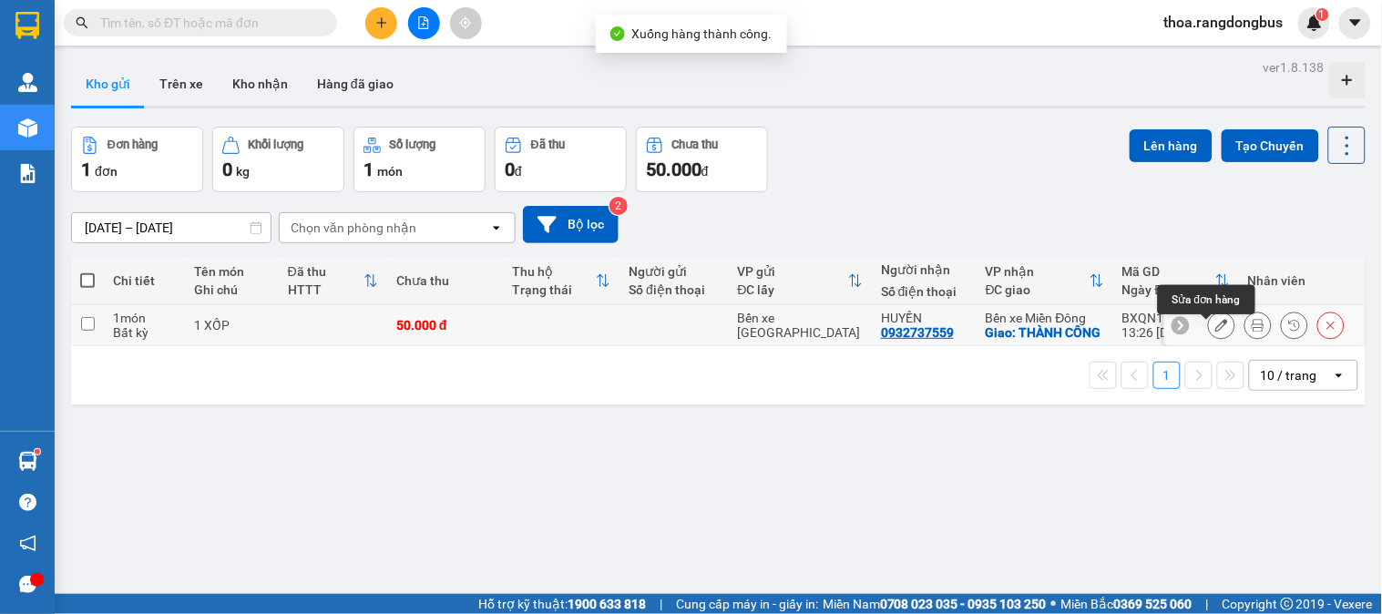
click at [1215, 331] on icon at bounding box center [1221, 325] width 13 height 13
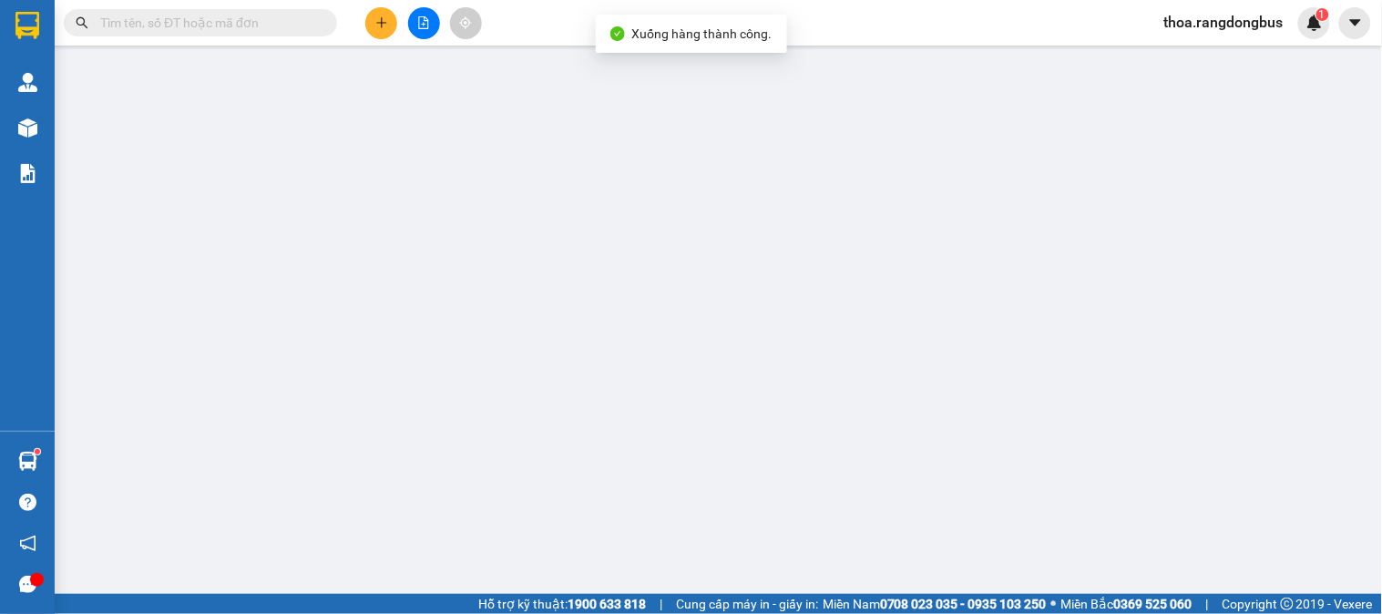
type input "0932737559"
type input "HUYỀN"
checkbox input "true"
type input "THÀNH CÔNG"
type input "50.000"
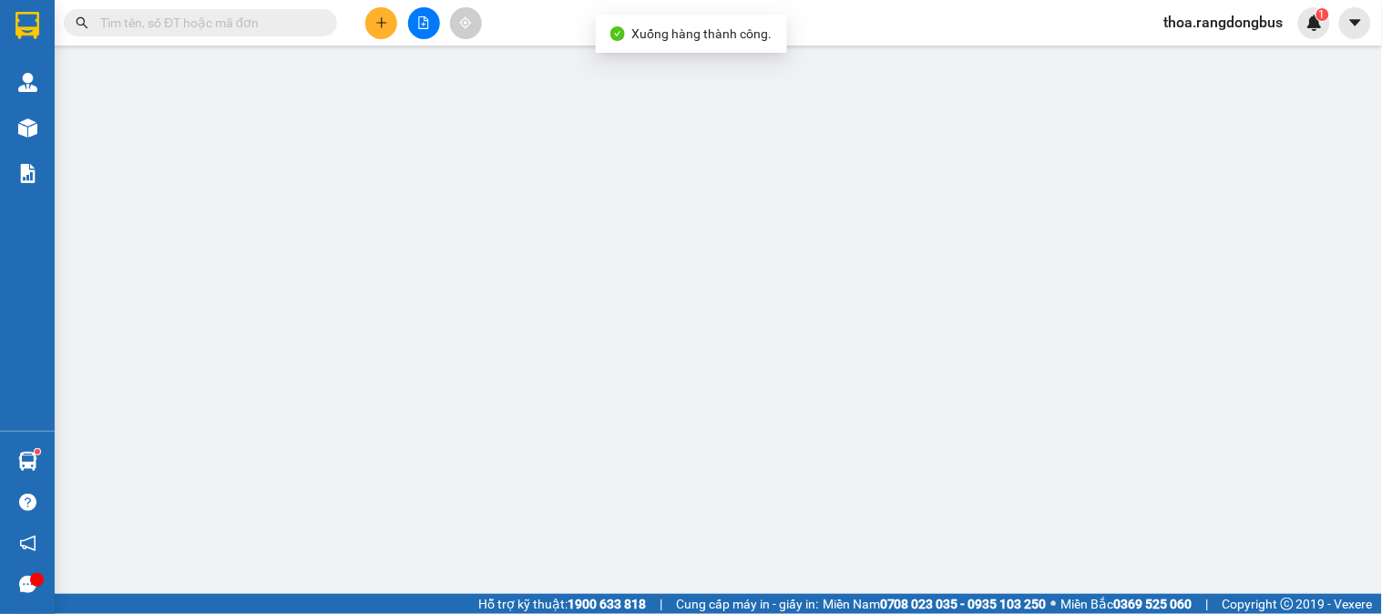
type input "50.000"
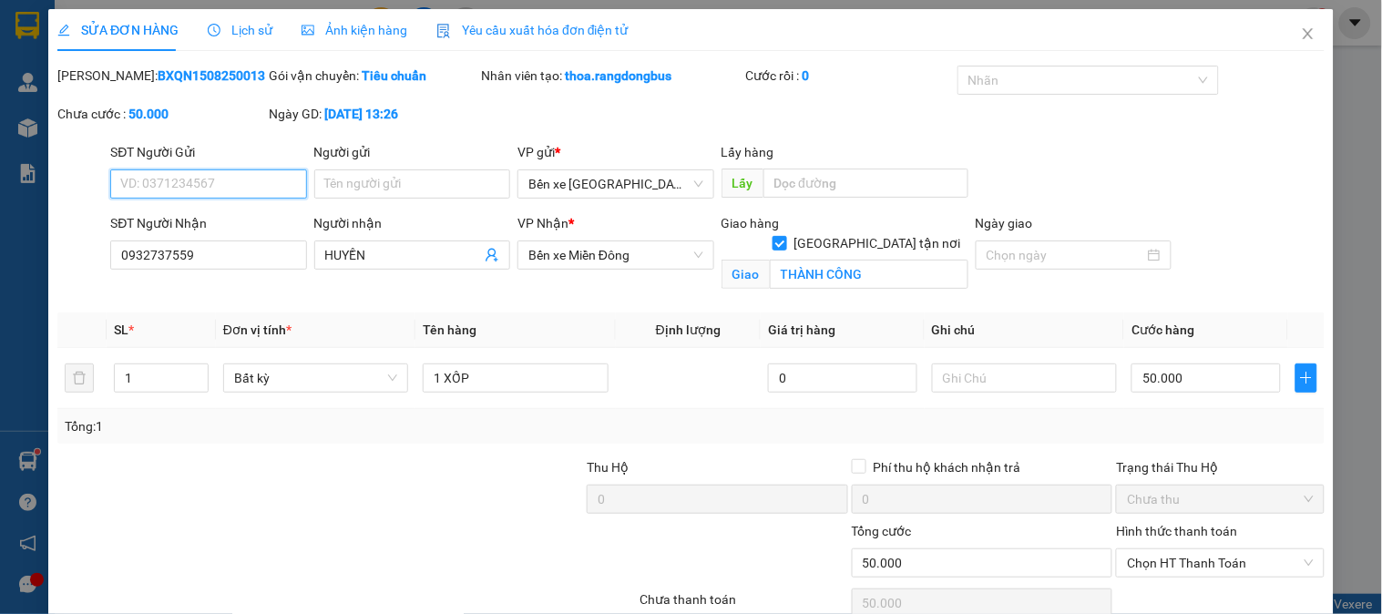
scroll to position [85, 0]
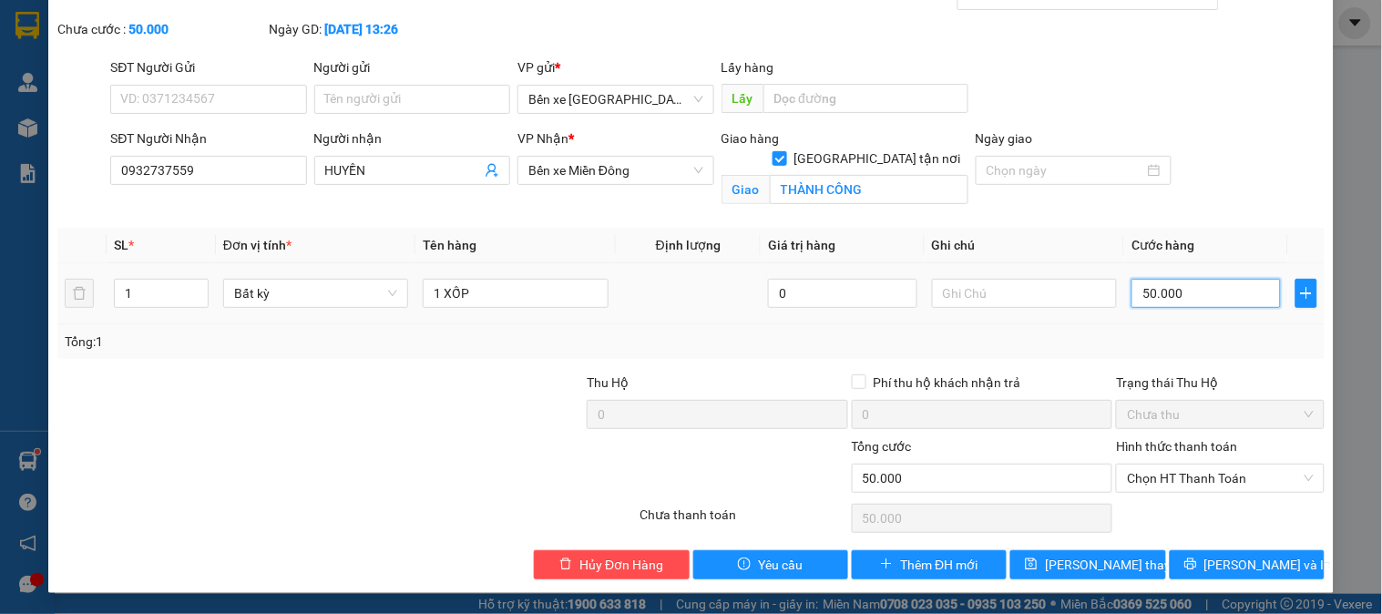
type input "0"
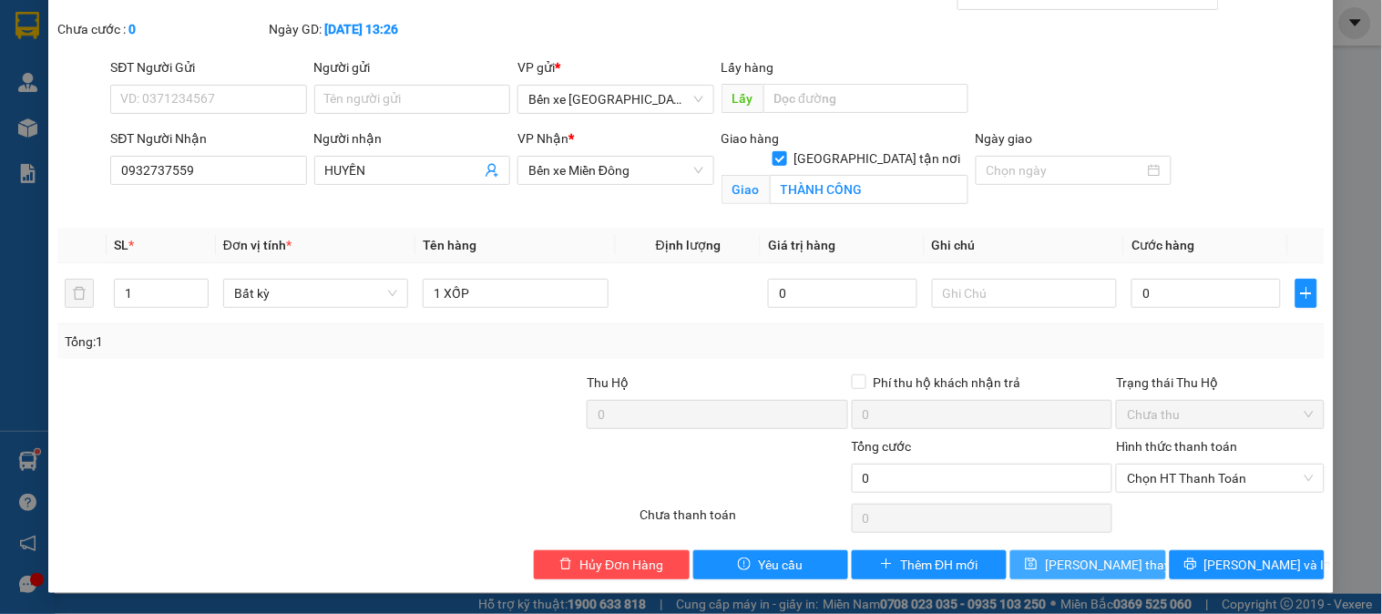
click at [1095, 565] on span "[PERSON_NAME] thay đổi" at bounding box center [1118, 565] width 146 height 20
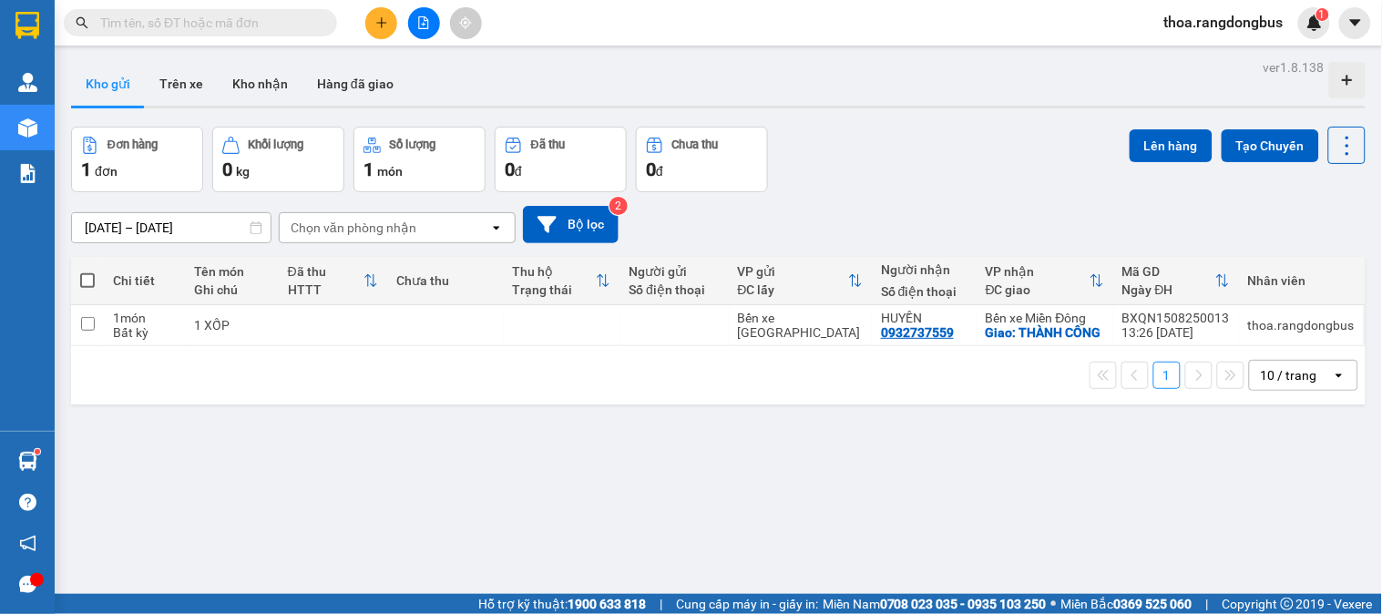
click at [87, 283] on span at bounding box center [87, 280] width 15 height 15
click at [87, 271] on input "checkbox" at bounding box center [87, 271] width 0 height 0
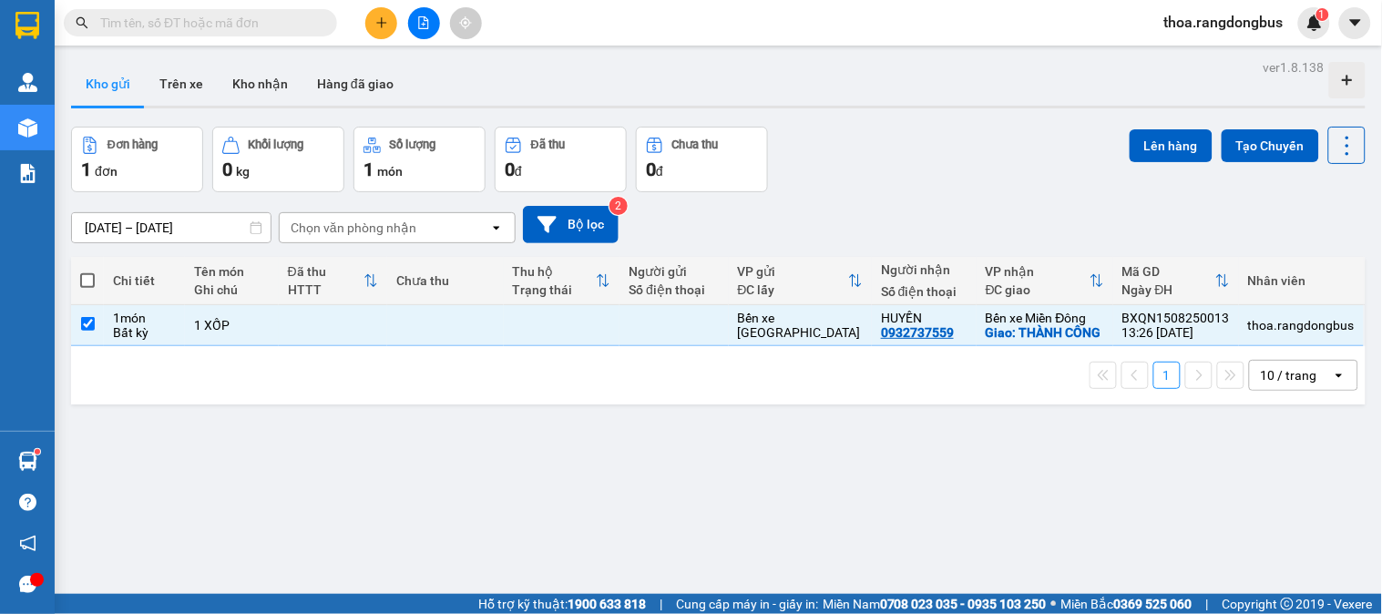
checkbox input "true"
click at [1170, 149] on button "Lên hàng" at bounding box center [1171, 145] width 83 height 33
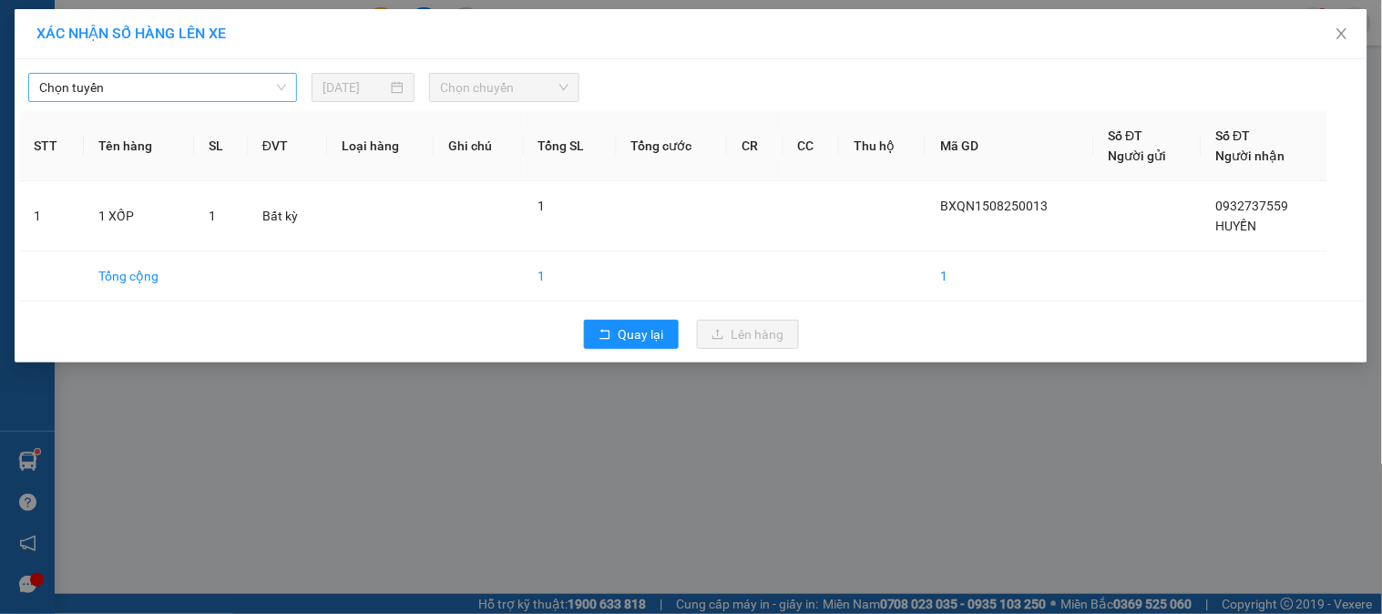
click at [212, 89] on span "Chọn tuyến" at bounding box center [162, 87] width 247 height 27
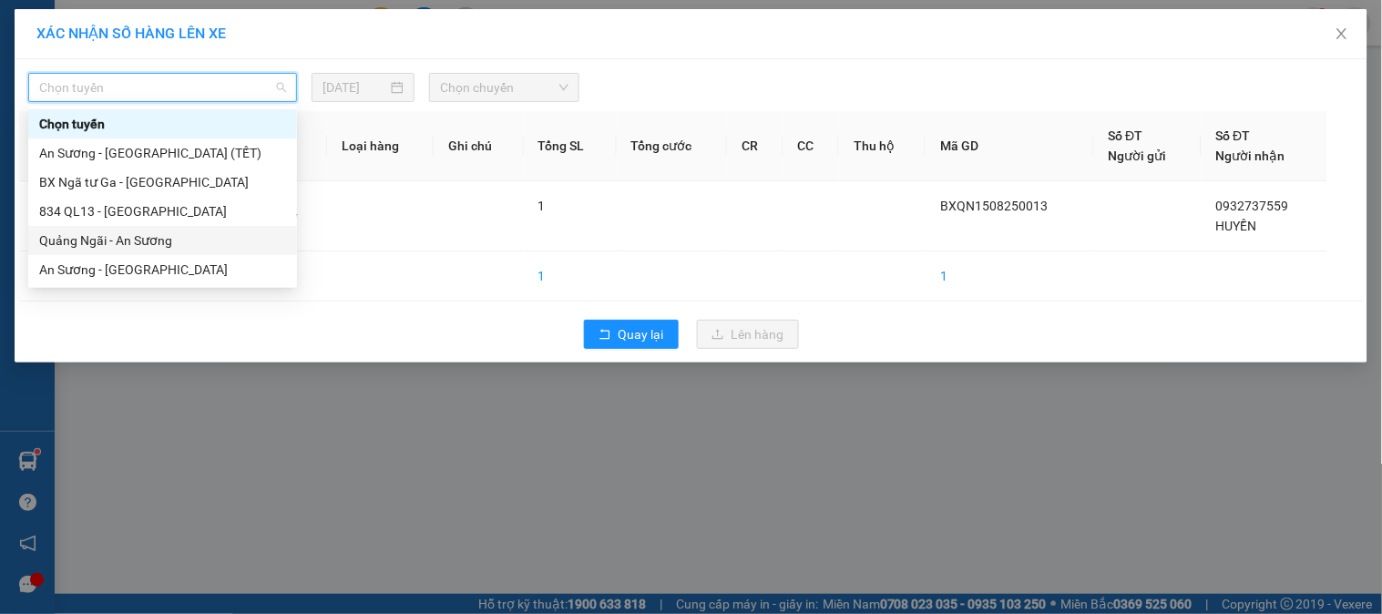
click at [132, 248] on div "Quảng Ngãi - An Sương" at bounding box center [162, 240] width 247 height 20
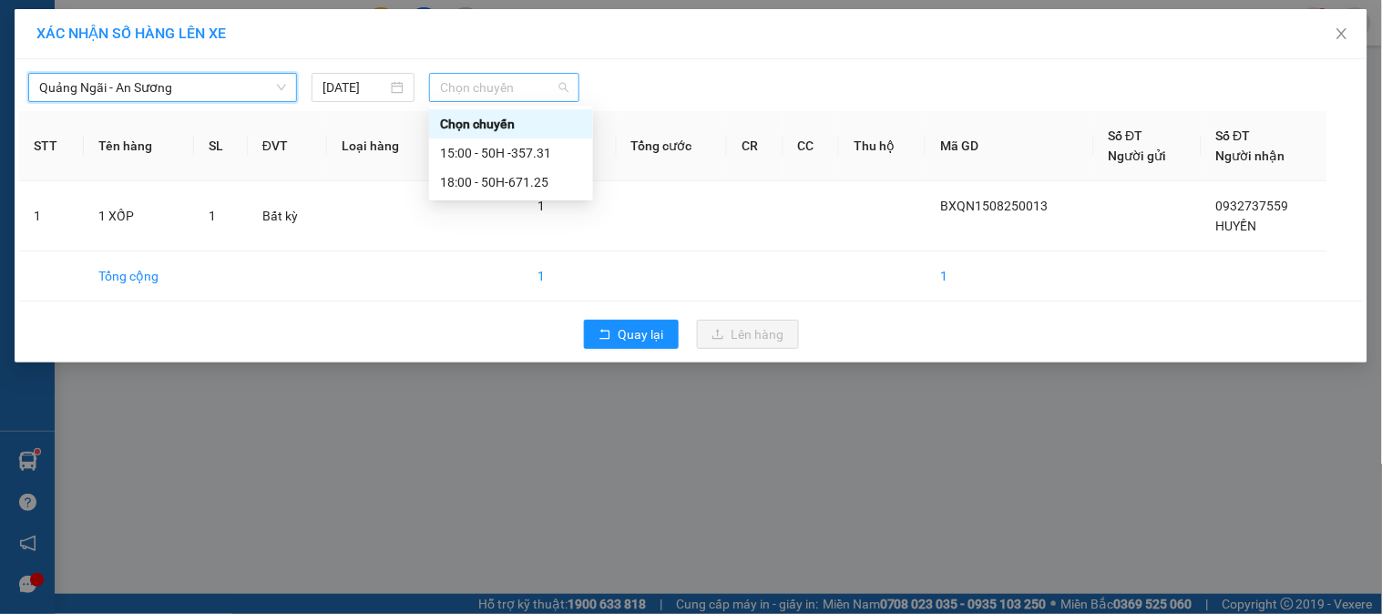
click at [474, 83] on span "Chọn chuyến" at bounding box center [504, 87] width 128 height 27
click at [512, 155] on div "15:00 - 50H -357.31" at bounding box center [511, 153] width 142 height 20
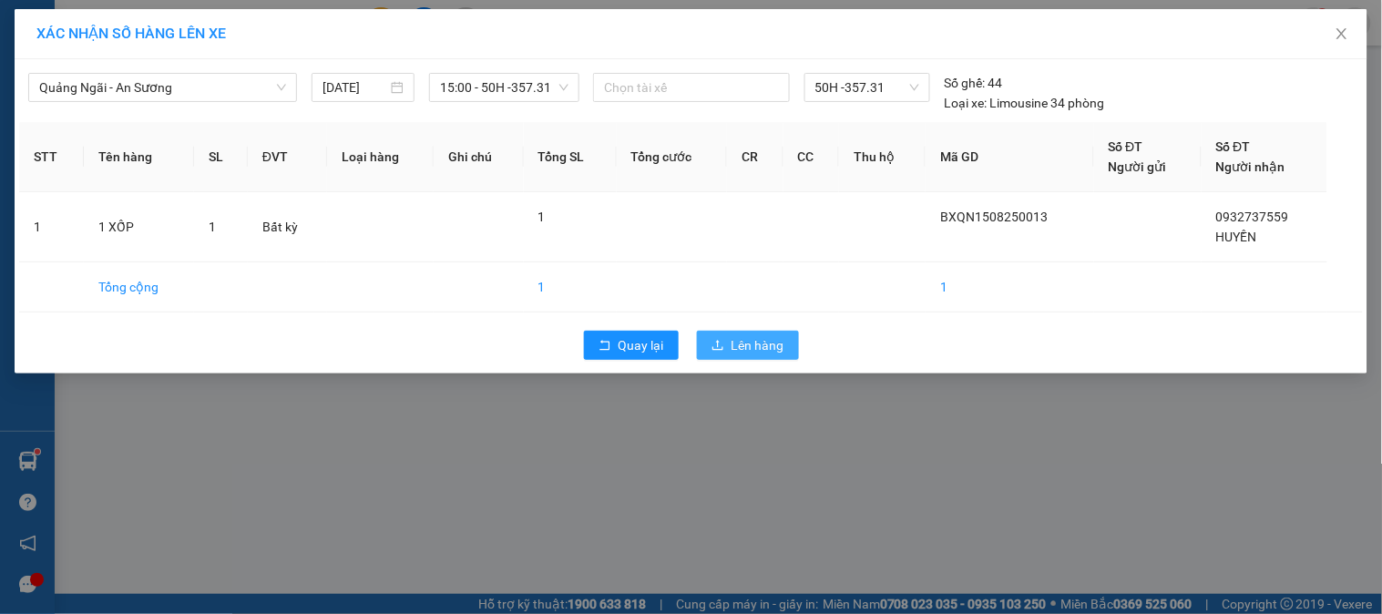
click at [736, 346] on span "Lên hàng" at bounding box center [758, 345] width 53 height 20
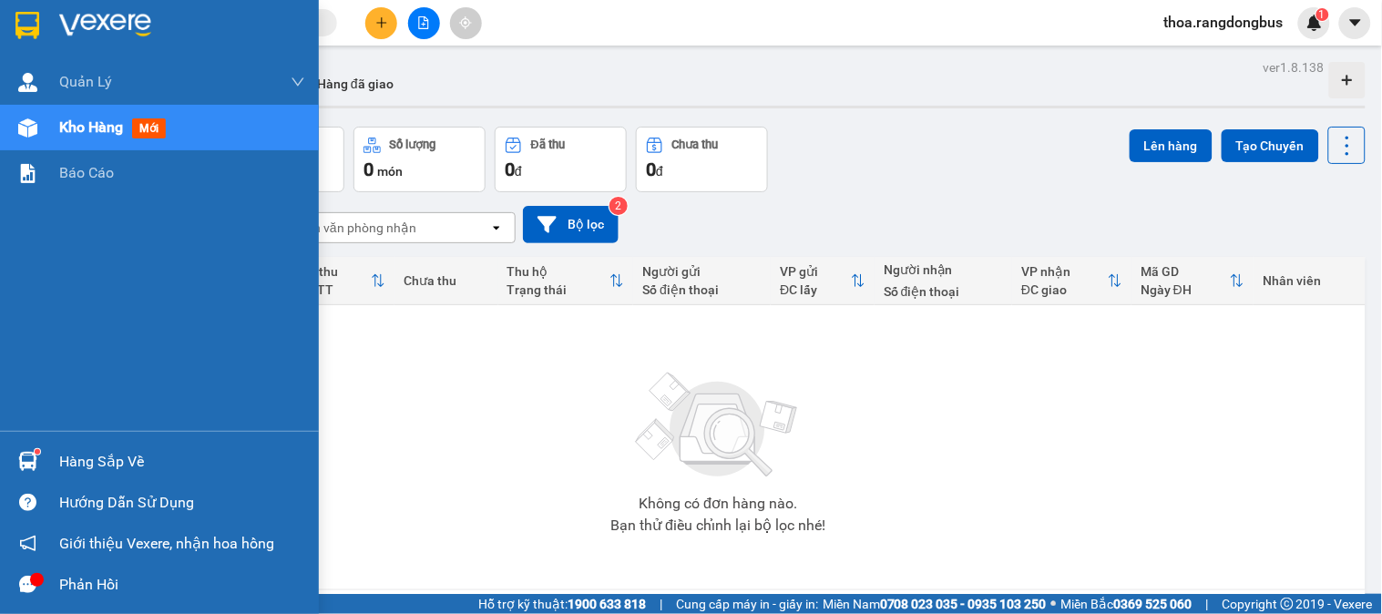
click at [75, 122] on span "Kho hàng" at bounding box center [91, 126] width 64 height 17
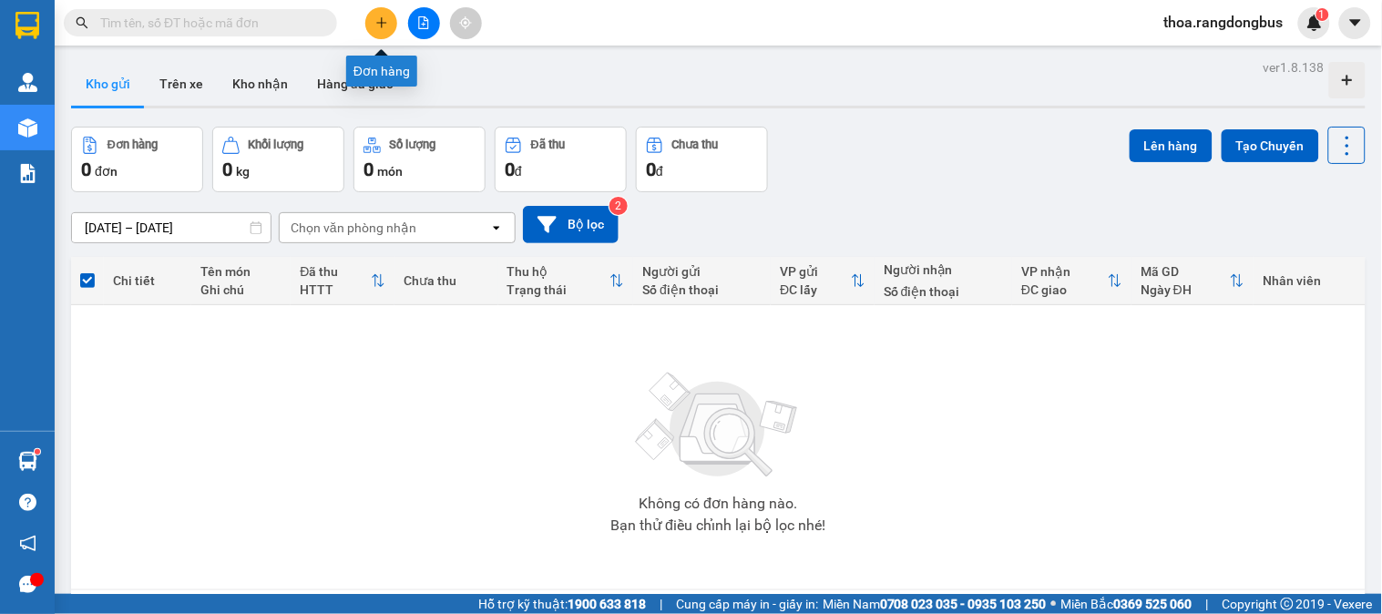
click at [384, 25] on icon "plus" at bounding box center [381, 22] width 13 height 13
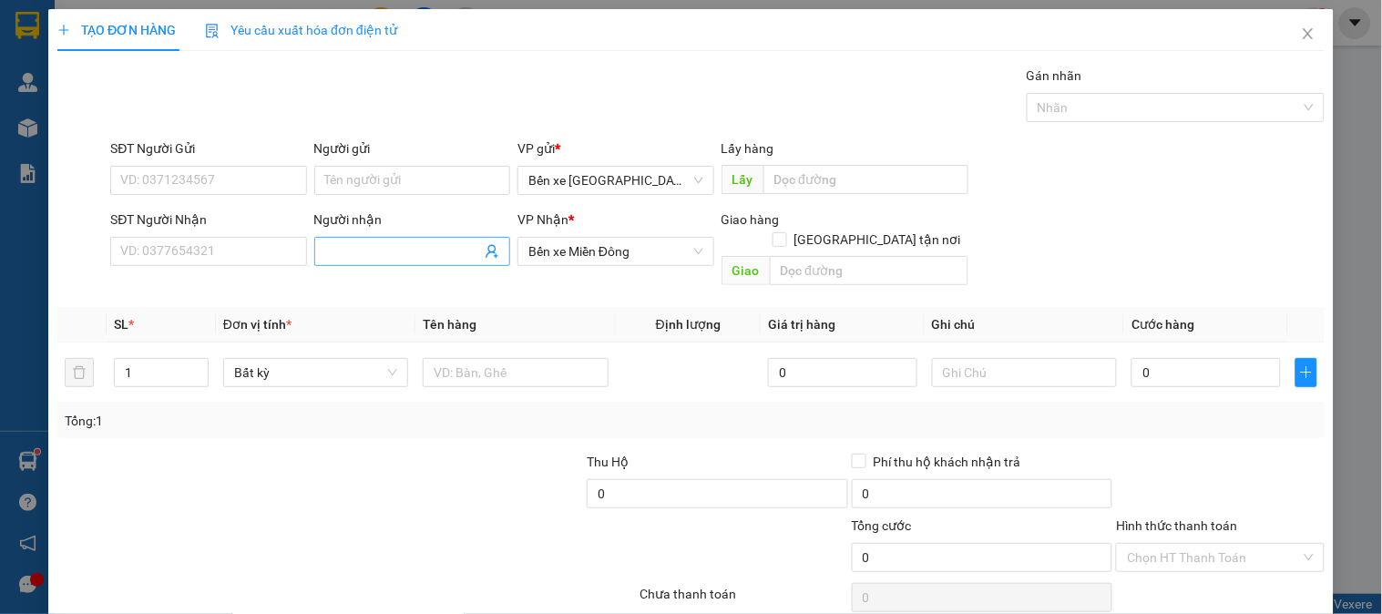
click at [405, 256] on input "Người nhận" at bounding box center [403, 251] width 156 height 20
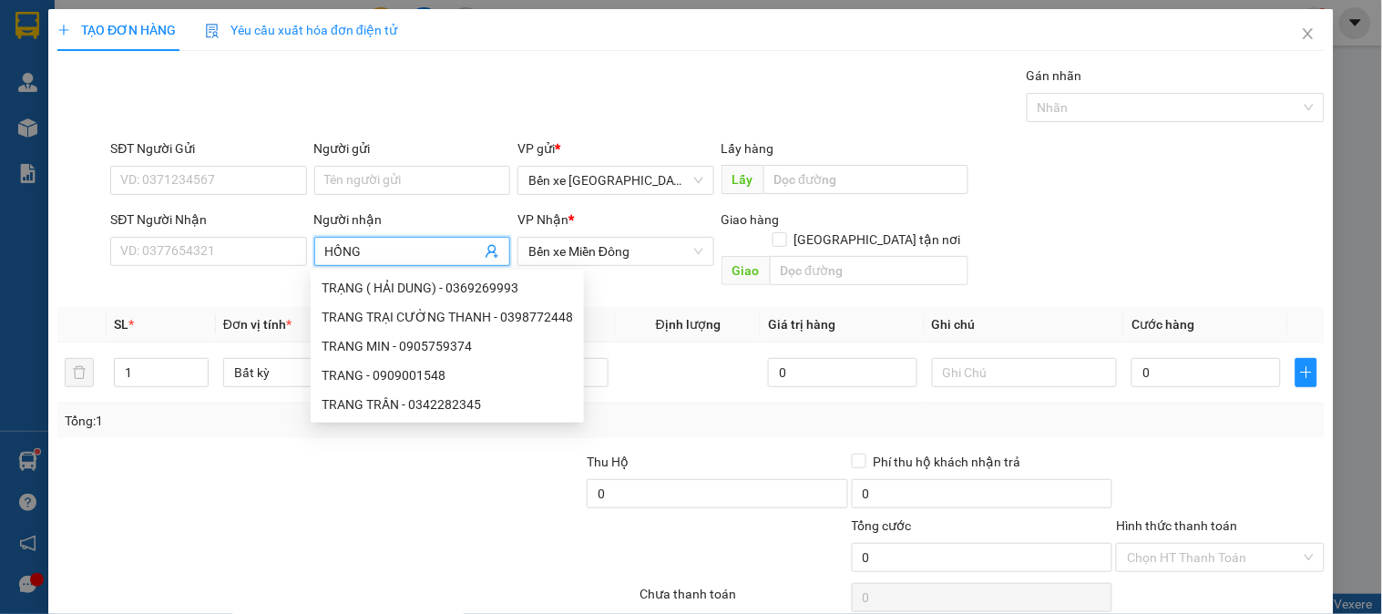
type input "HỒNG"
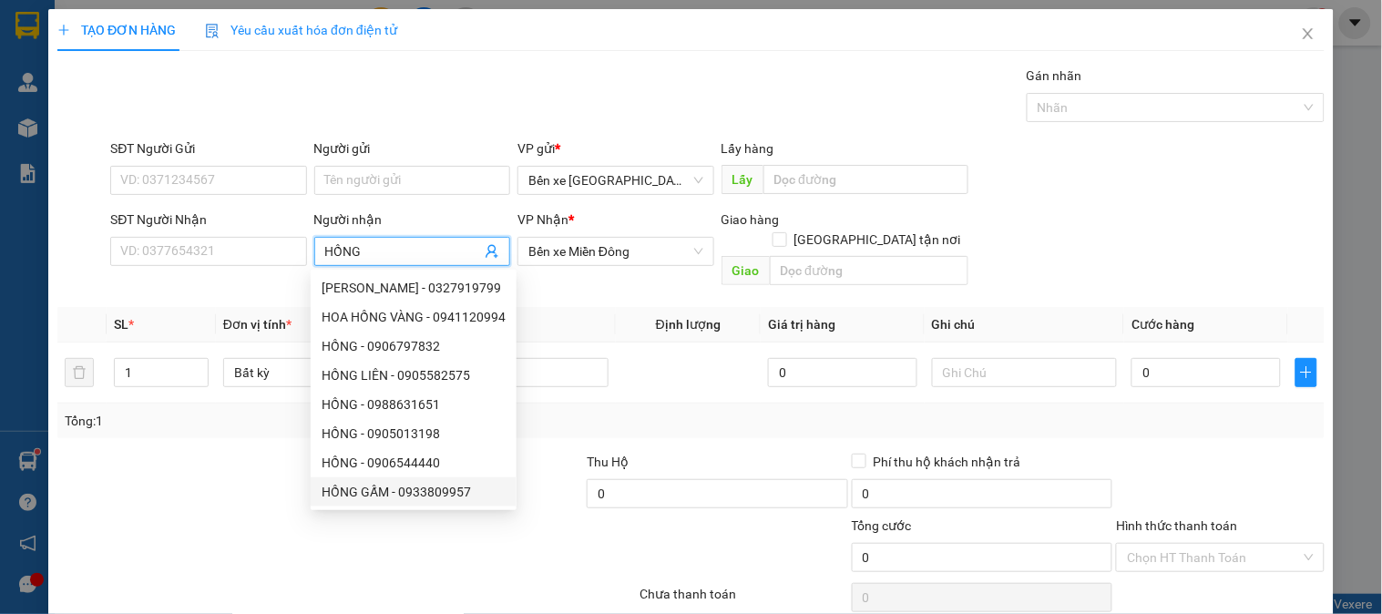
click at [442, 479] on div "HỒNG GẤM - 0933809957" at bounding box center [414, 491] width 206 height 29
type input "0933809957"
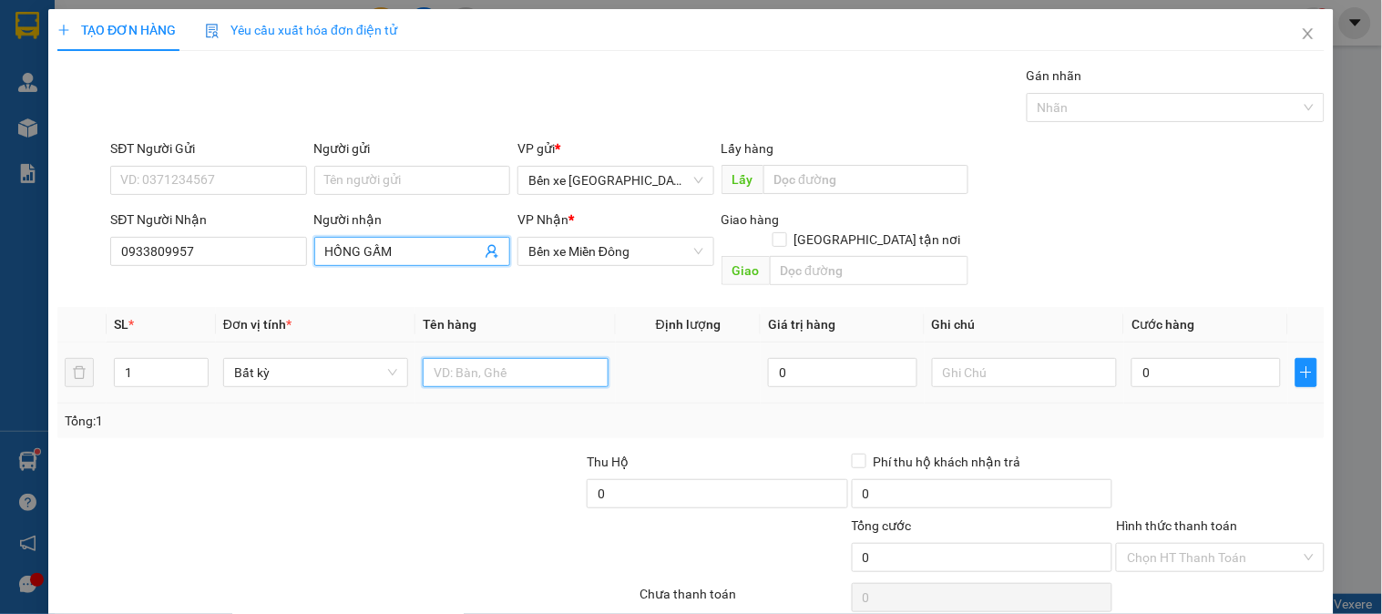
click at [530, 358] on input "text" at bounding box center [515, 372] width 185 height 29
click at [466, 251] on input "HỒNG GẤM" at bounding box center [403, 251] width 156 height 20
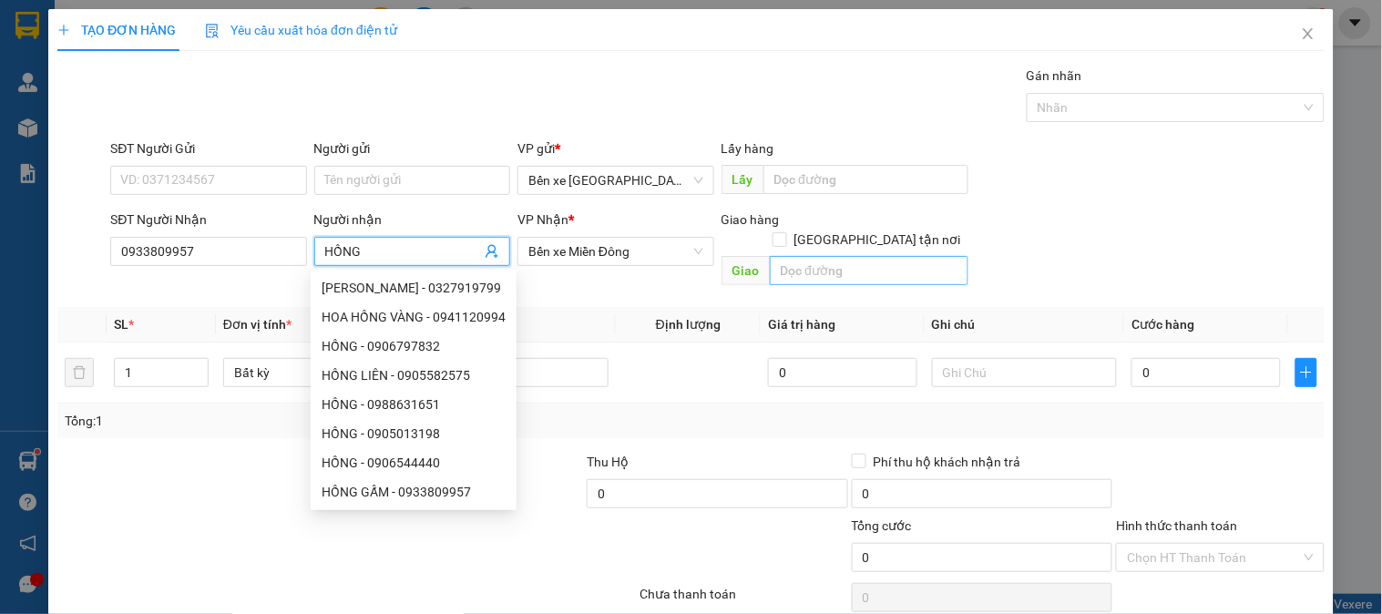
type input "HỒNG"
click at [830, 256] on input "text" at bounding box center [869, 270] width 199 height 29
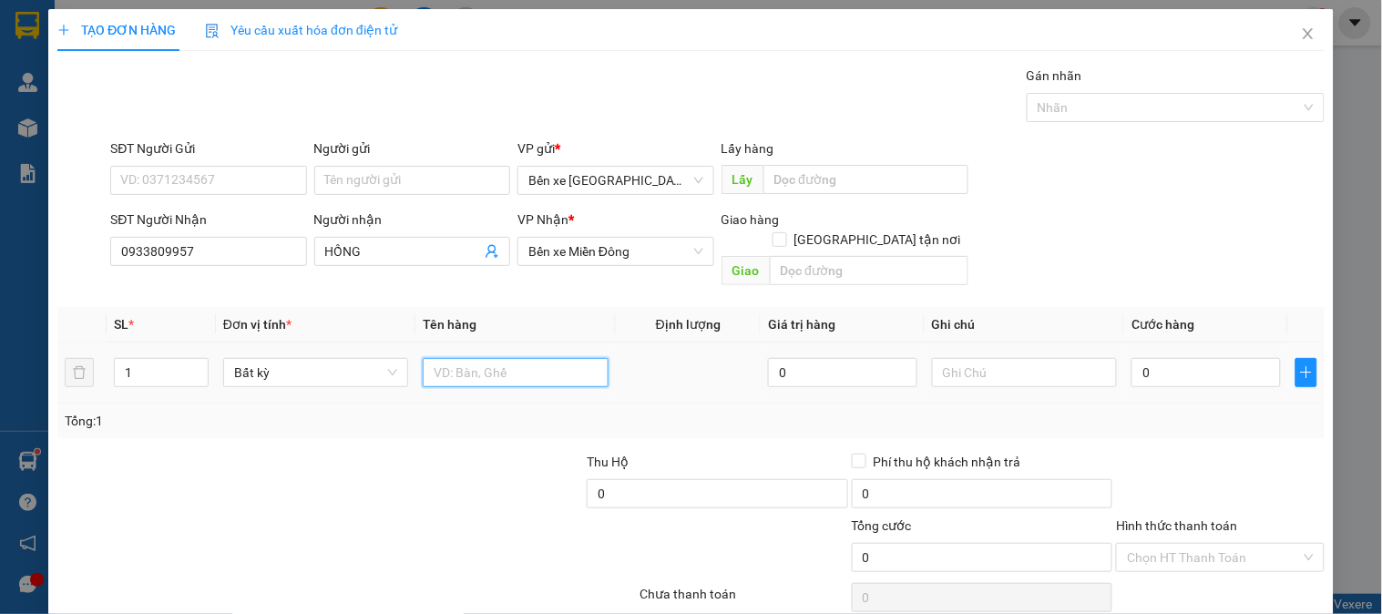
click at [534, 358] on input "text" at bounding box center [515, 372] width 185 height 29
type input "1 BỊCH CÁ BỐNG"
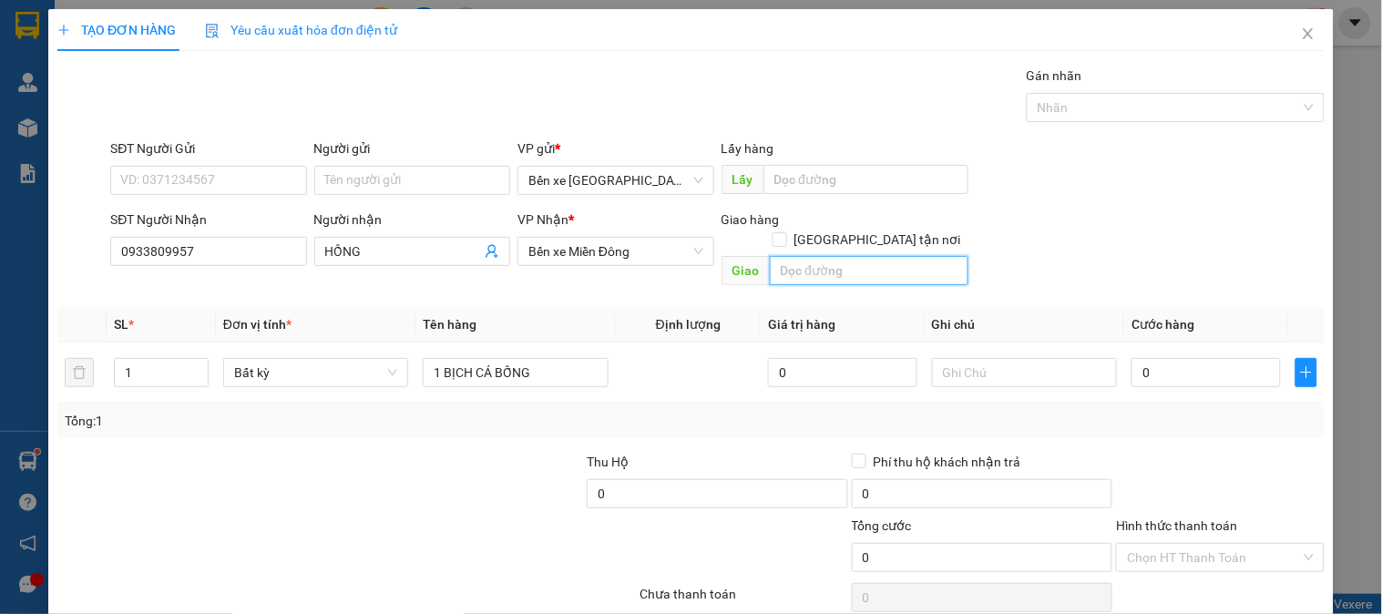
click at [862, 256] on input "text" at bounding box center [869, 270] width 199 height 29
click at [793, 256] on input "text" at bounding box center [869, 270] width 199 height 29
type input "THÀNH CÔNG"
click at [785, 232] on input "[GEOGRAPHIC_DATA] tận nơi" at bounding box center [778, 238] width 13 height 13
checkbox input "true"
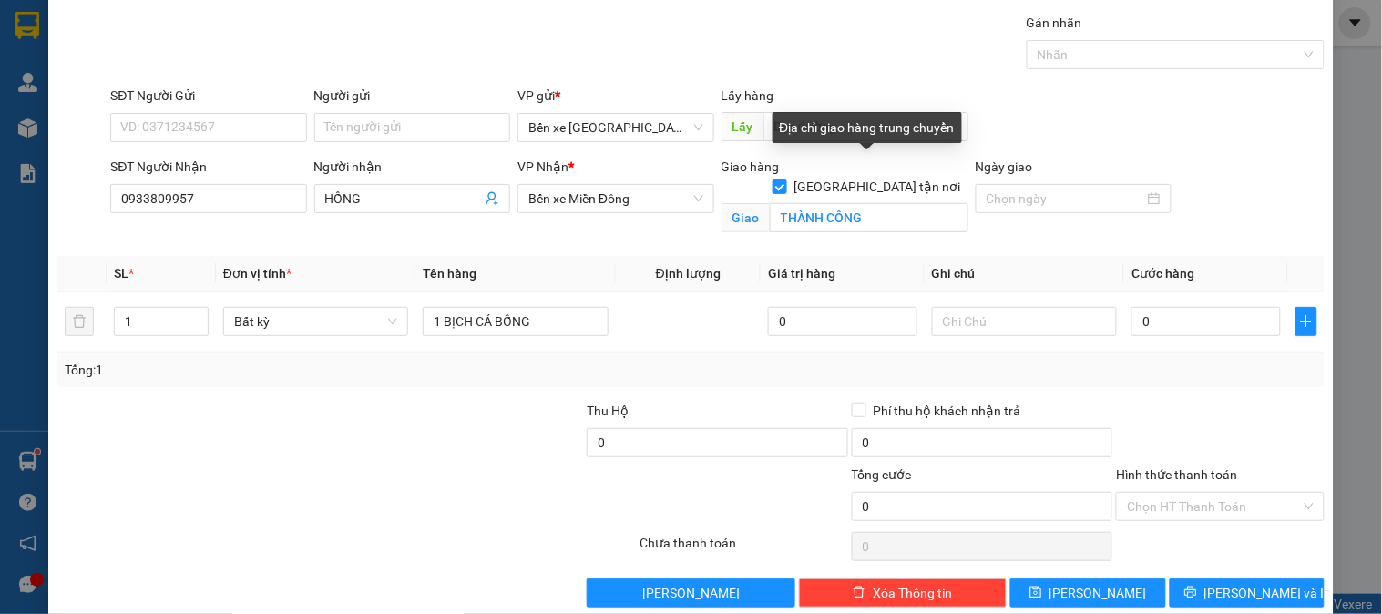
scroll to position [82, 0]
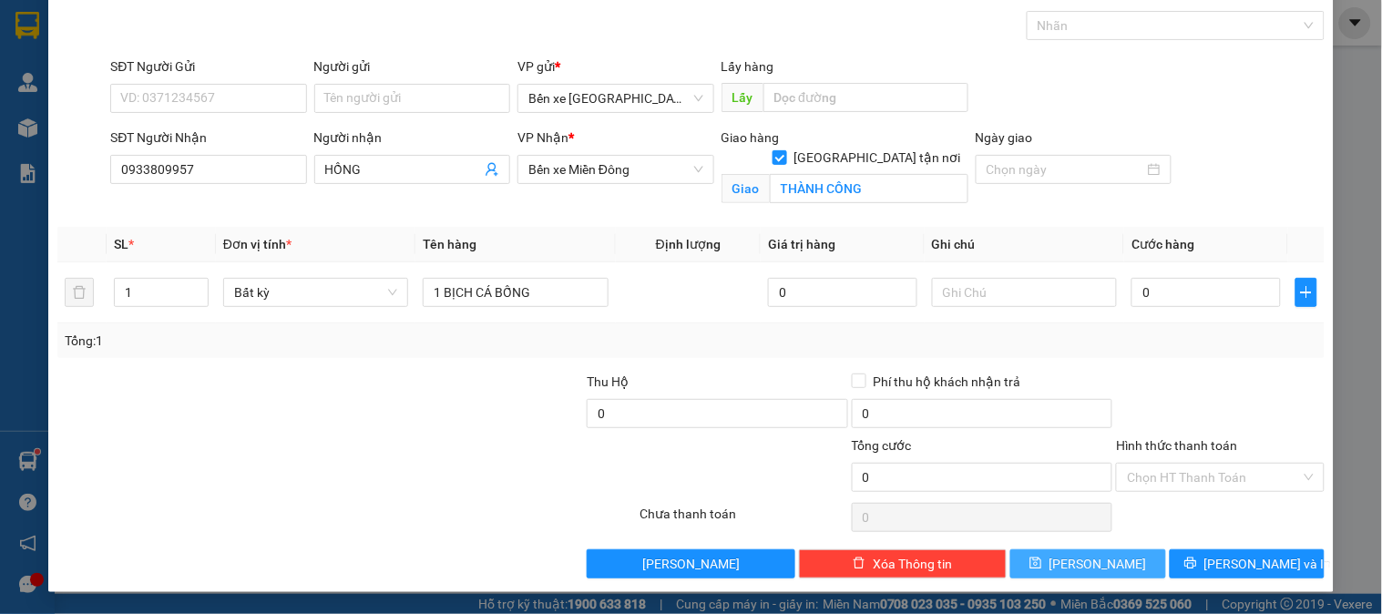
click at [1070, 559] on button "[PERSON_NAME]" at bounding box center [1087, 563] width 155 height 29
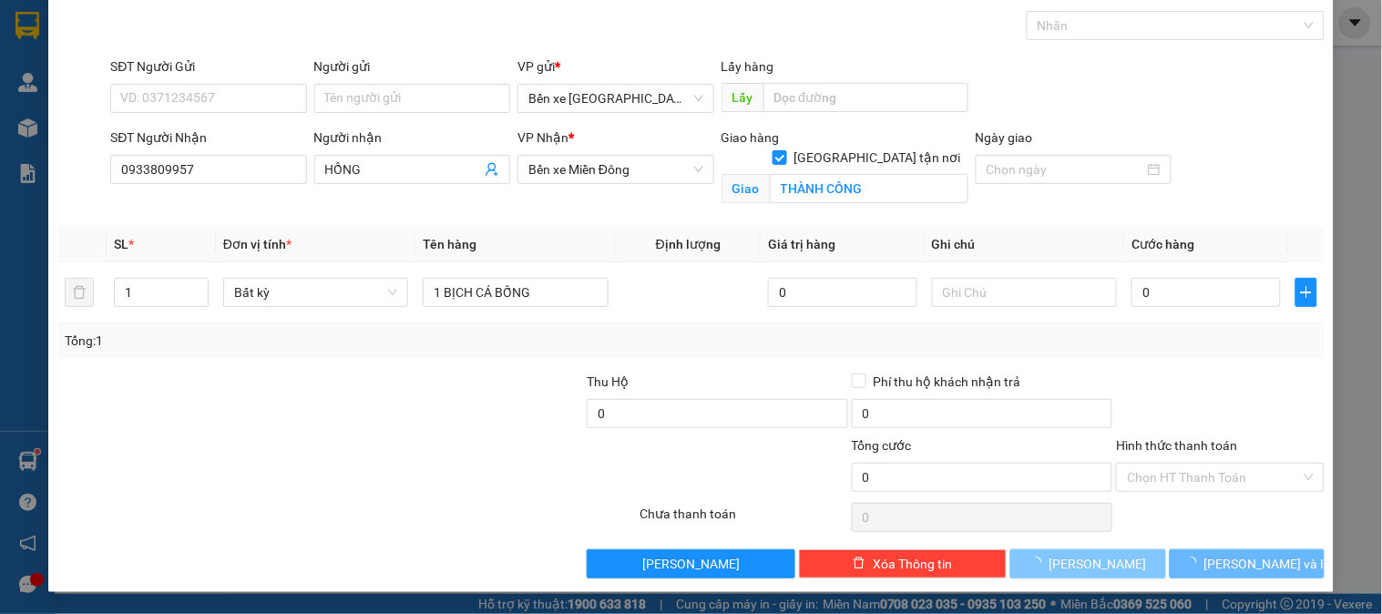
checkbox input "false"
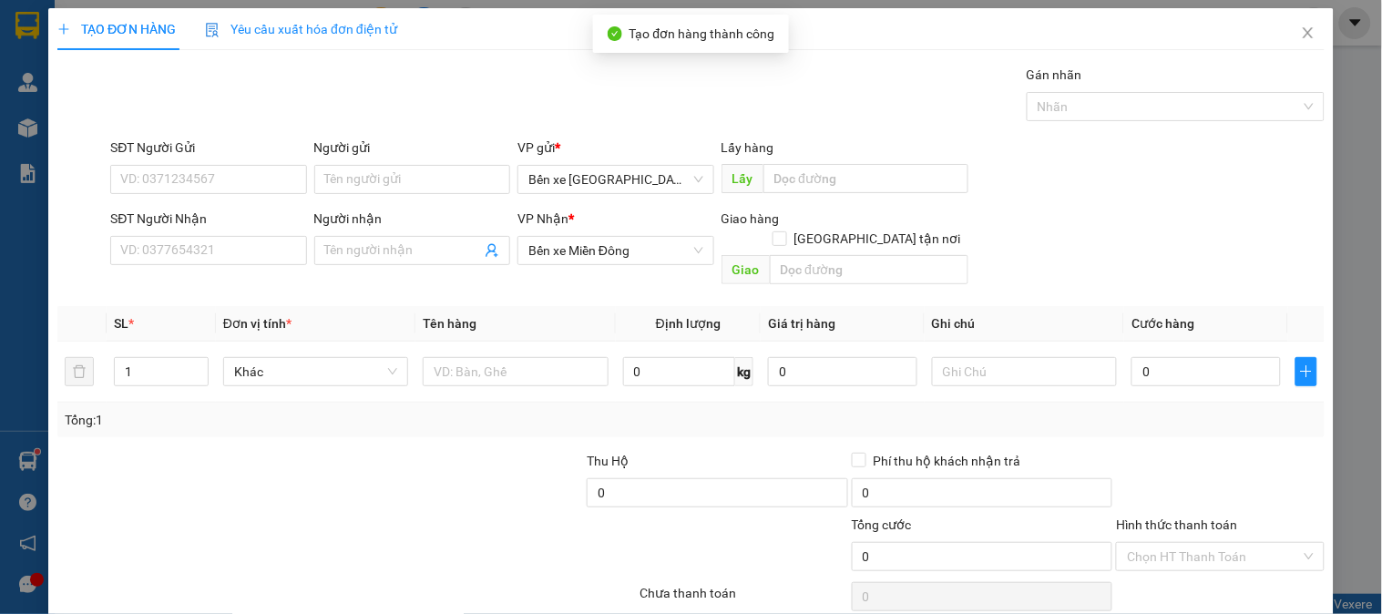
scroll to position [0, 0]
click at [1301, 31] on icon "close" at bounding box center [1308, 33] width 15 height 15
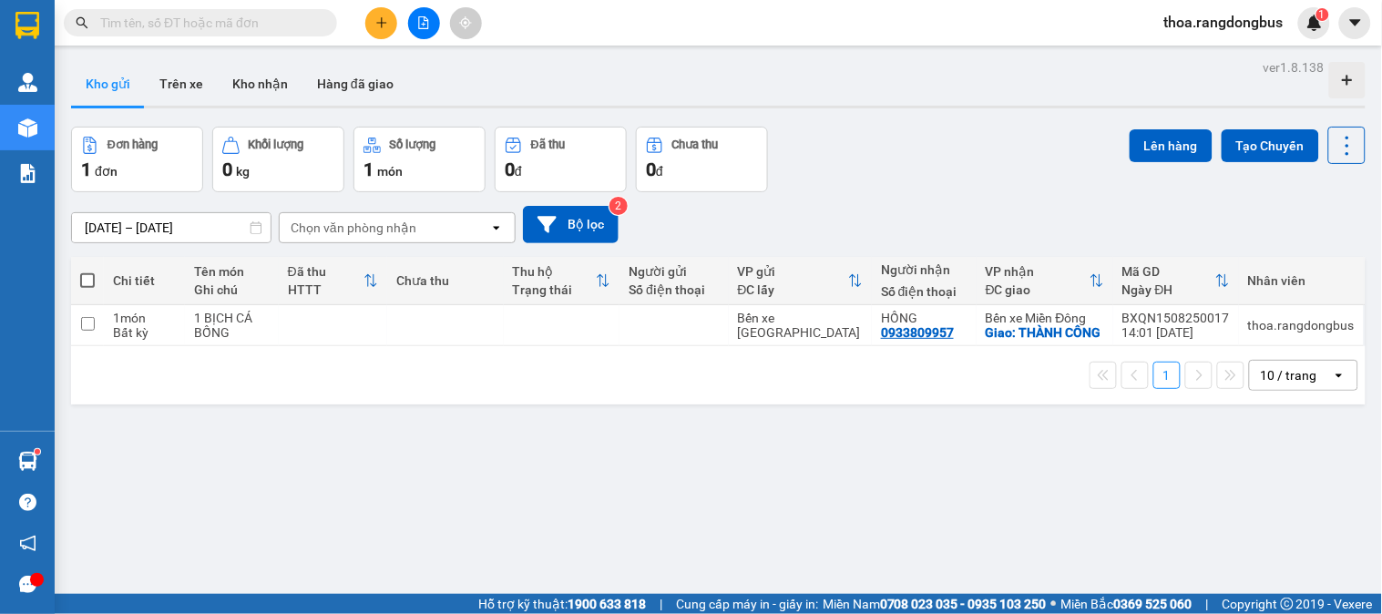
click at [87, 279] on span at bounding box center [87, 280] width 15 height 15
click at [87, 271] on input "checkbox" at bounding box center [87, 271] width 0 height 0
checkbox input "true"
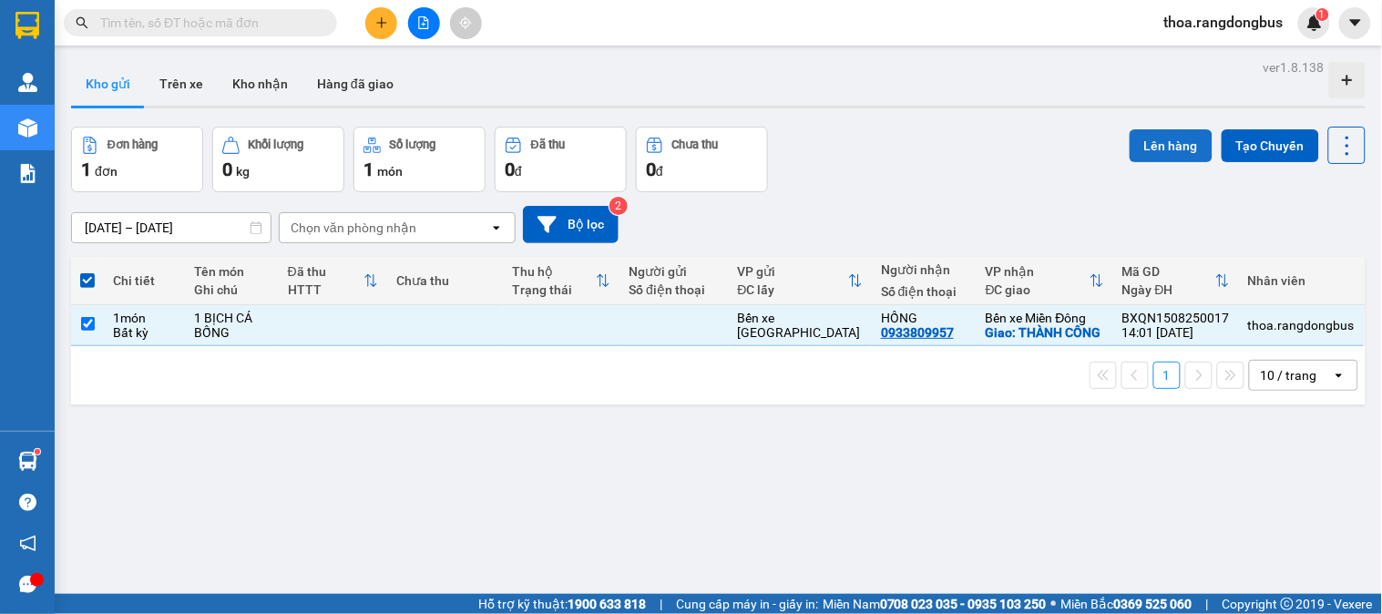
click at [1143, 144] on button "Lên hàng" at bounding box center [1171, 145] width 83 height 33
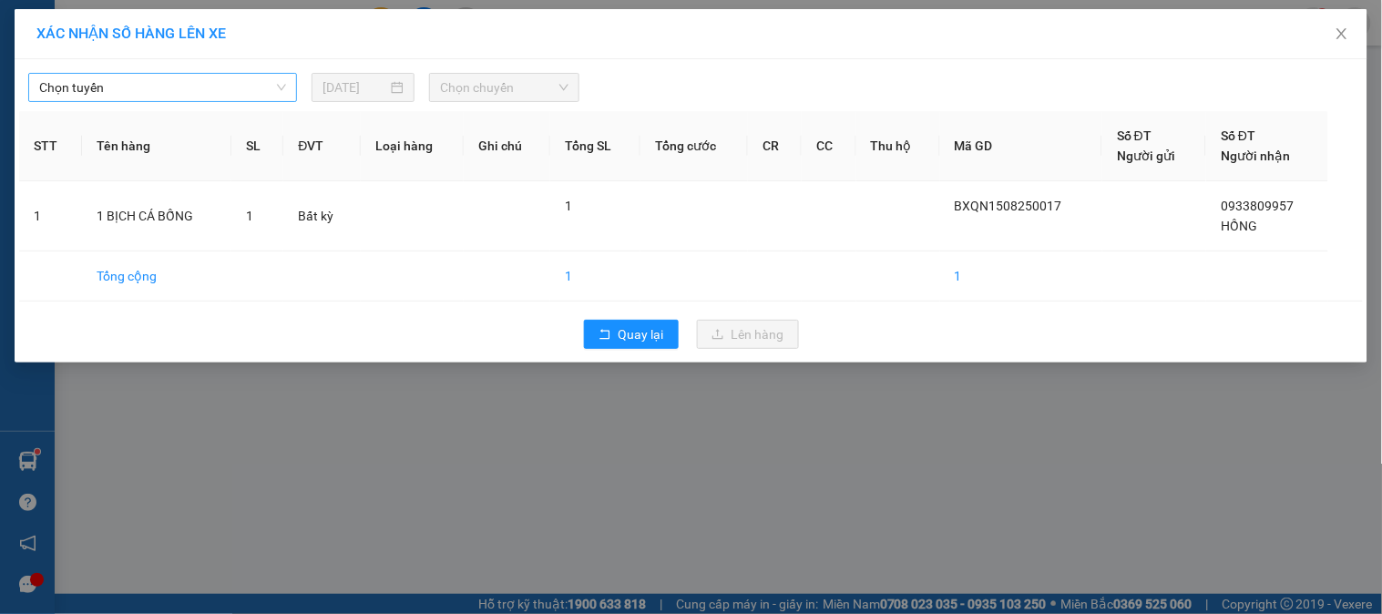
click at [188, 95] on span "Chọn tuyến" at bounding box center [162, 87] width 247 height 27
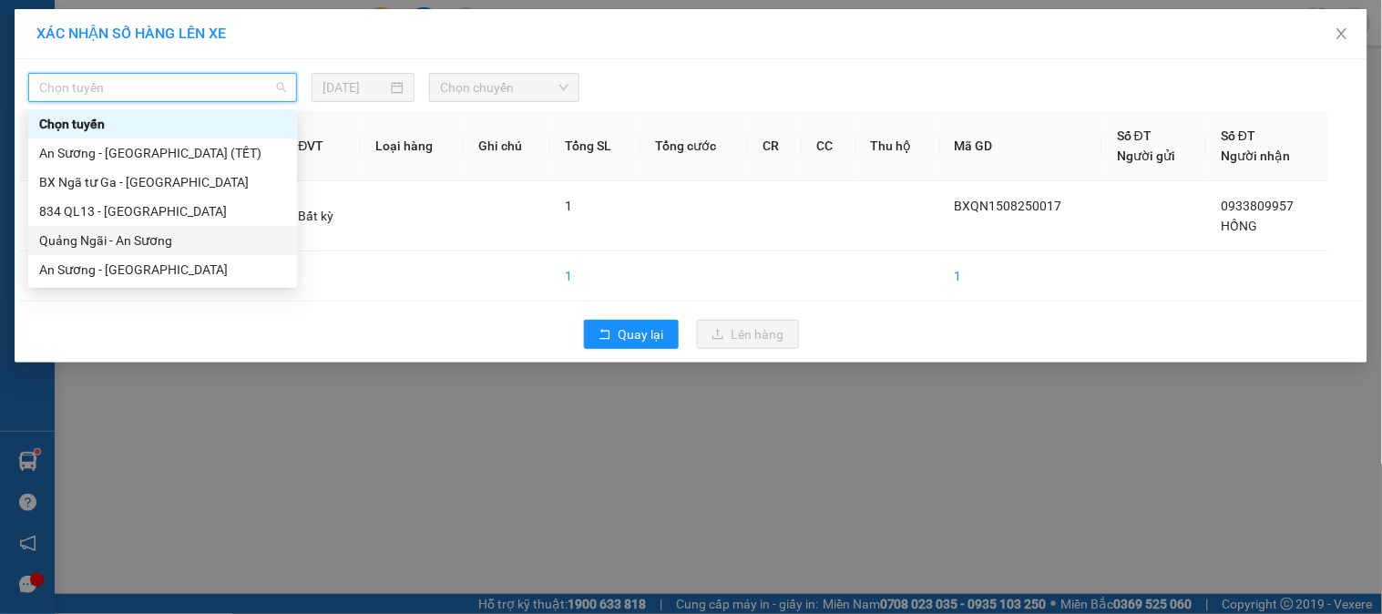
click at [182, 240] on div "Quảng Ngãi - An Sương" at bounding box center [162, 240] width 247 height 20
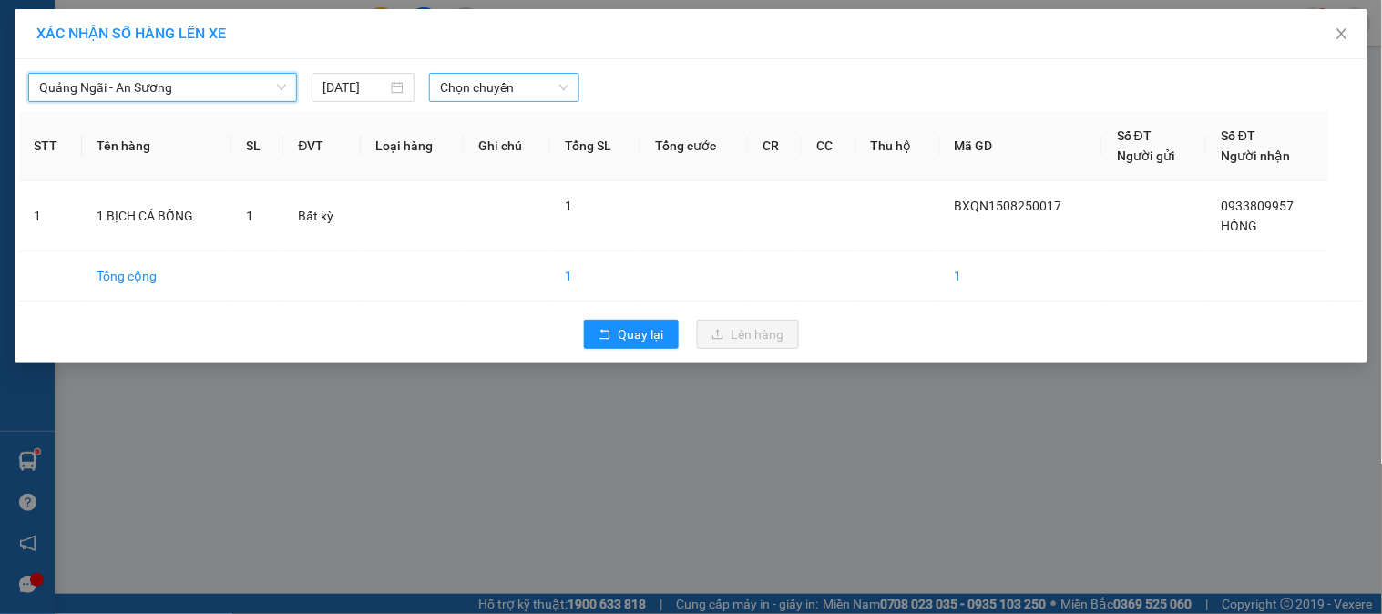
click at [513, 86] on span "Chọn chuyến" at bounding box center [504, 87] width 128 height 27
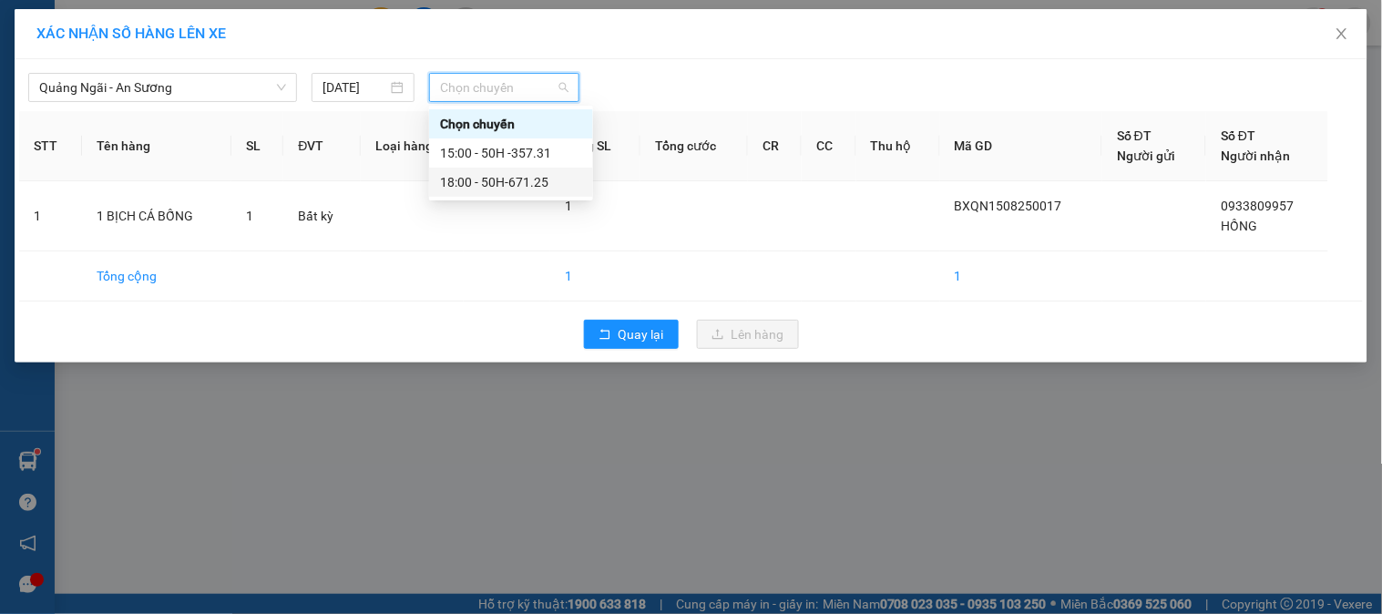
click at [526, 178] on div "18:00 - 50H-671.25" at bounding box center [511, 182] width 142 height 20
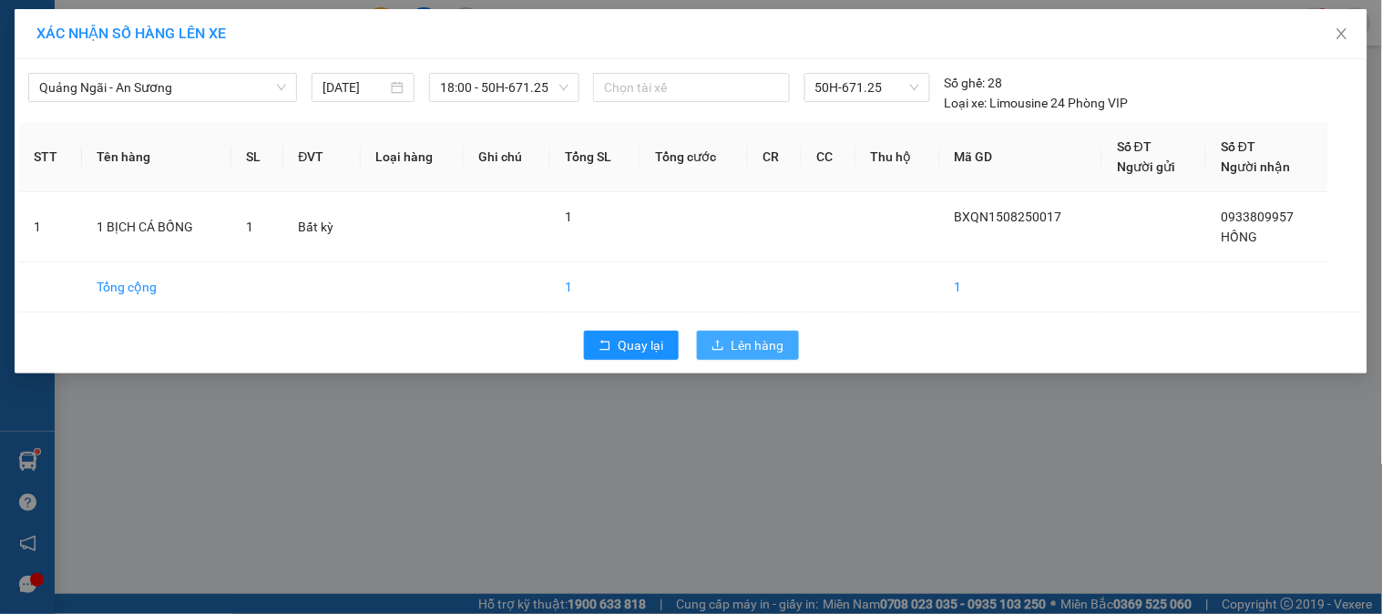
click at [730, 340] on button "Lên hàng" at bounding box center [748, 345] width 102 height 29
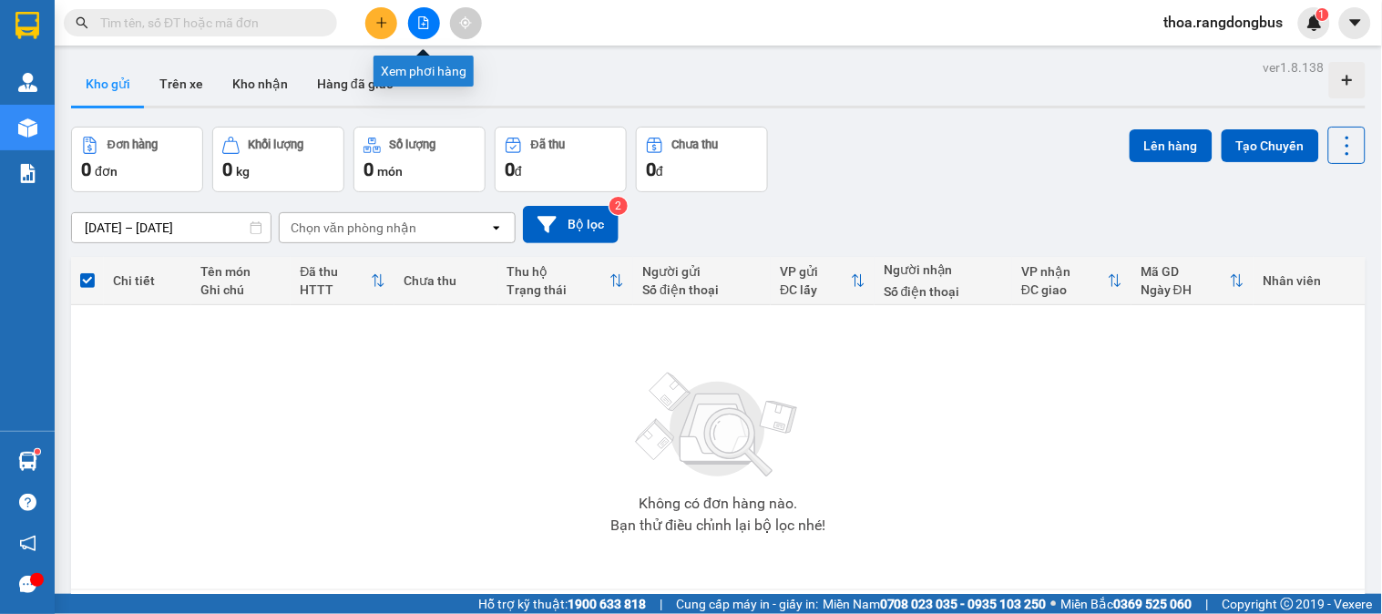
click at [424, 16] on icon "file-add" at bounding box center [423, 22] width 13 height 13
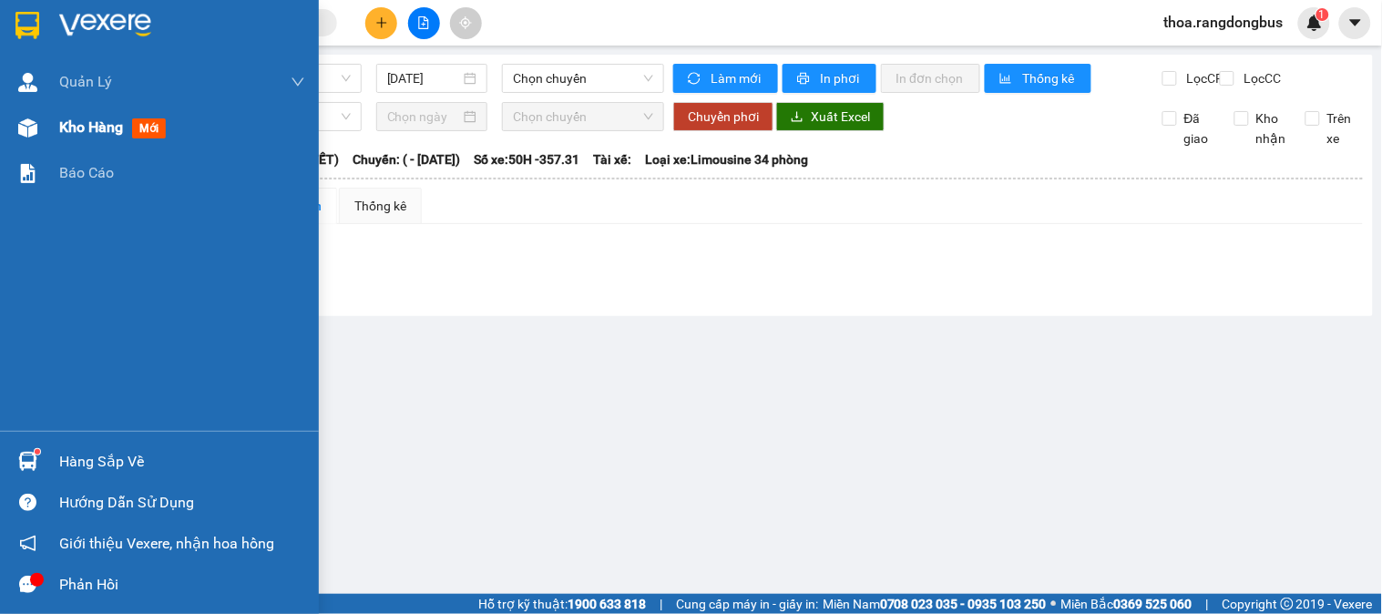
click at [96, 125] on span "Kho hàng" at bounding box center [91, 126] width 64 height 17
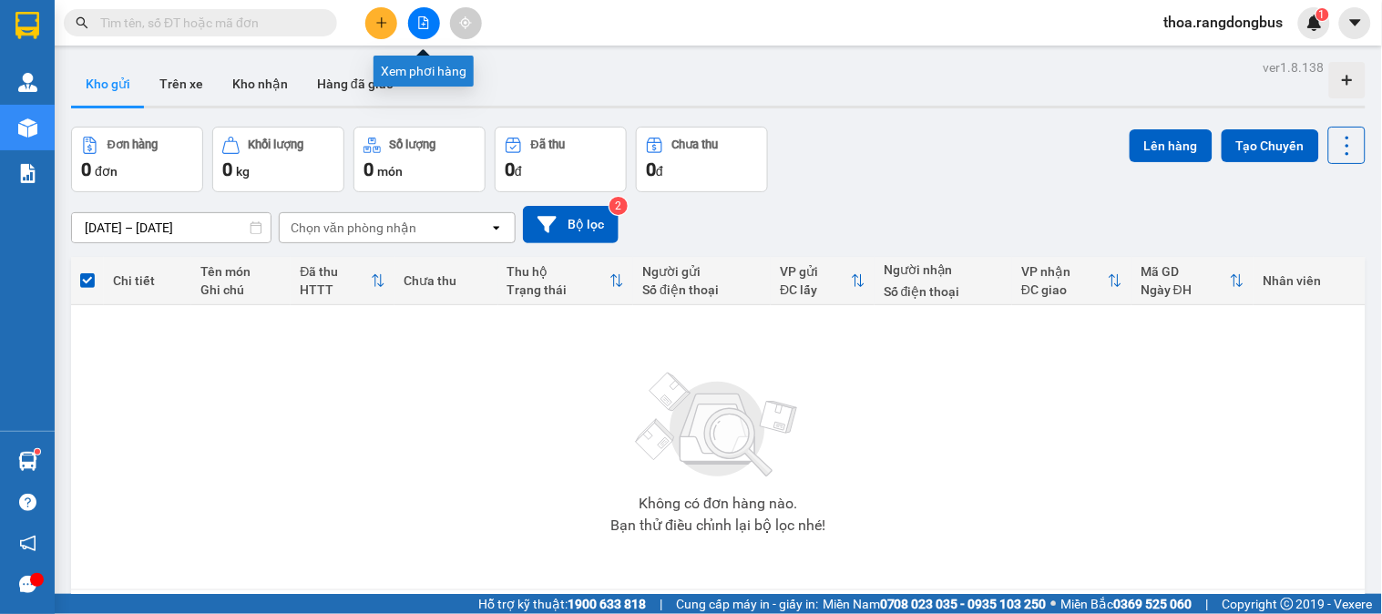
click at [412, 20] on button at bounding box center [424, 23] width 32 height 32
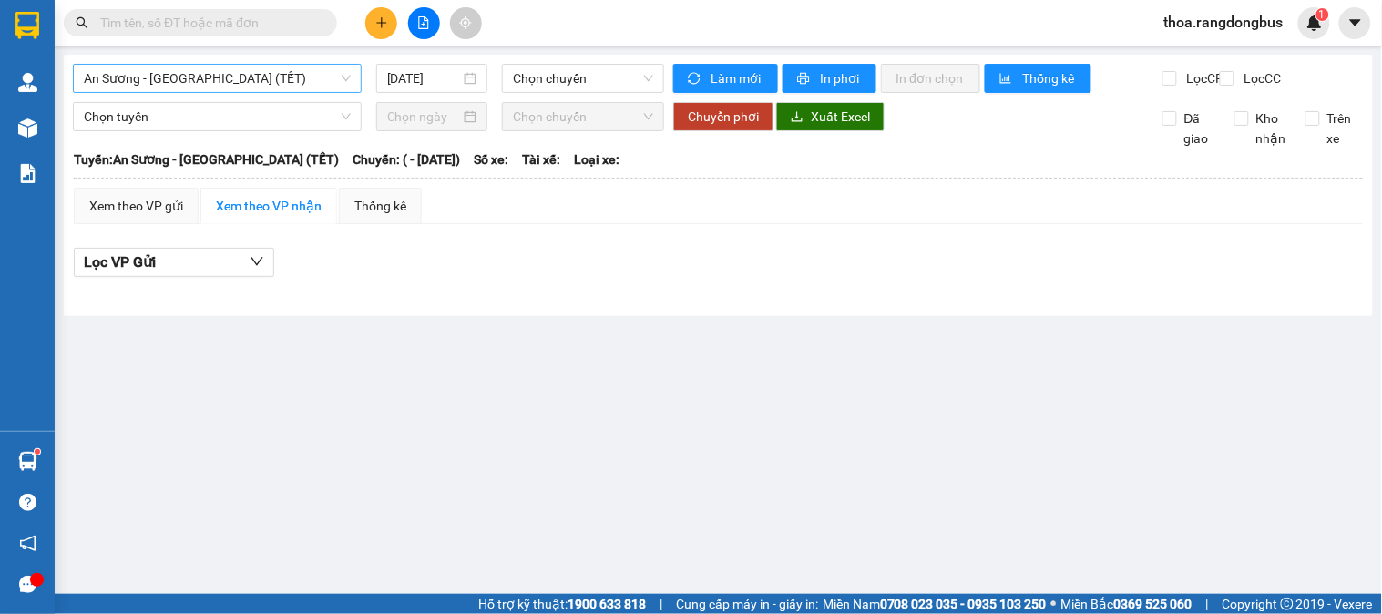
click at [148, 80] on span "An Sương - [GEOGRAPHIC_DATA] (TẾT)" at bounding box center [217, 78] width 267 height 27
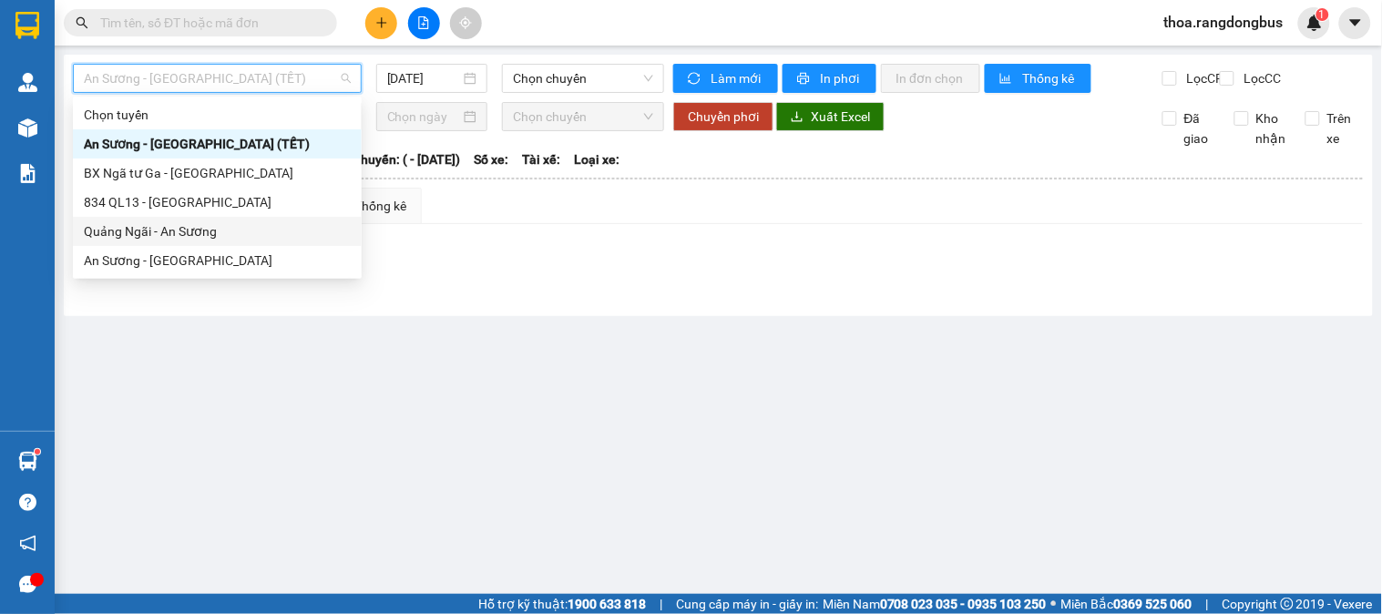
click at [122, 229] on div "Quảng Ngãi - An Sương" at bounding box center [217, 231] width 267 height 20
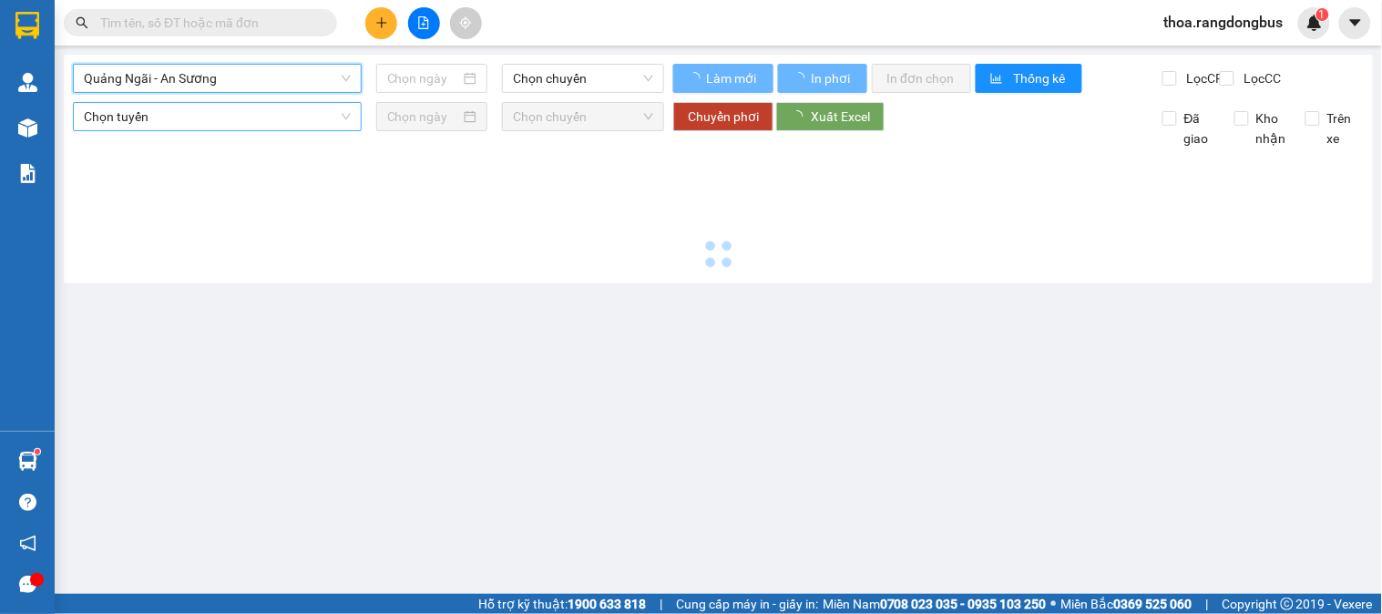
type input "[DATE]"
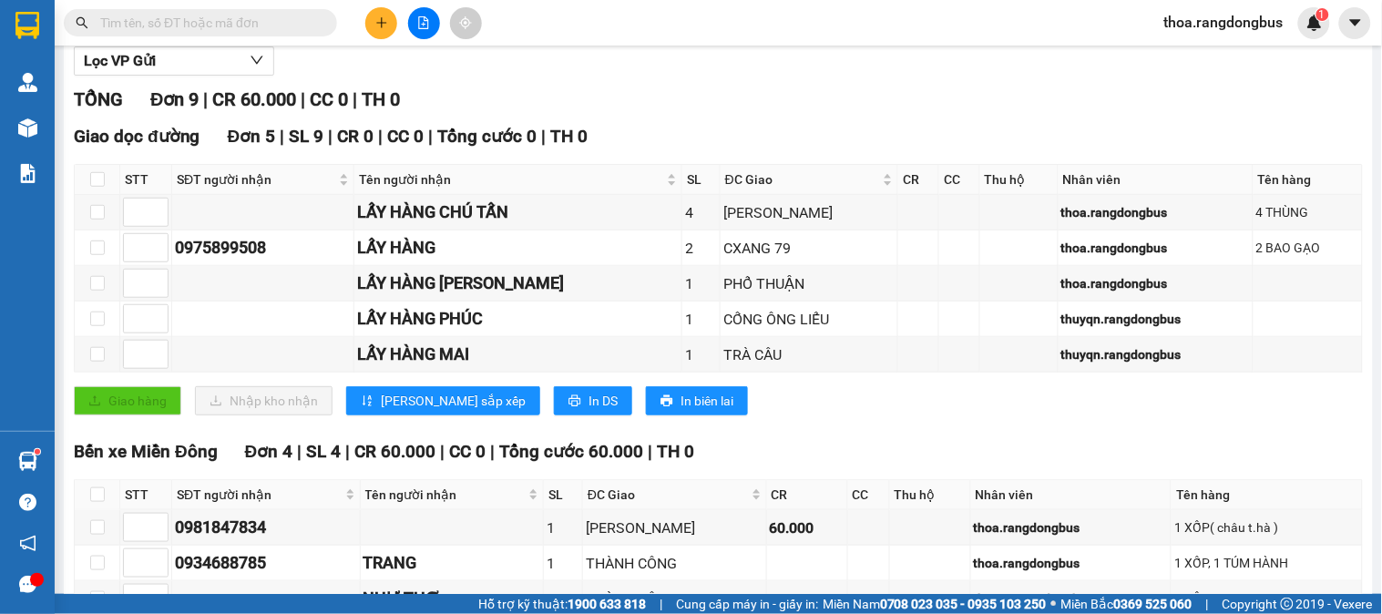
scroll to position [202, 0]
click at [133, 332] on input at bounding box center [146, 317] width 44 height 27
type input "1"
click at [130, 219] on input at bounding box center [146, 211] width 44 height 27
type input "2"
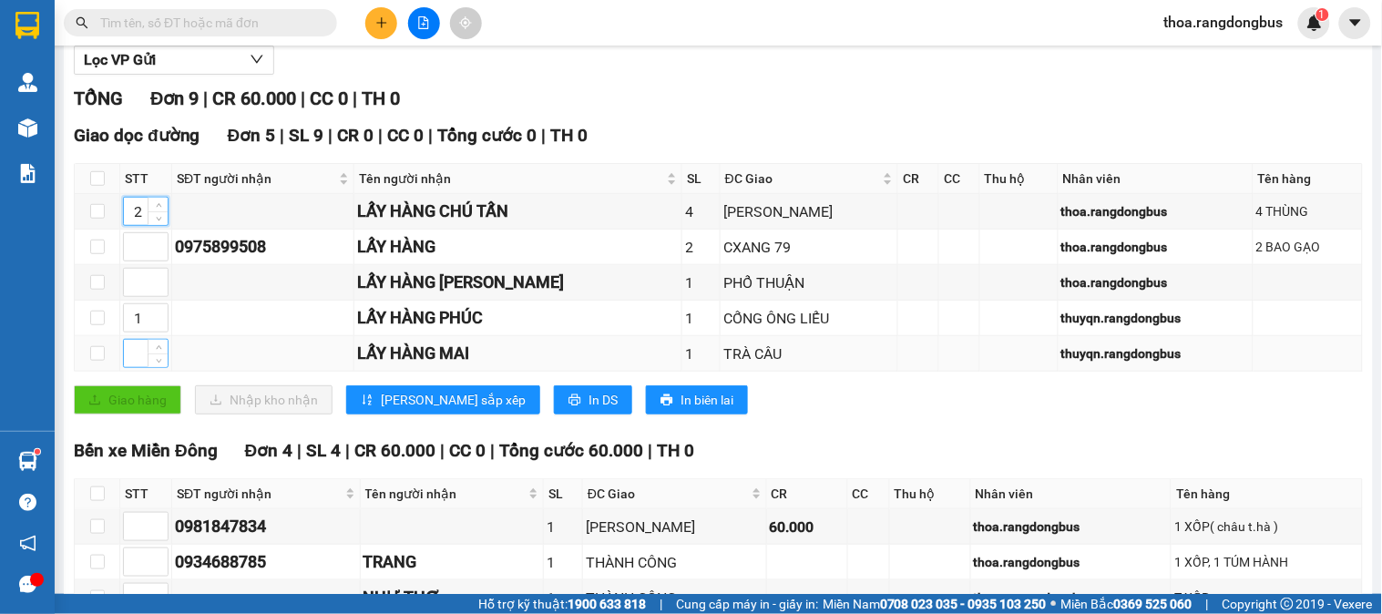
click at [139, 367] on input at bounding box center [146, 353] width 44 height 27
type input "3"
click at [133, 296] on input at bounding box center [146, 282] width 44 height 27
type input "4"
click at [138, 261] on input at bounding box center [146, 246] width 44 height 27
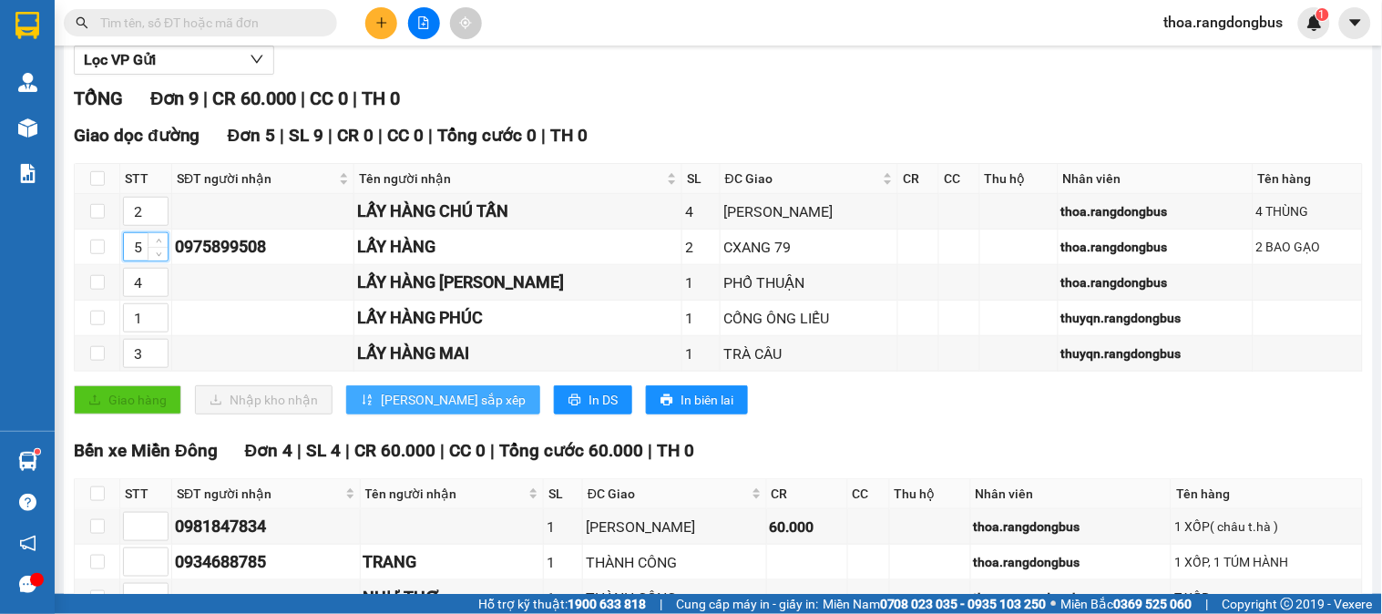
type input "5"
click at [413, 410] on span "[PERSON_NAME] sắp xếp" at bounding box center [453, 400] width 145 height 20
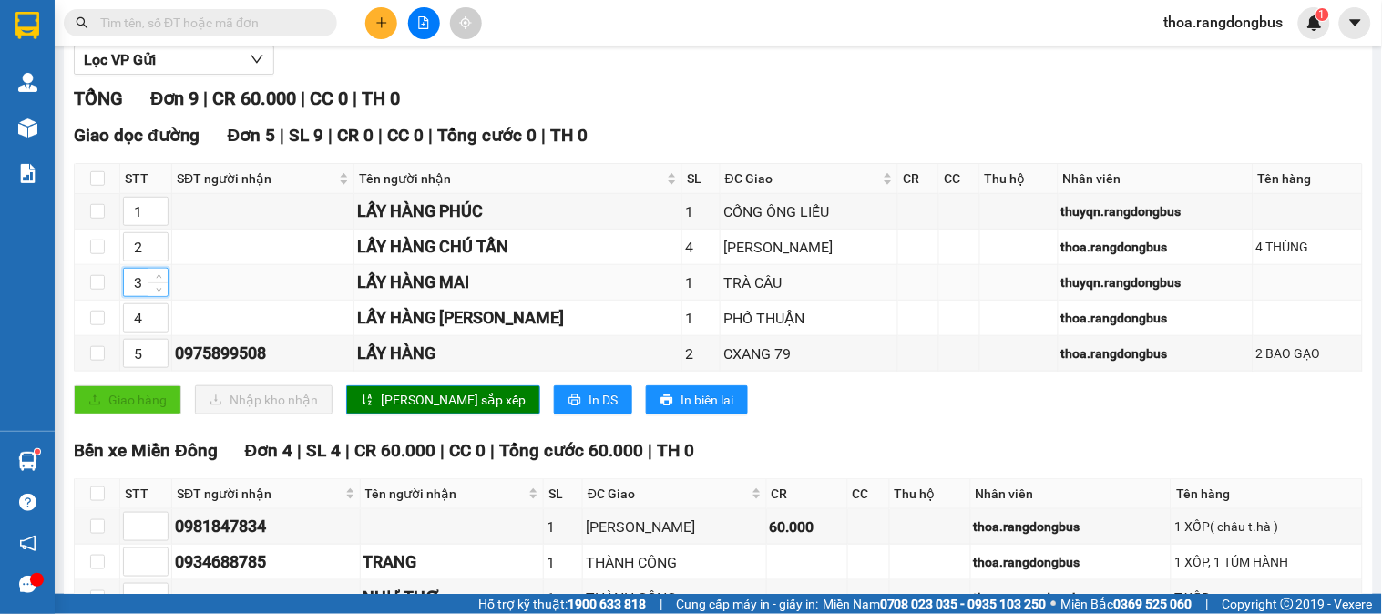
drag, startPoint x: 141, startPoint y: 305, endPoint x: 130, endPoint y: 313, distance: 13.7
click at [130, 297] on div "3" at bounding box center [146, 282] width 46 height 29
type input "4"
drag, startPoint x: 143, startPoint y: 333, endPoint x: 103, endPoint y: 340, distance: 40.7
click at [107, 336] on tr "4 LẤY HÀNG TIN VÂN 1 PHỔ THUẬN thoa.rangdongbus" at bounding box center [719, 319] width 1288 height 36
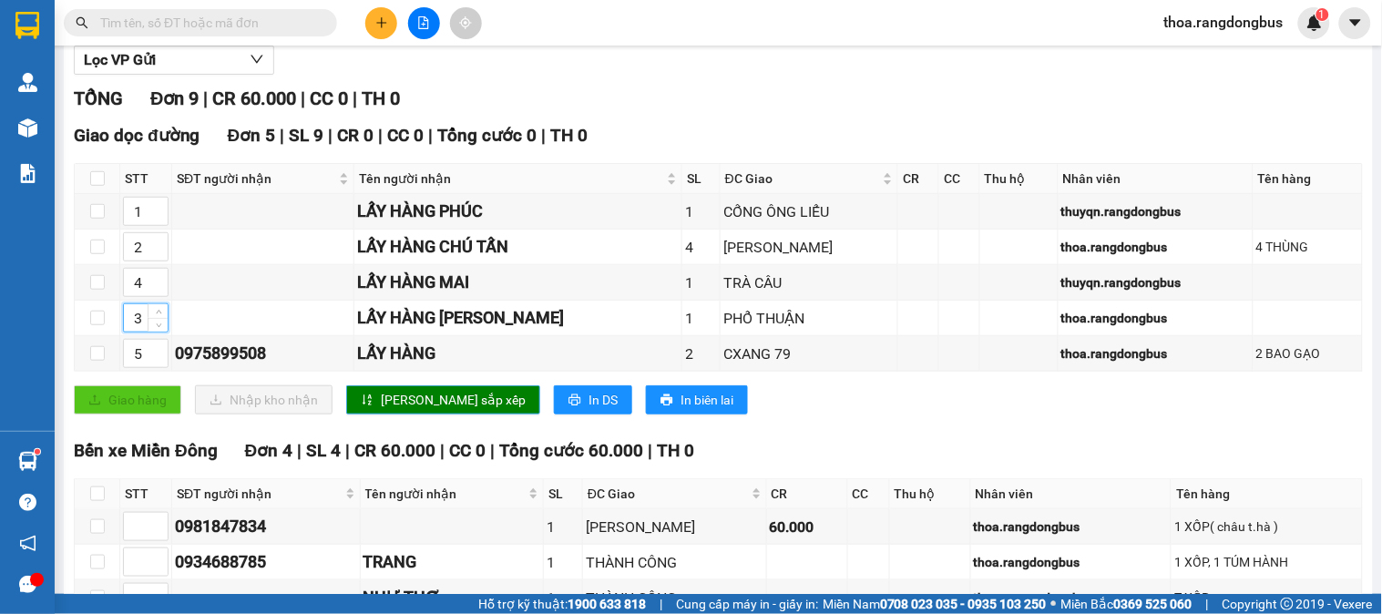
type input "3"
click at [381, 407] on span "[PERSON_NAME] sắp xếp" at bounding box center [453, 400] width 145 height 20
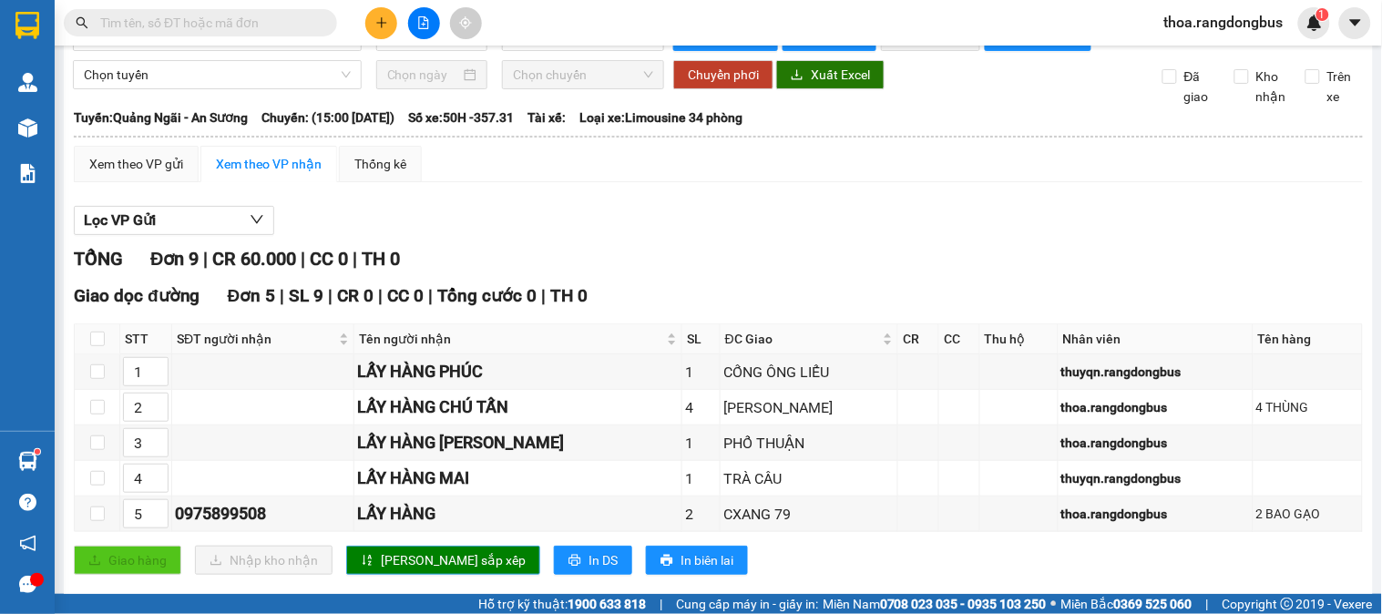
scroll to position [0, 0]
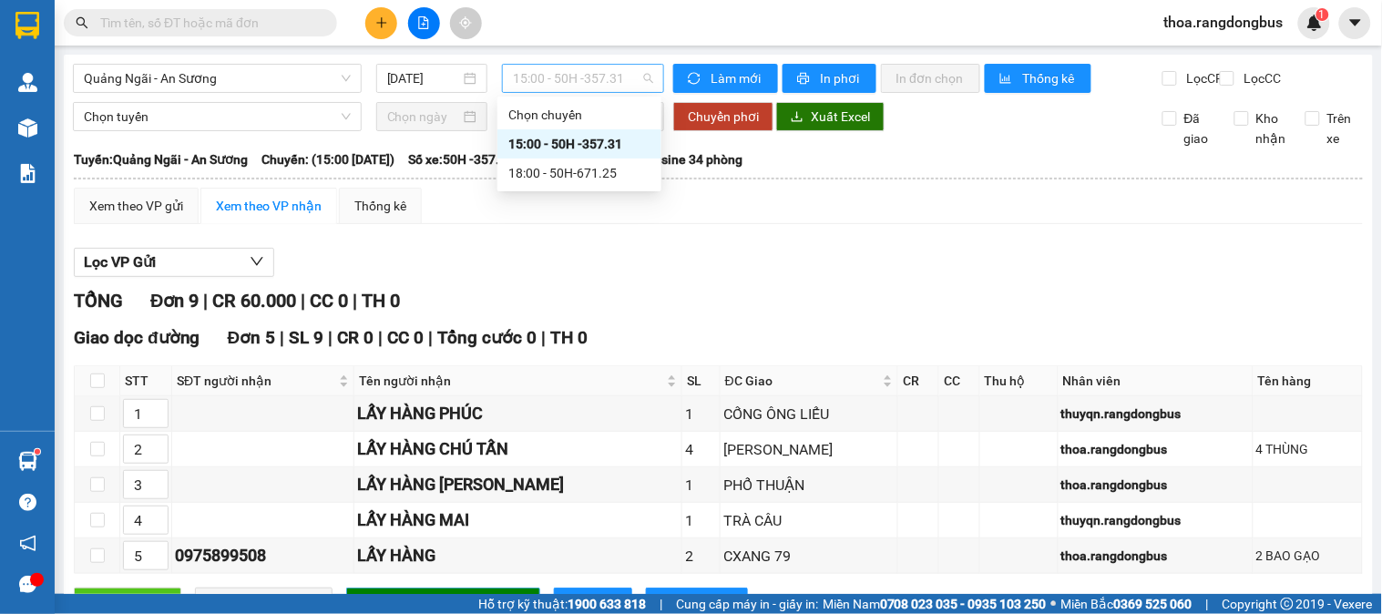
click at [592, 82] on span "15:00 - 50H -357.31" at bounding box center [583, 78] width 140 height 27
click at [610, 177] on div "18:00 - 50H-671.25" at bounding box center [579, 173] width 142 height 20
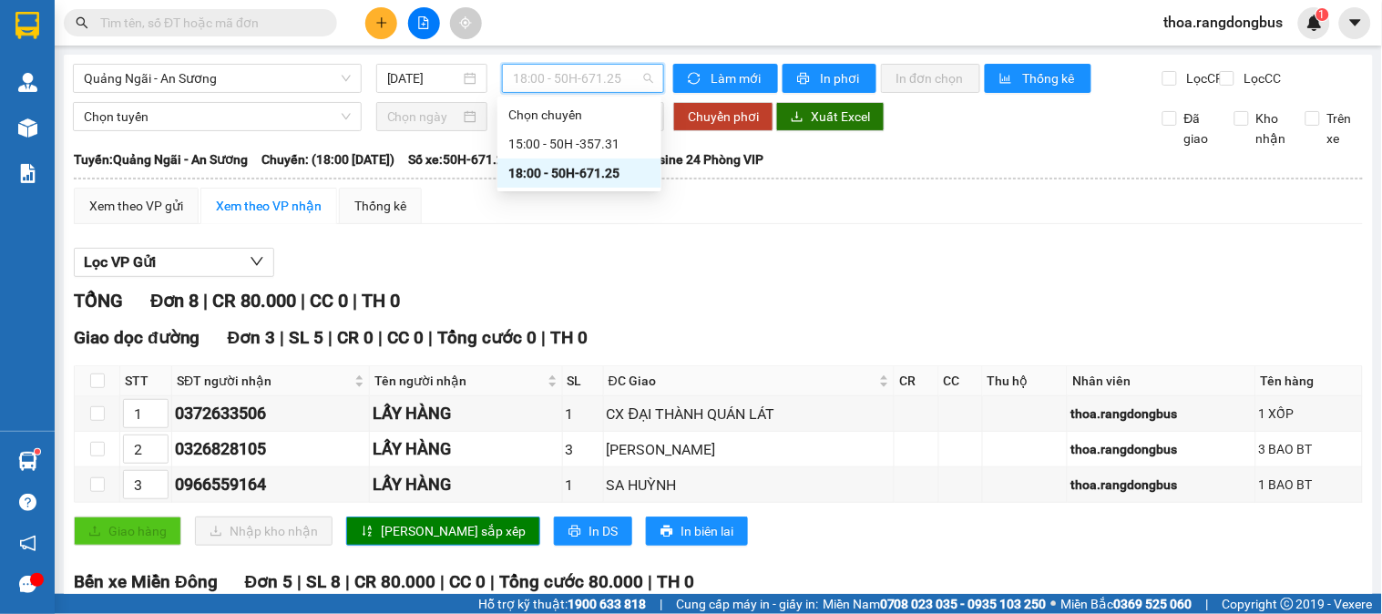
click at [544, 80] on span "18:00 - 50H-671.25" at bounding box center [583, 78] width 140 height 27
click at [539, 149] on div "15:00 - 50H -357.31" at bounding box center [579, 144] width 142 height 20
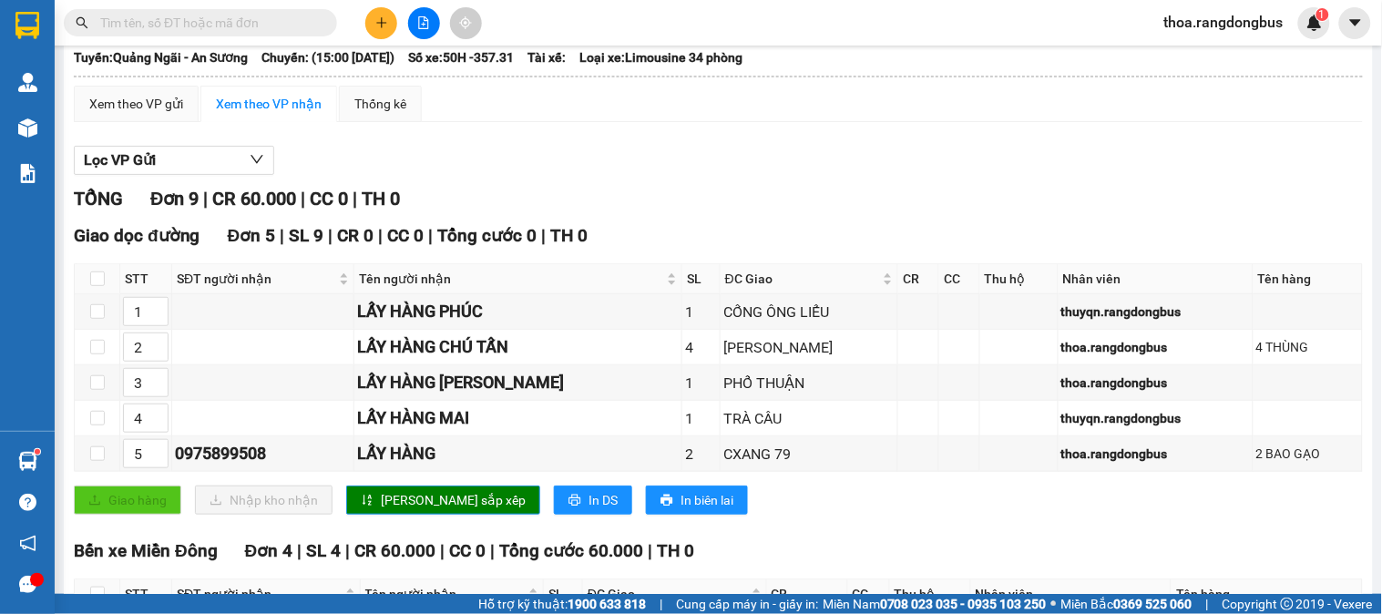
scroll to position [68, 0]
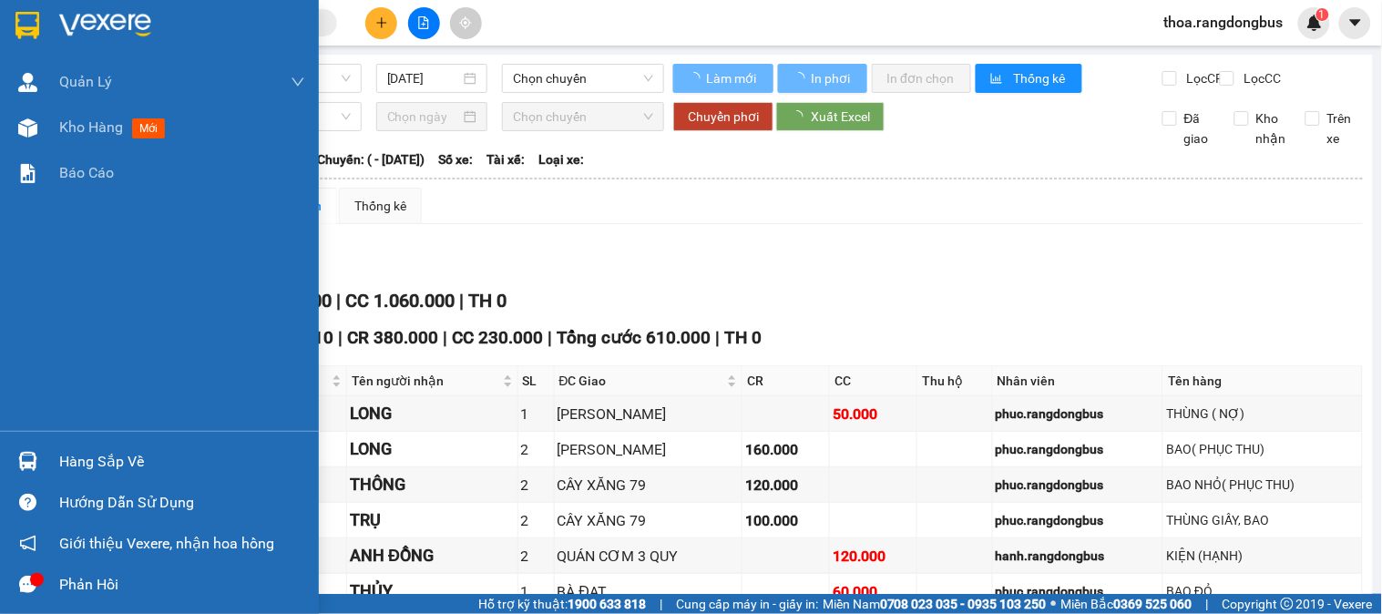
type input "07/03/2023"
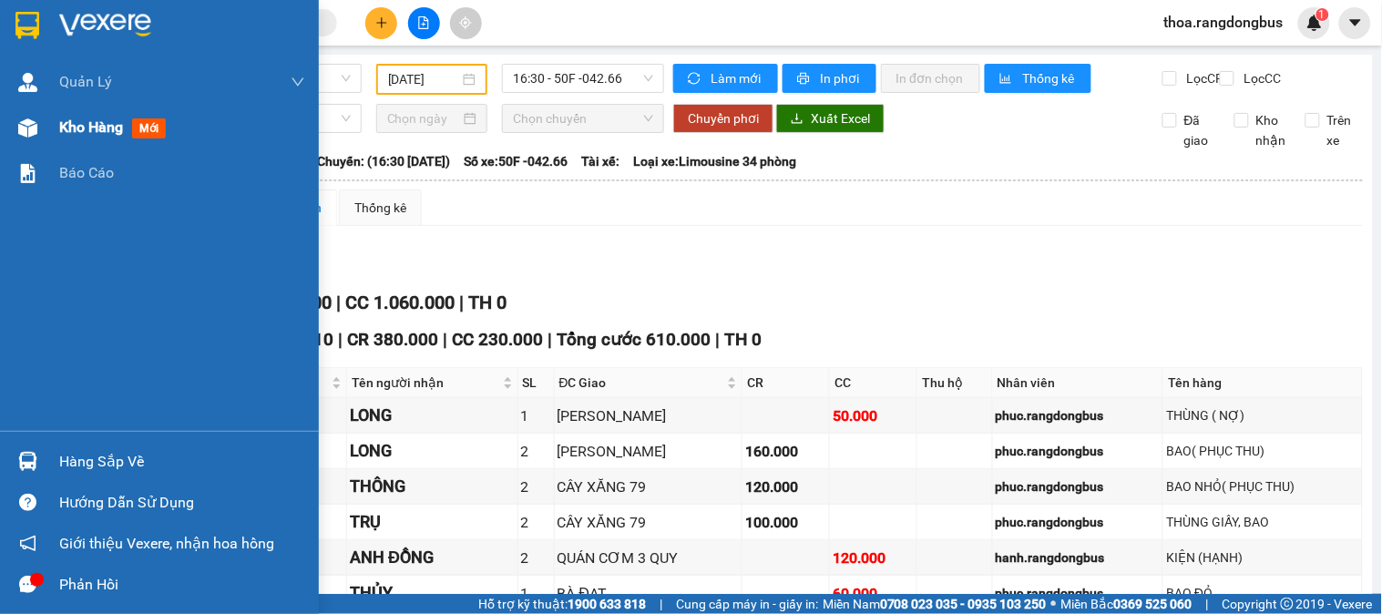
click at [125, 124] on div "Kho hàng mới" at bounding box center [116, 127] width 114 height 23
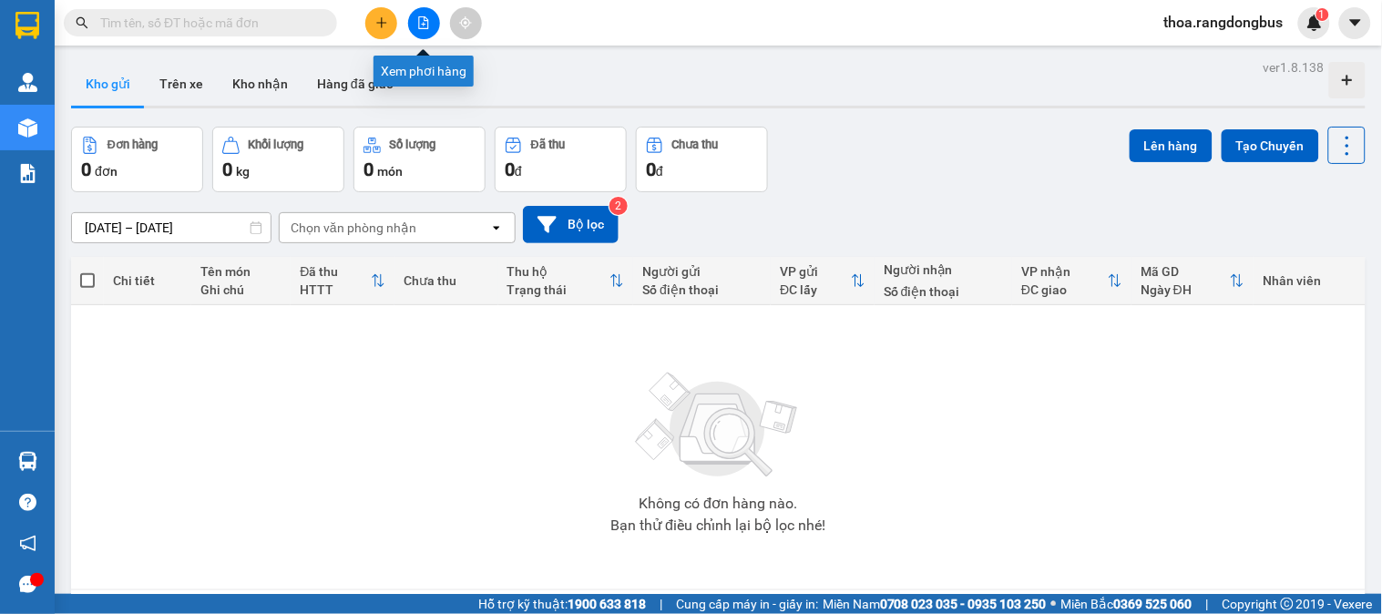
click at [421, 22] on icon "file-add" at bounding box center [423, 22] width 13 height 13
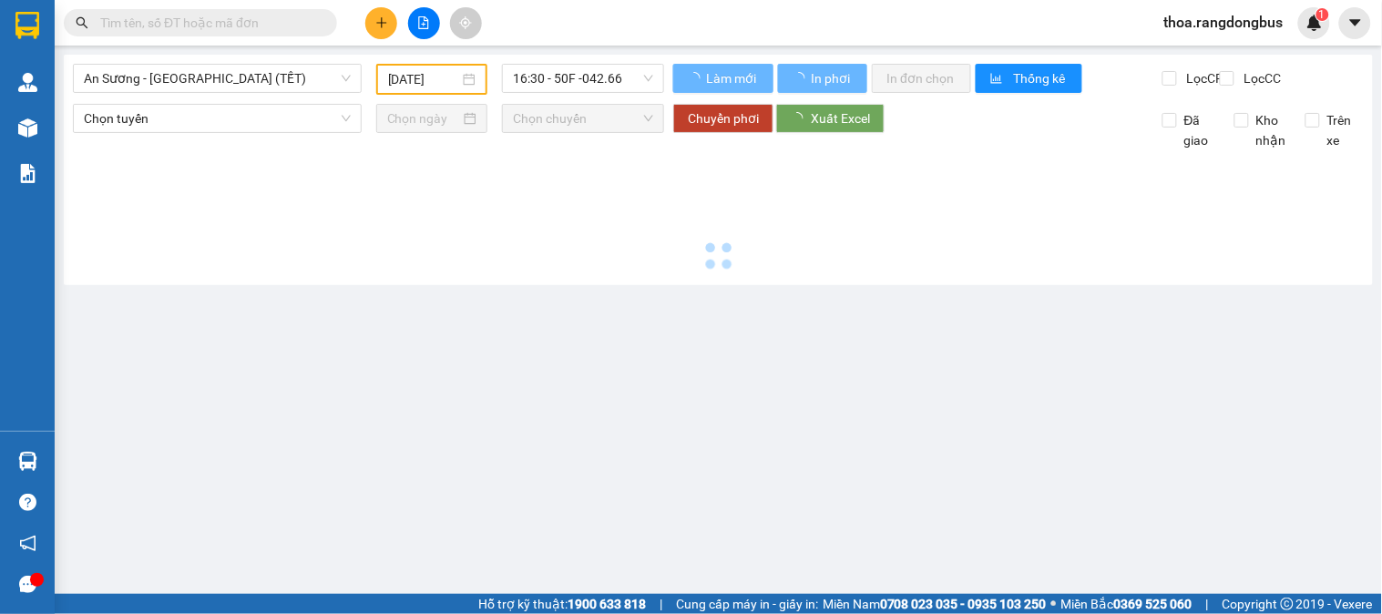
type input "[DATE]"
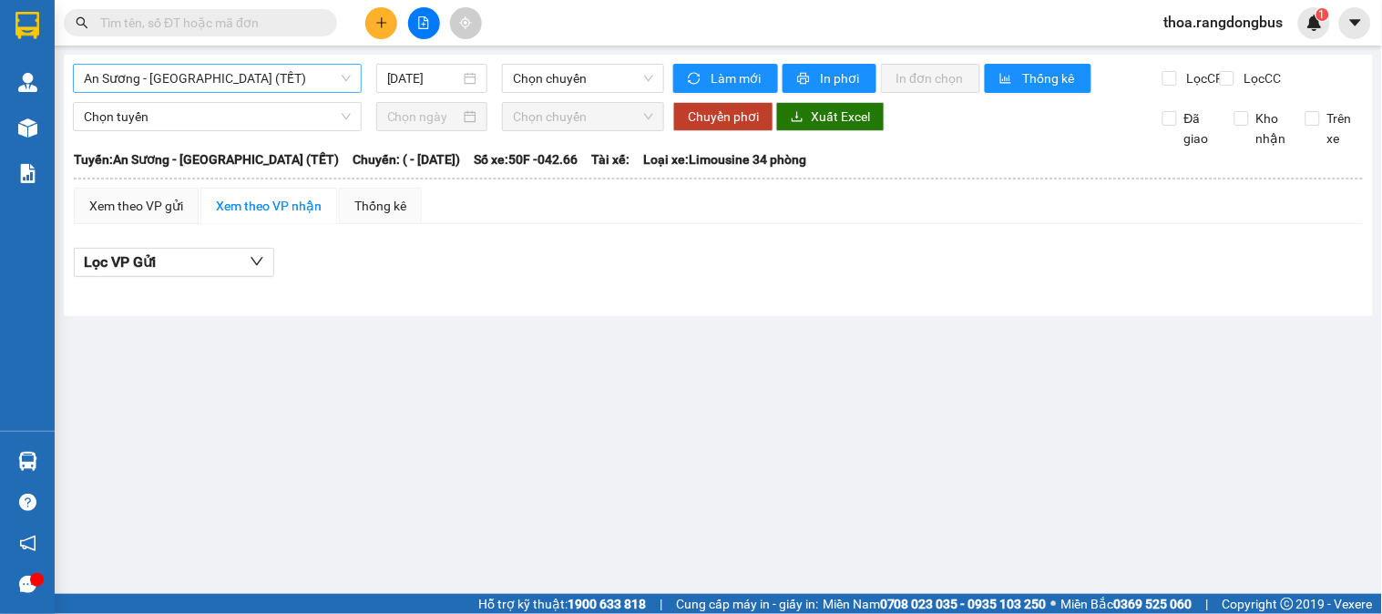
click at [216, 80] on span "An Sương - [GEOGRAPHIC_DATA] (TẾT)" at bounding box center [217, 78] width 267 height 27
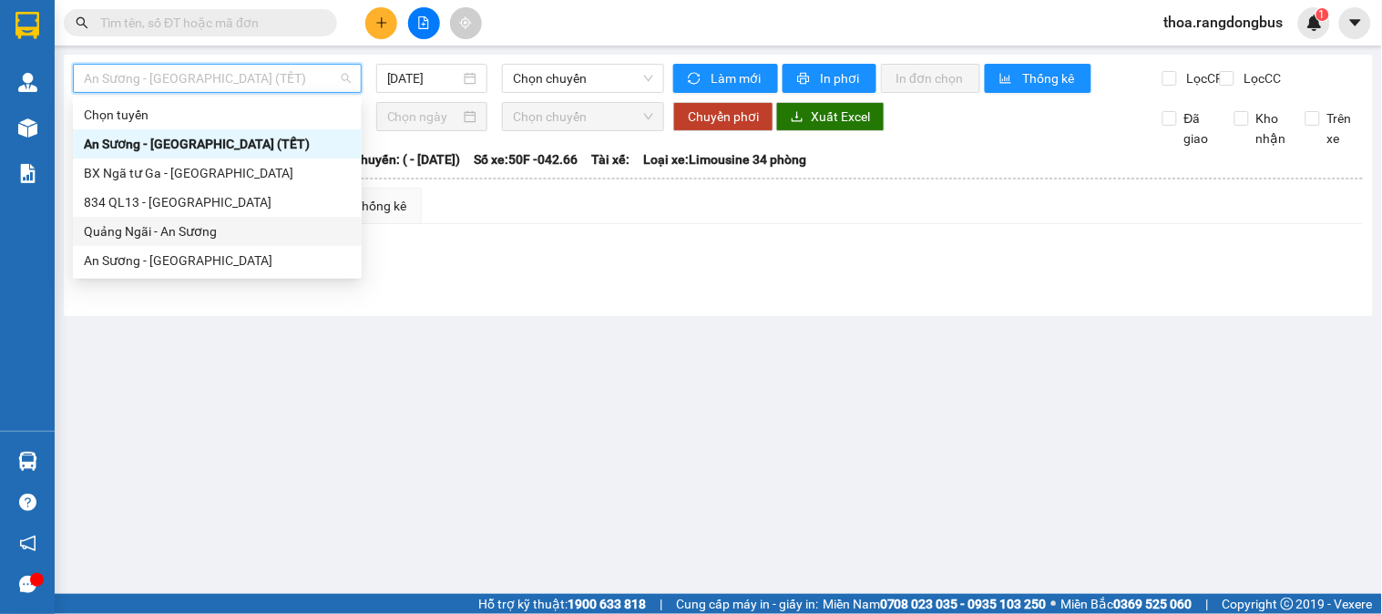
click at [196, 229] on div "Quảng Ngãi - An Sương" at bounding box center [217, 231] width 267 height 20
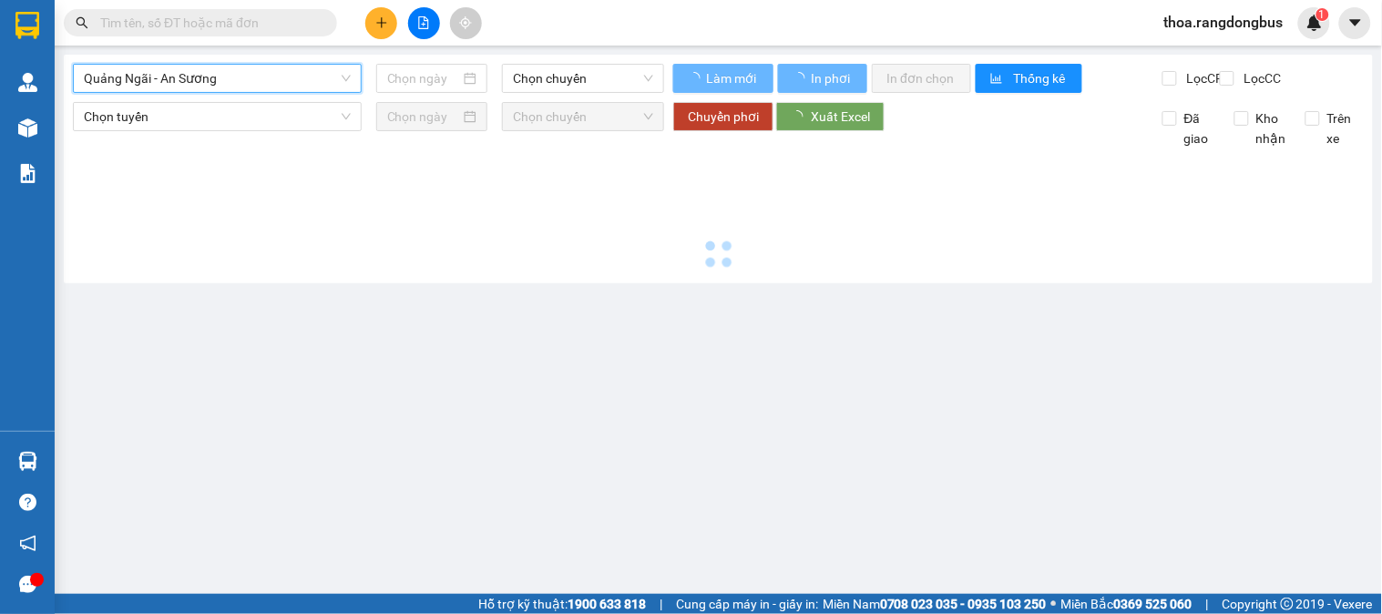
type input "[DATE]"
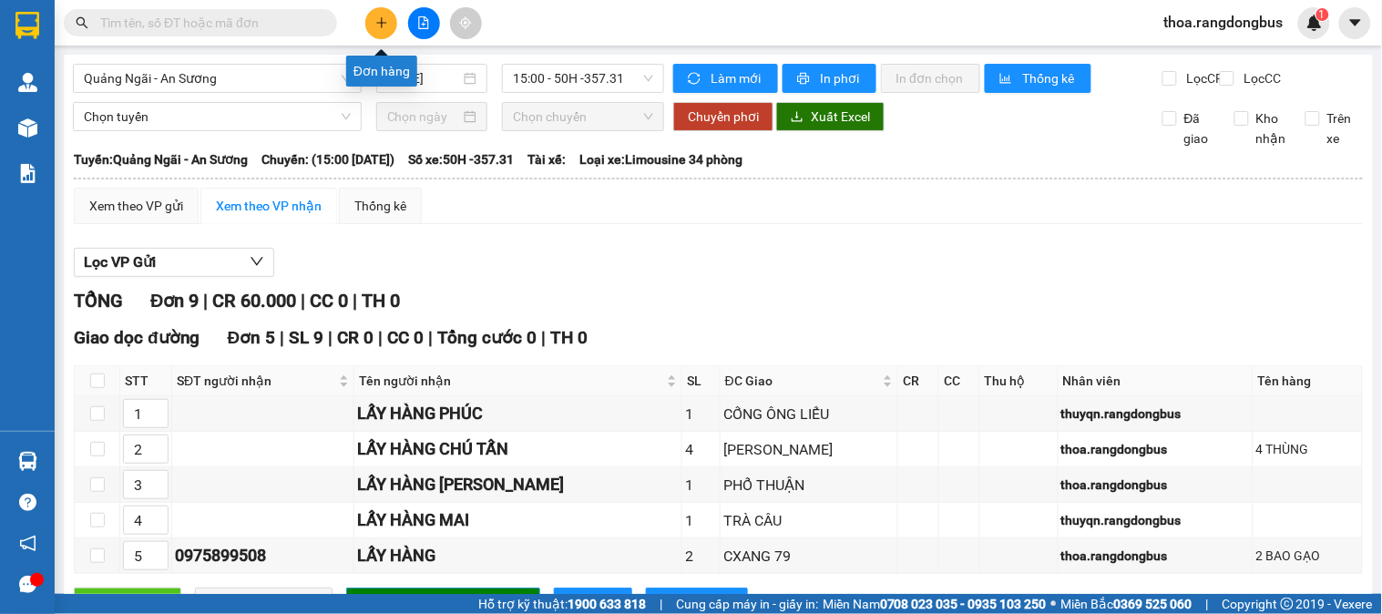
click at [384, 23] on icon "plus" at bounding box center [381, 22] width 10 height 1
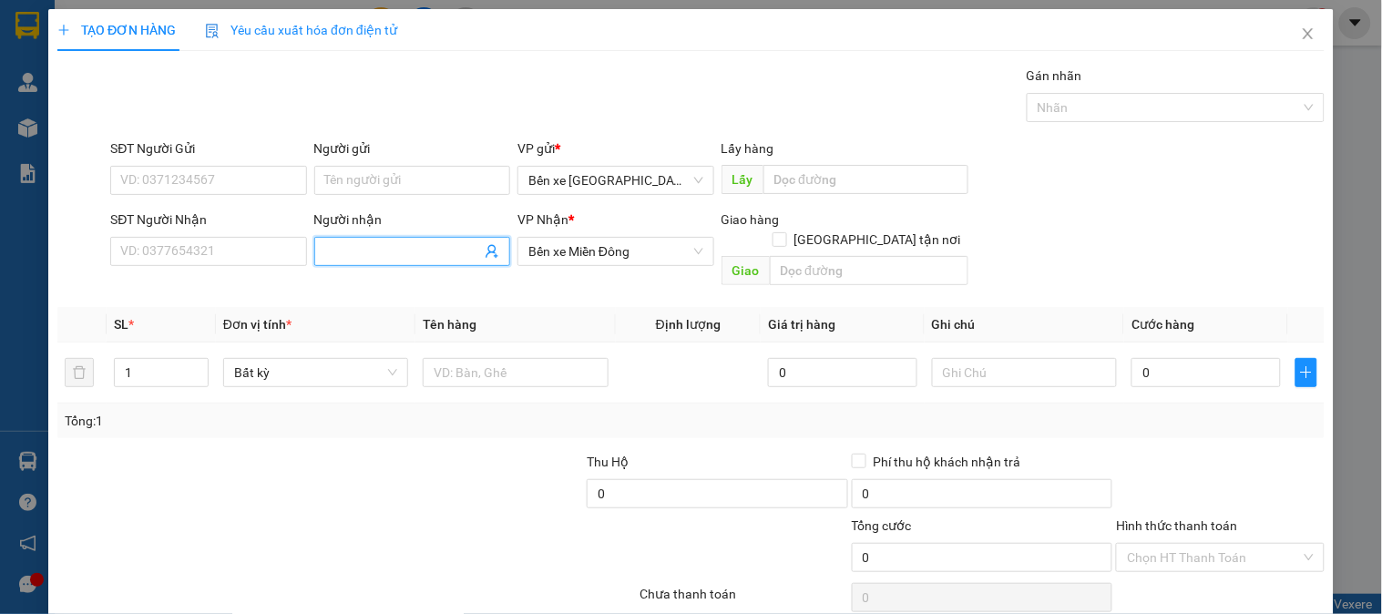
click at [394, 244] on input "Người nhận" at bounding box center [403, 251] width 156 height 20
click at [369, 261] on input "Người nhận" at bounding box center [403, 251] width 156 height 20
type input "LẤY HÀNG TÂM"
click at [824, 256] on input "text" at bounding box center [869, 270] width 199 height 29
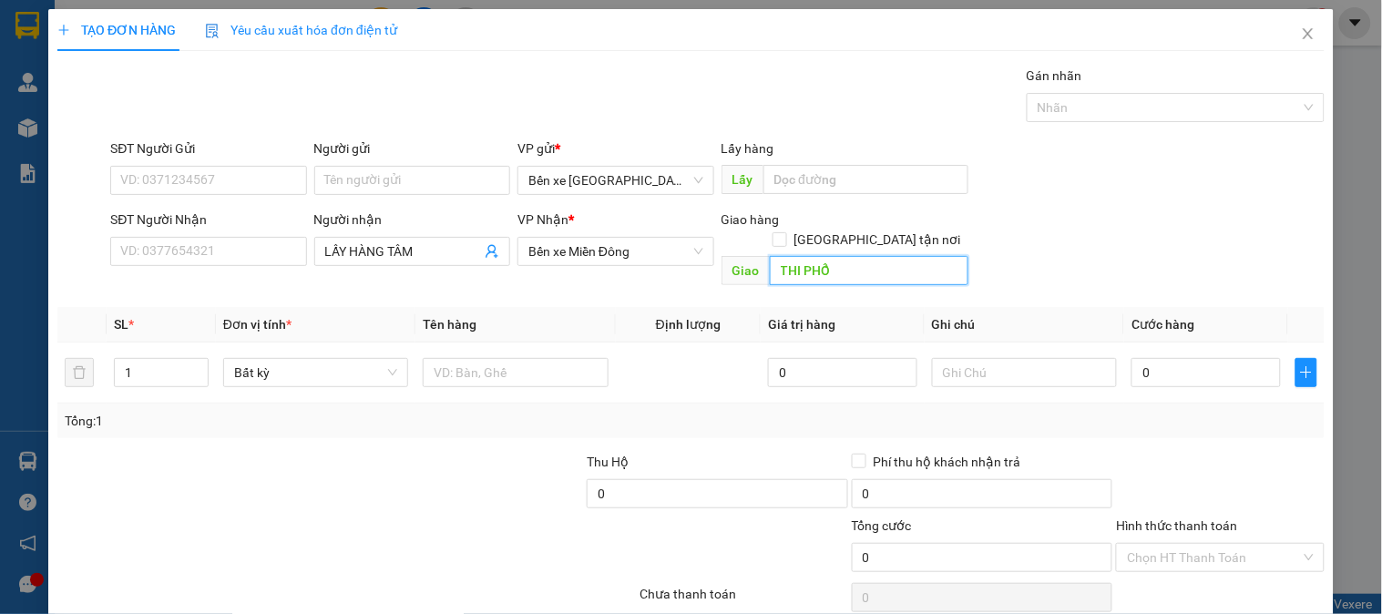
scroll to position [59, 0]
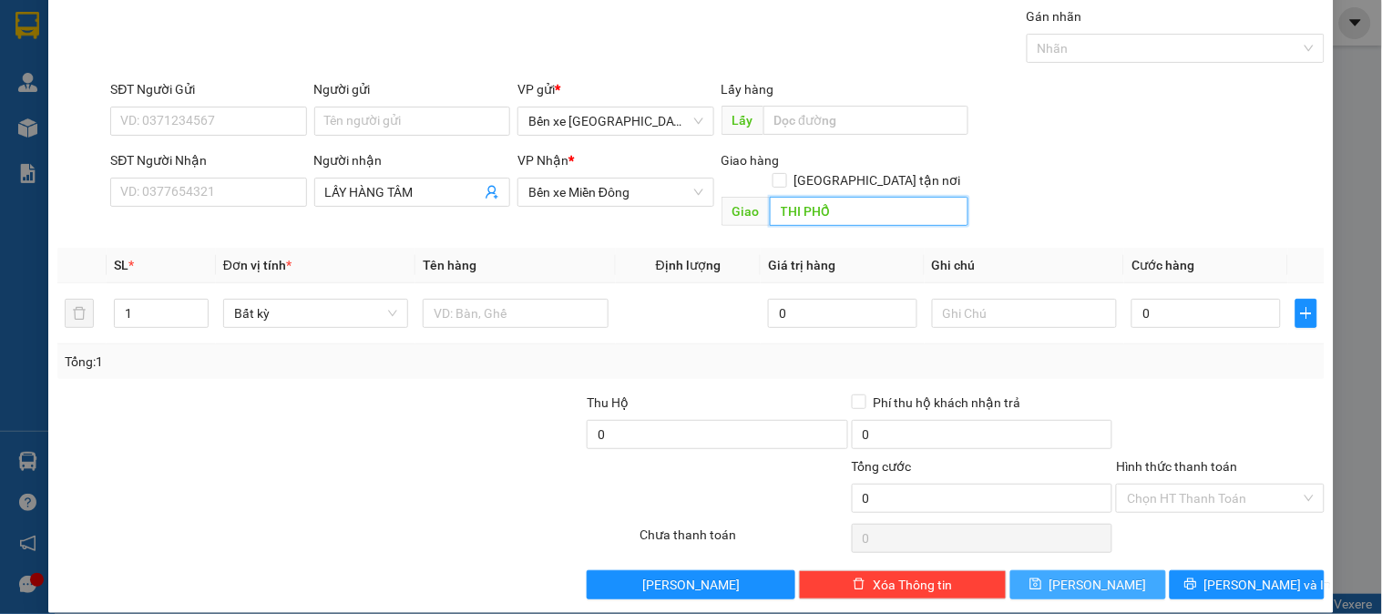
type input "THI PHỔ"
click at [1080, 575] on span "[PERSON_NAME]" at bounding box center [1097, 585] width 97 height 20
